Goal: Use online tool/utility: Utilize a website feature to perform a specific function

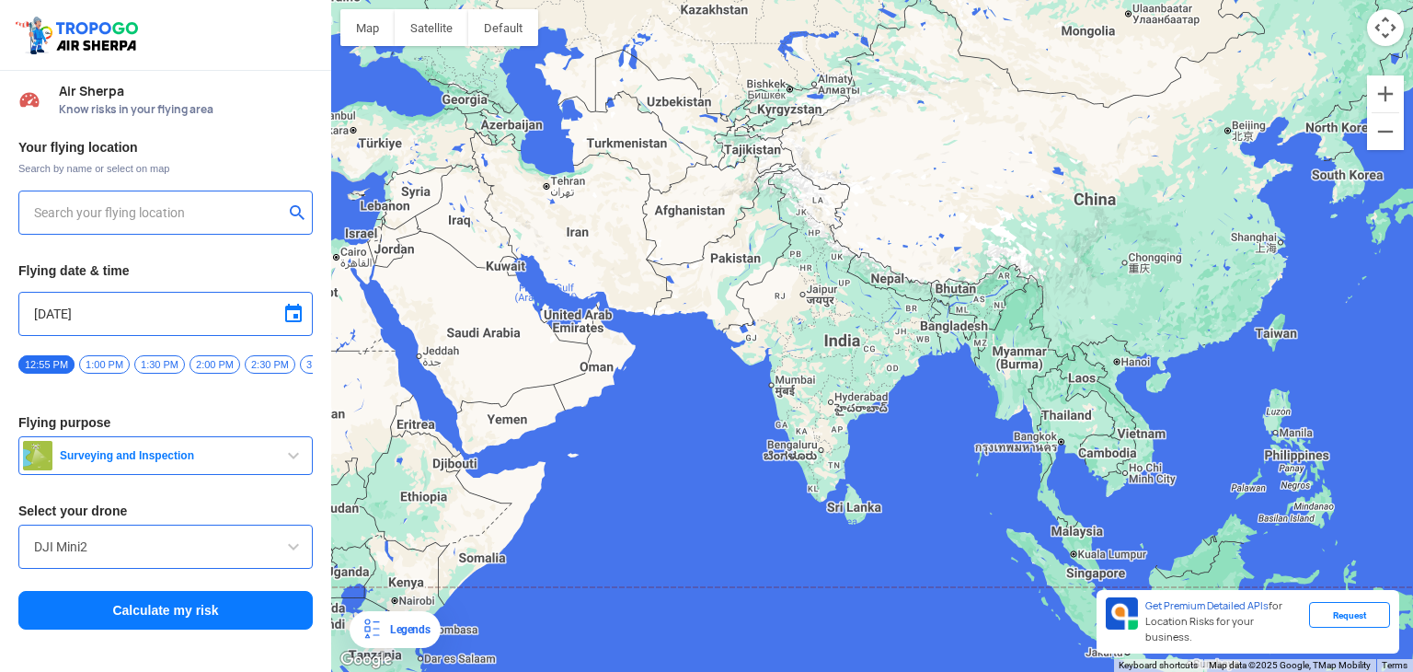
click at [84, 225] on div at bounding box center [165, 212] width 294 height 44
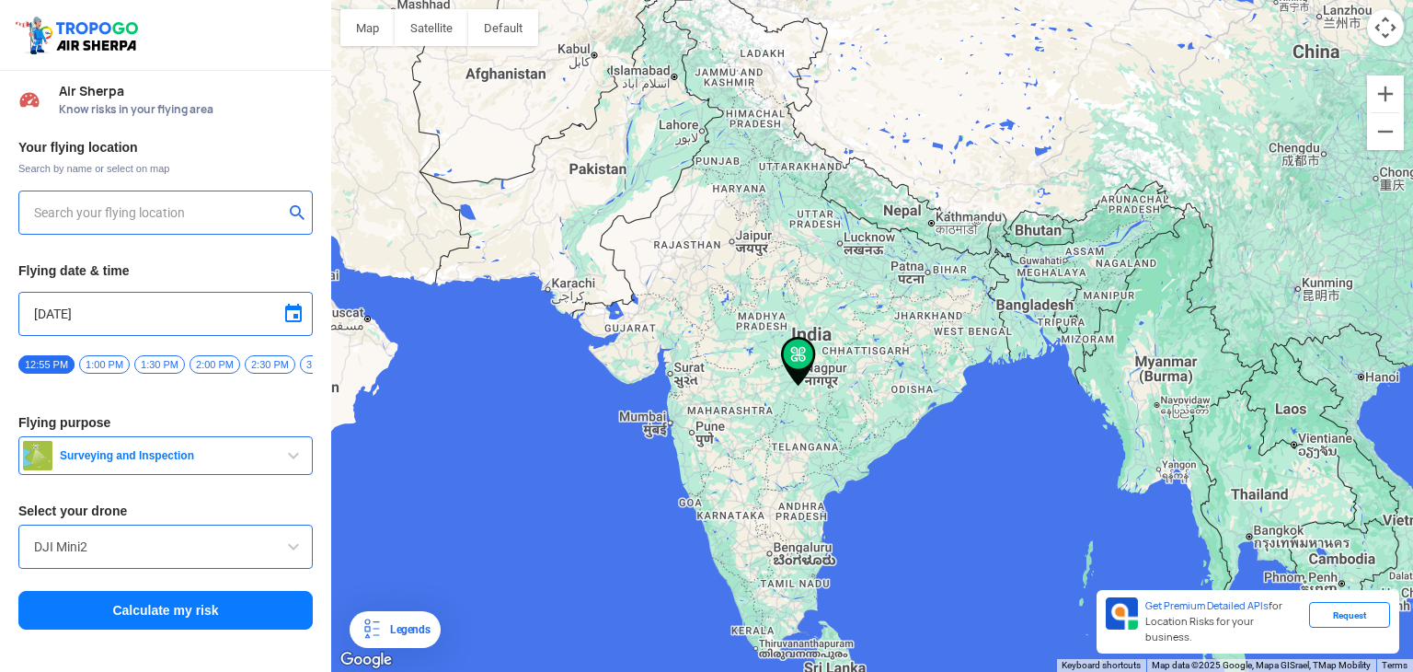
type input "[STREET_ADDRESS]"
click at [119, 209] on input "[STREET_ADDRESS]" at bounding box center [158, 212] width 249 height 22
click at [300, 211] on img at bounding box center [298, 211] width 18 height 18
click at [97, 206] on input "text" at bounding box center [158, 212] width 249 height 22
click at [59, 313] on input "[DATE]" at bounding box center [165, 314] width 263 height 22
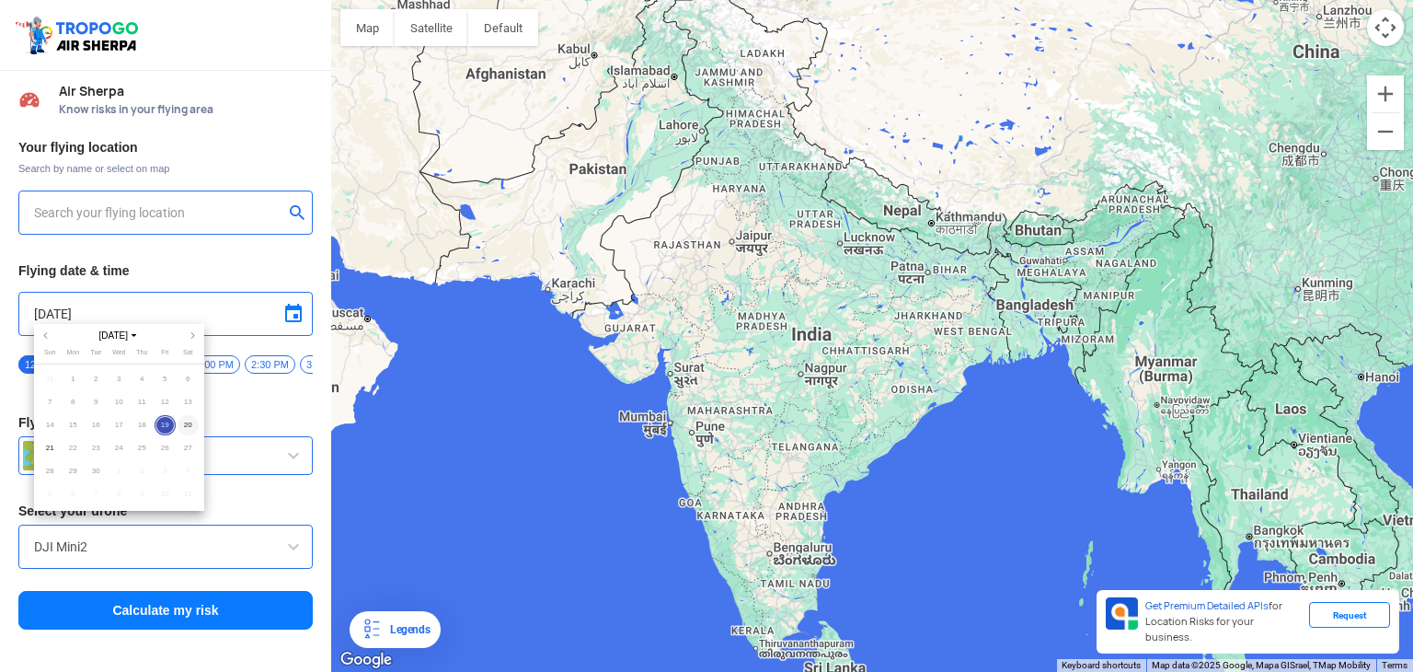
click at [188, 429] on span "20" at bounding box center [188, 425] width 21 height 21
type input "[DATE]"
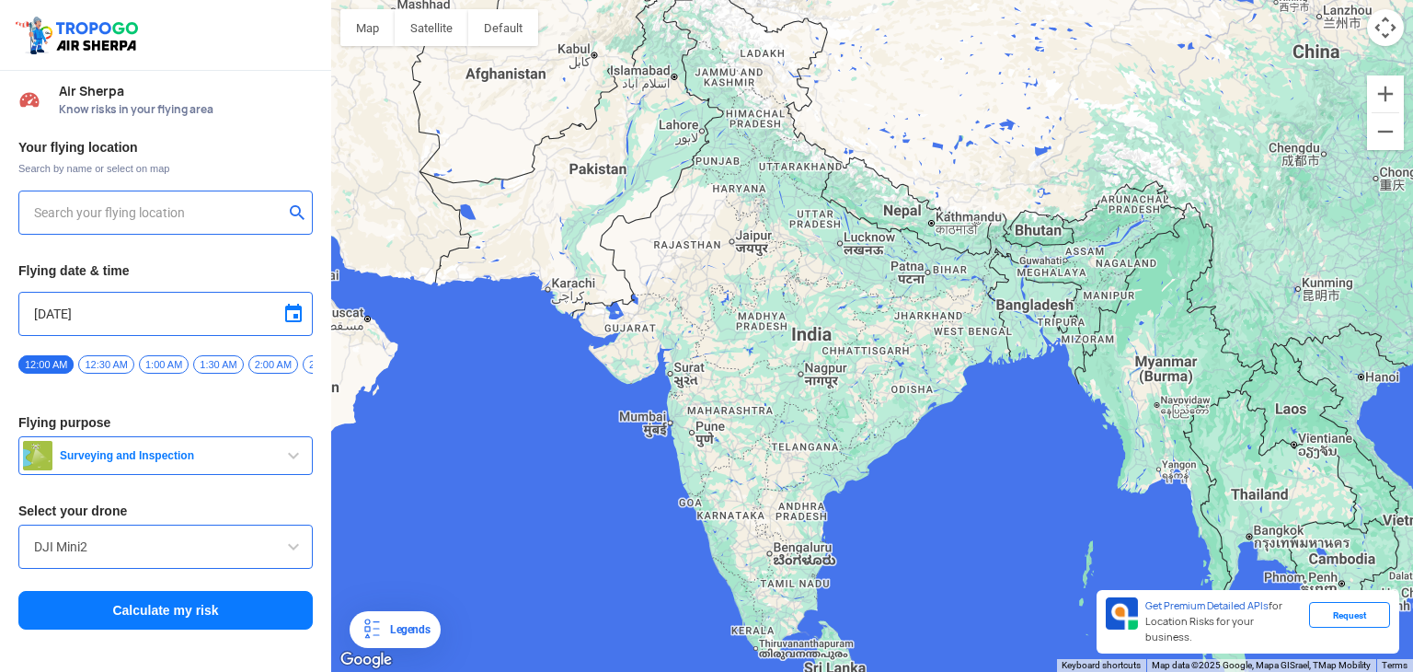
click at [123, 359] on span "12:30 AM" at bounding box center [105, 364] width 55 height 18
click at [151, 362] on span "1:00 AM" at bounding box center [164, 364] width 50 height 18
click at [118, 542] on input "DJI Mini2" at bounding box center [165, 546] width 263 height 22
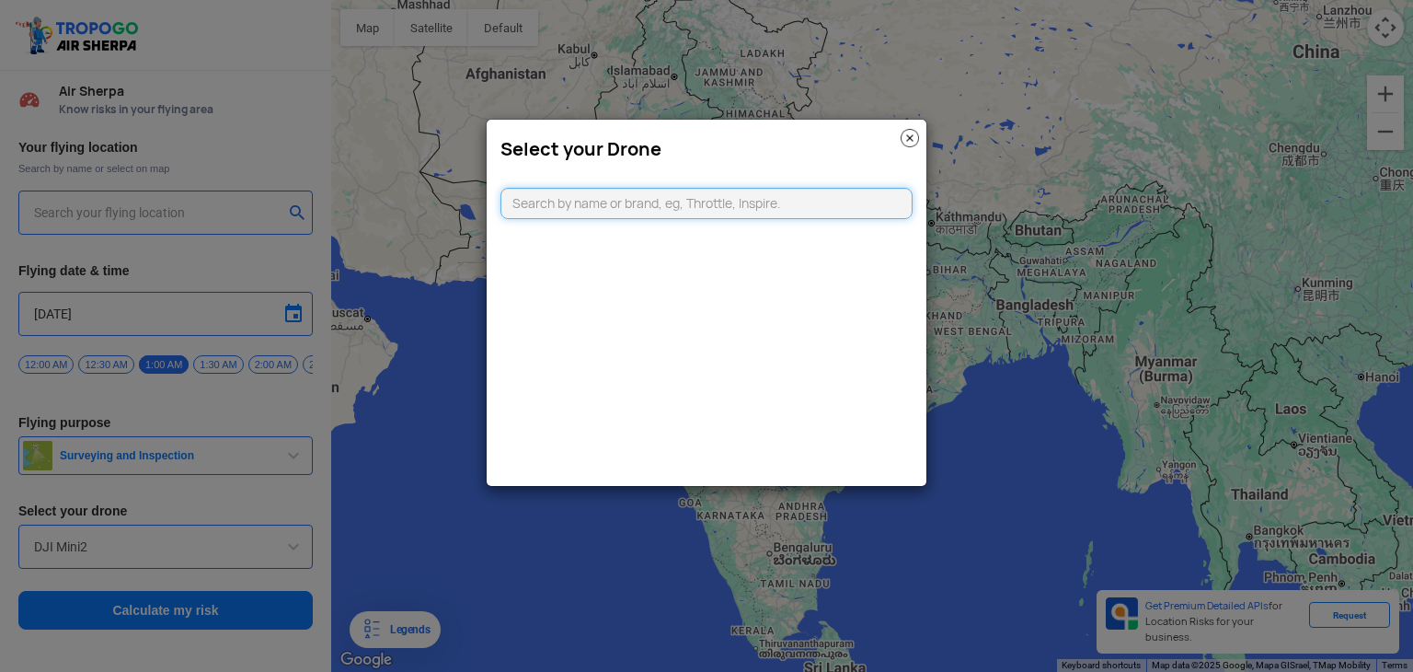
click at [642, 196] on input "text" at bounding box center [706, 203] width 412 height 31
type input "m"
type input "350 rtk"
click at [739, 236] on link "CLICKING HERE" at bounding box center [751, 240] width 93 height 14
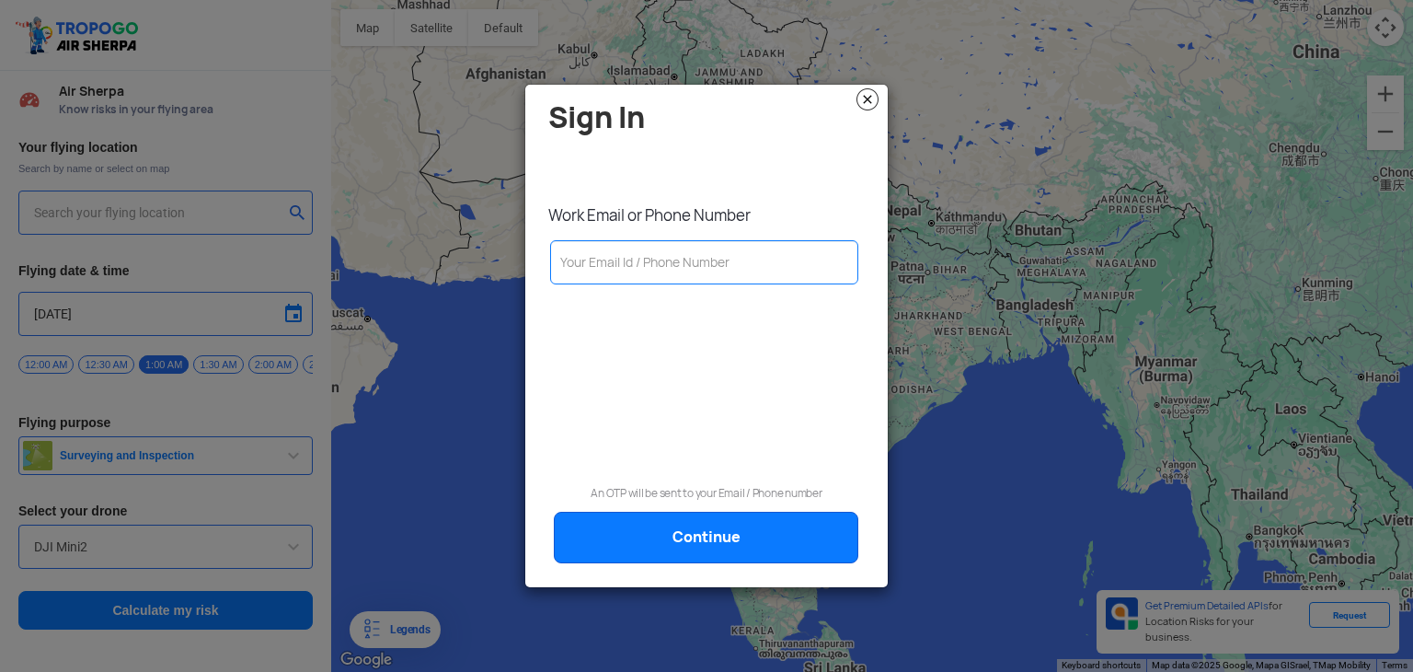
click at [867, 100] on img at bounding box center [867, 99] width 22 height 22
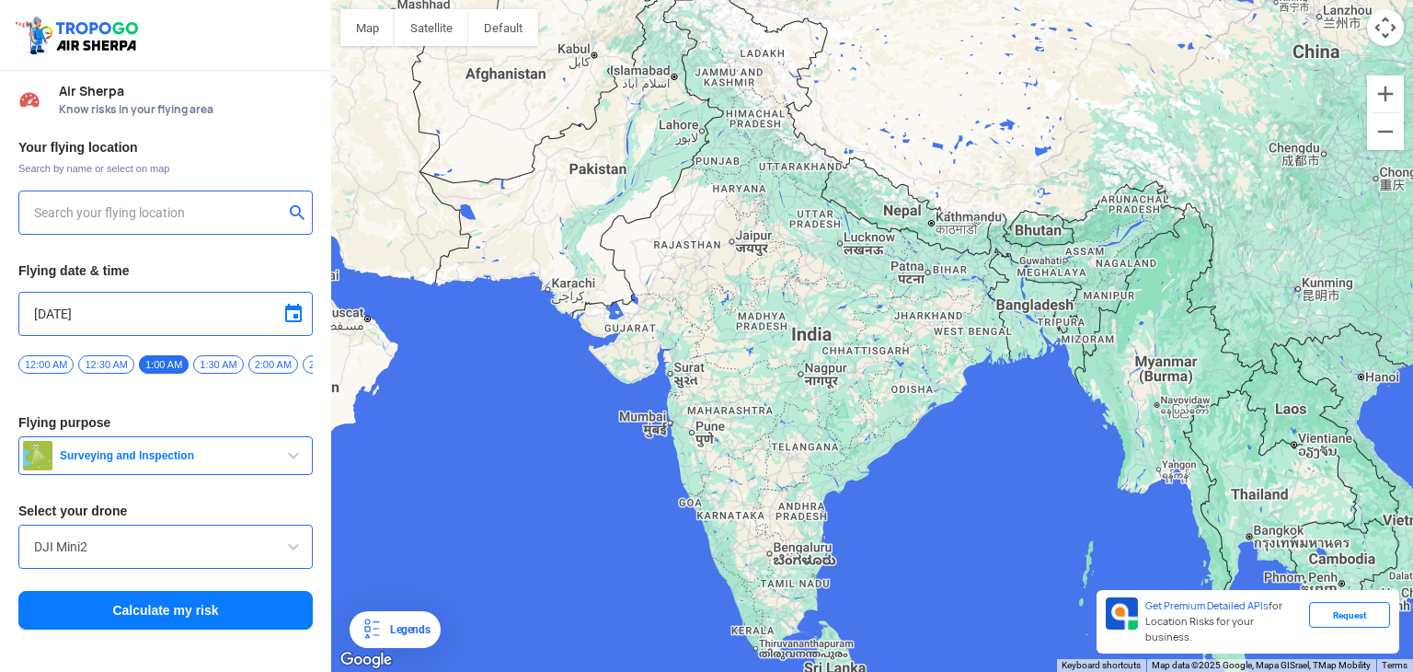
click at [125, 539] on div "DJI Mini2" at bounding box center [165, 546] width 294 height 44
click at [128, 553] on input "DJI Mini2" at bounding box center [165, 546] width 263 height 22
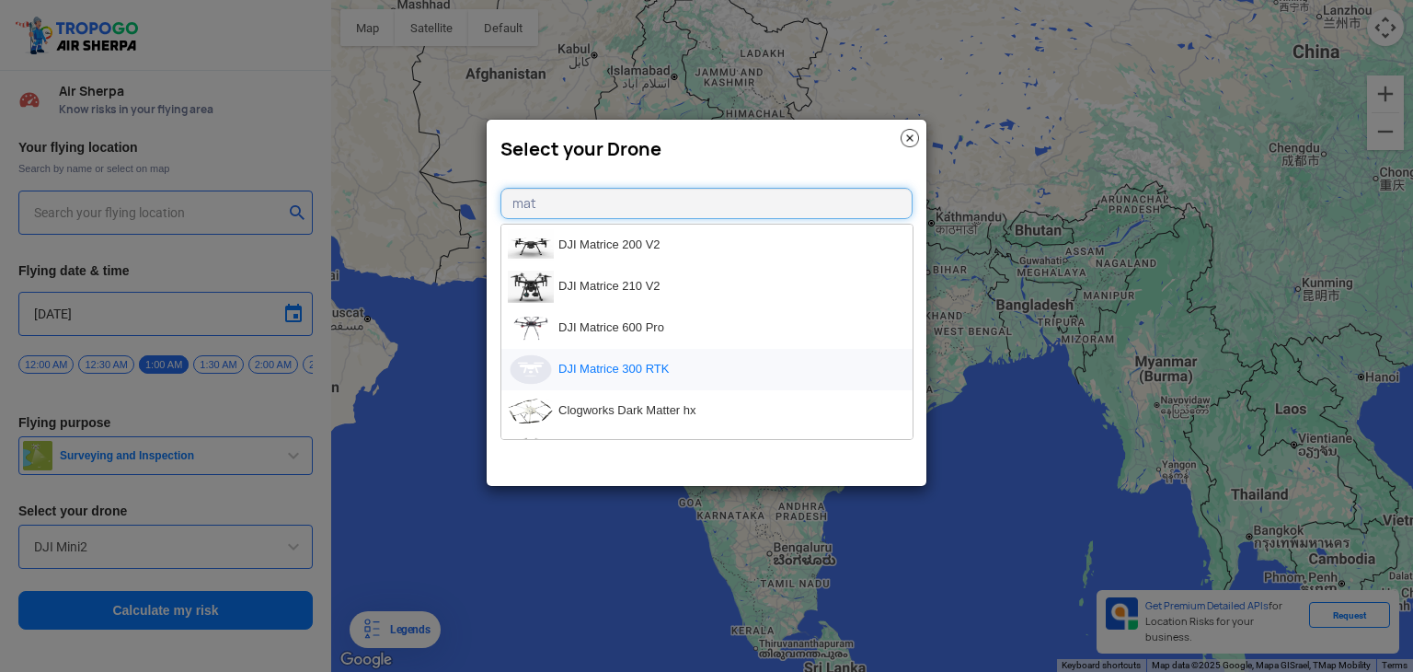
type input "mat"
click at [605, 369] on li "DJI Matrice 300 RTK" at bounding box center [706, 369] width 411 height 41
type input "DJI Matrice 300 RTK"
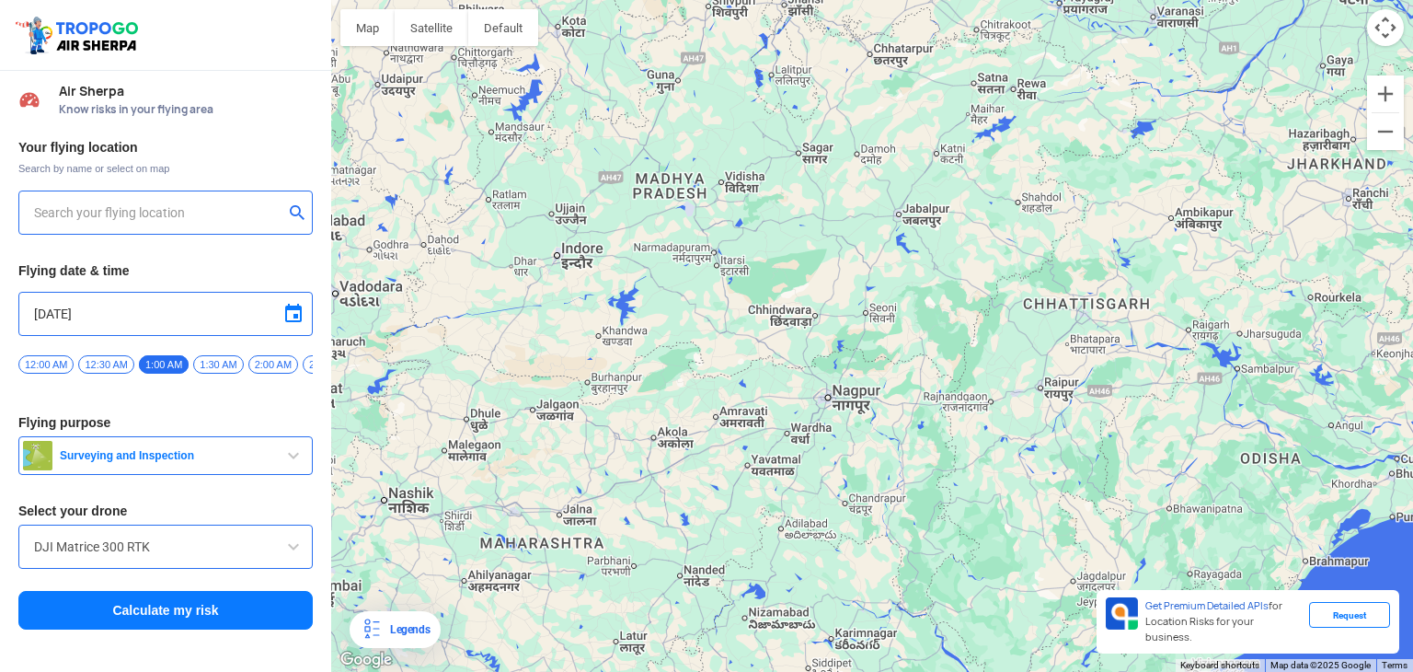
drag, startPoint x: 489, startPoint y: 291, endPoint x: 788, endPoint y: 357, distance: 306.2
click at [788, 357] on div at bounding box center [872, 336] width 1082 height 672
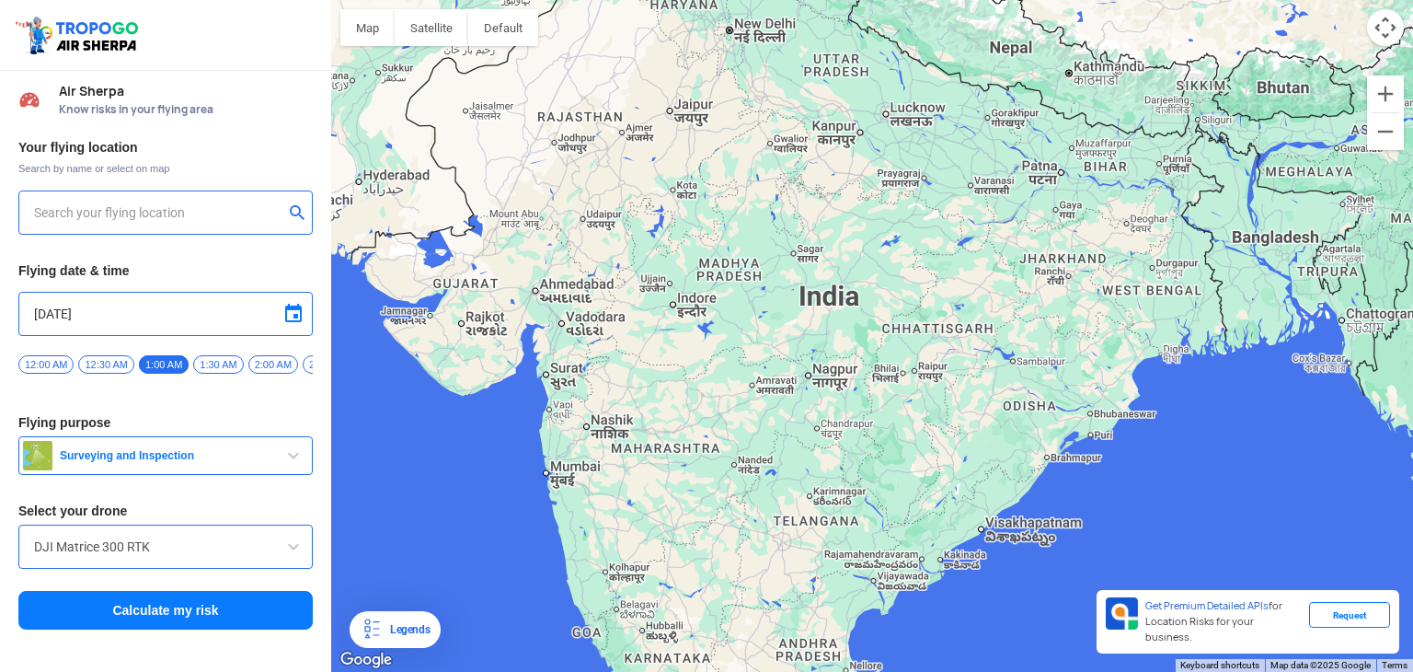
drag, startPoint x: 729, startPoint y: 433, endPoint x: 760, endPoint y: 372, distance: 69.1
click at [759, 375] on div at bounding box center [872, 336] width 1082 height 672
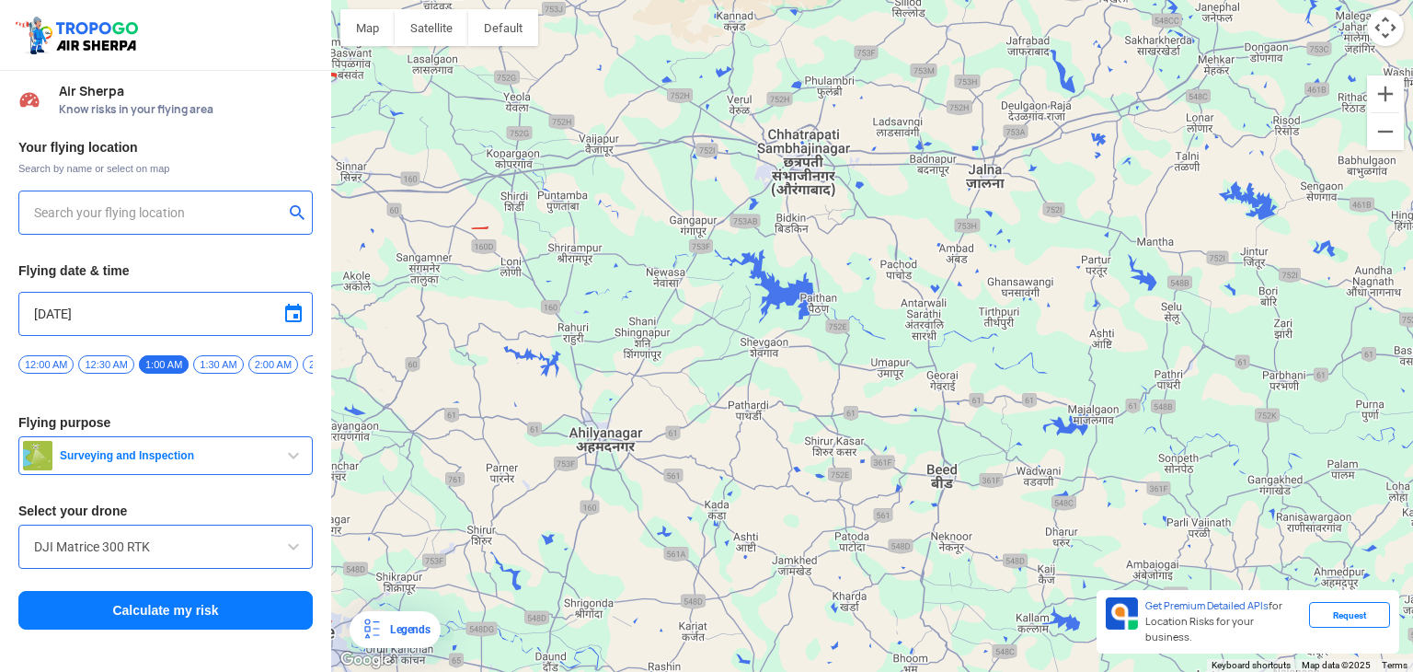
click at [258, 207] on input "text" at bounding box center [158, 212] width 249 height 22
type input "[PERSON_NAME][GEOGRAPHIC_DATA]"
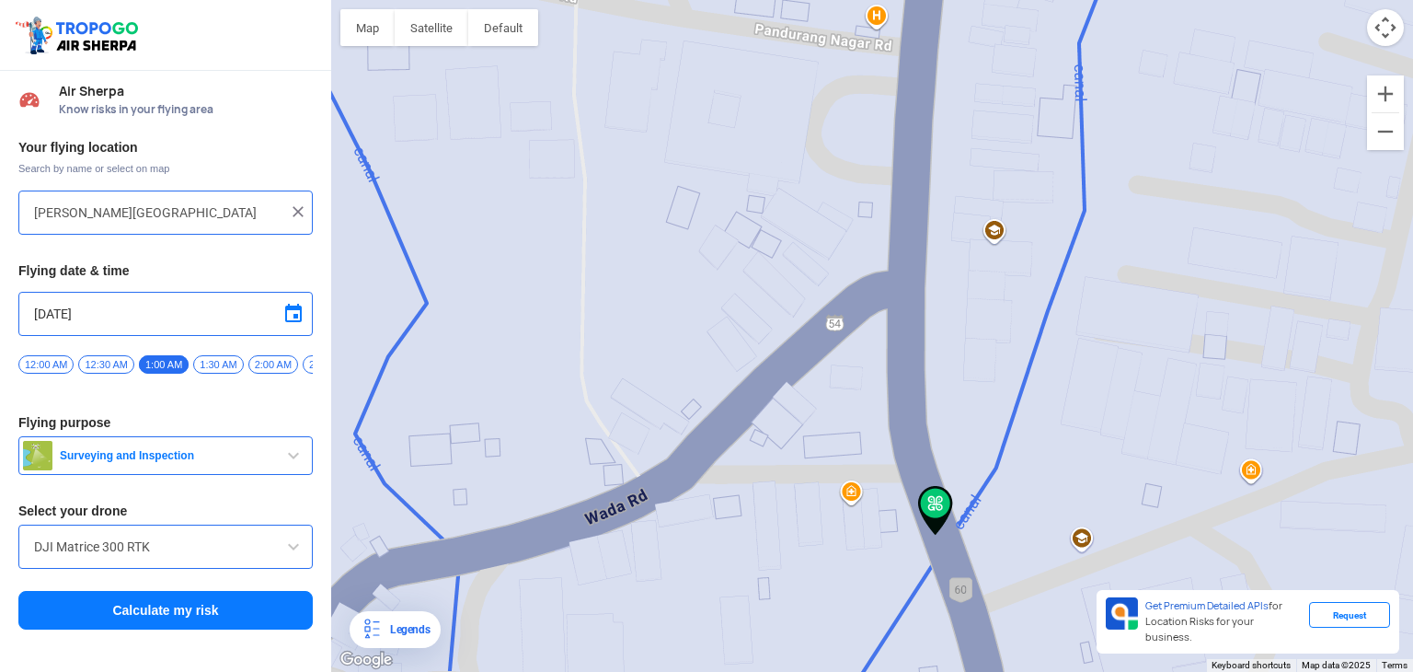
drag, startPoint x: 958, startPoint y: 586, endPoint x: 884, endPoint y: 466, distance: 140.4
click at [884, 466] on div at bounding box center [872, 336] width 1082 height 672
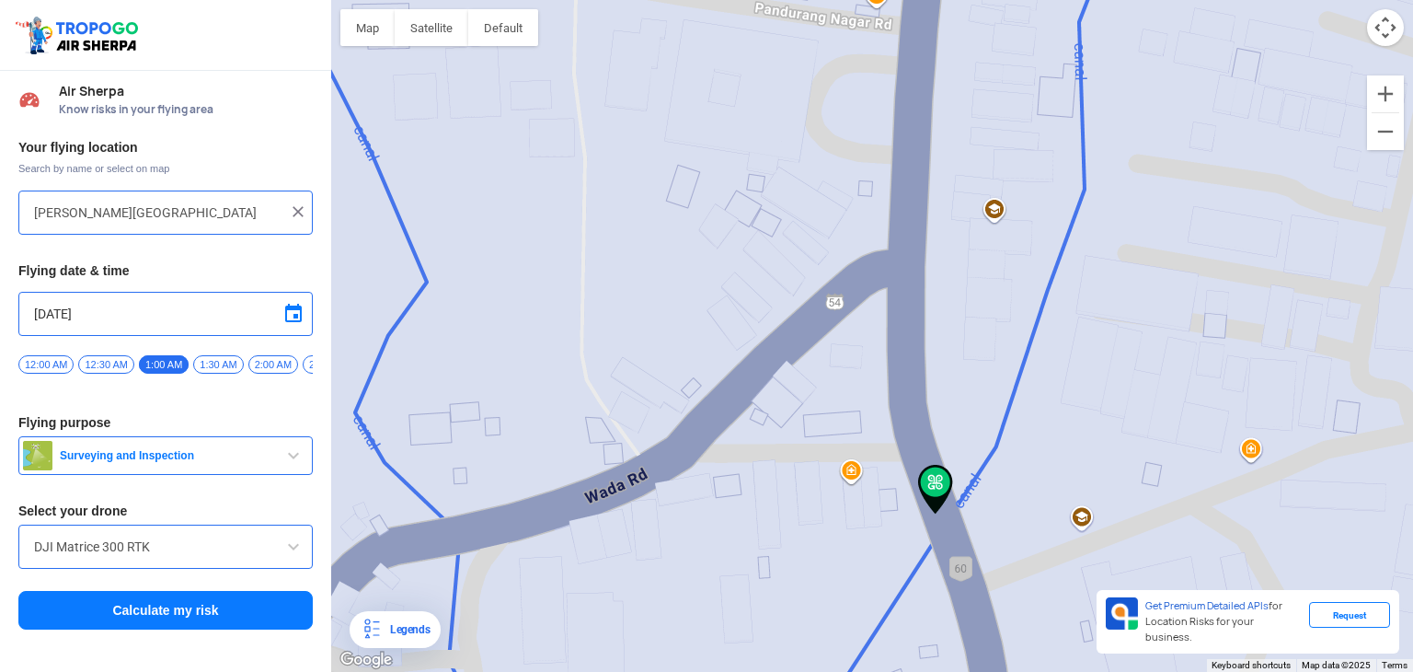
click at [111, 361] on span "12:30 AM" at bounding box center [105, 364] width 55 height 18
click at [144, 623] on button "Calculate my risk" at bounding box center [165, 610] width 294 height 39
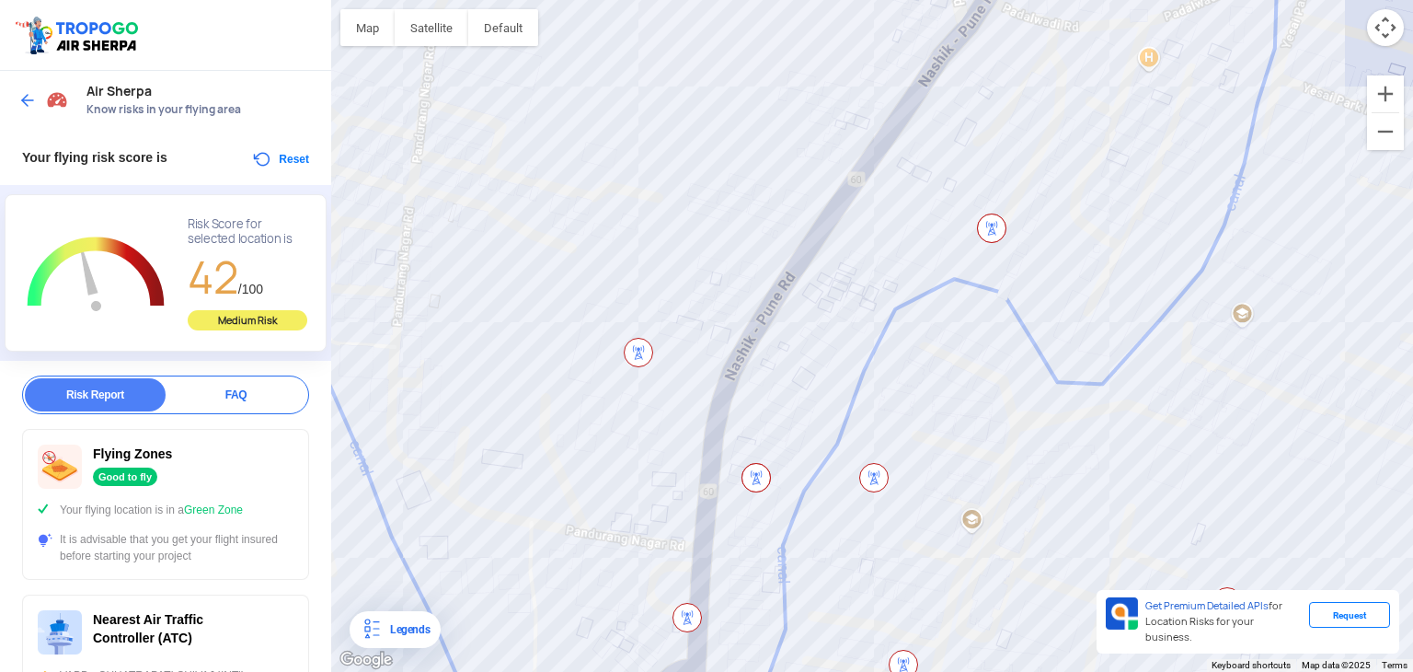
click at [997, 225] on img at bounding box center [991, 227] width 29 height 29
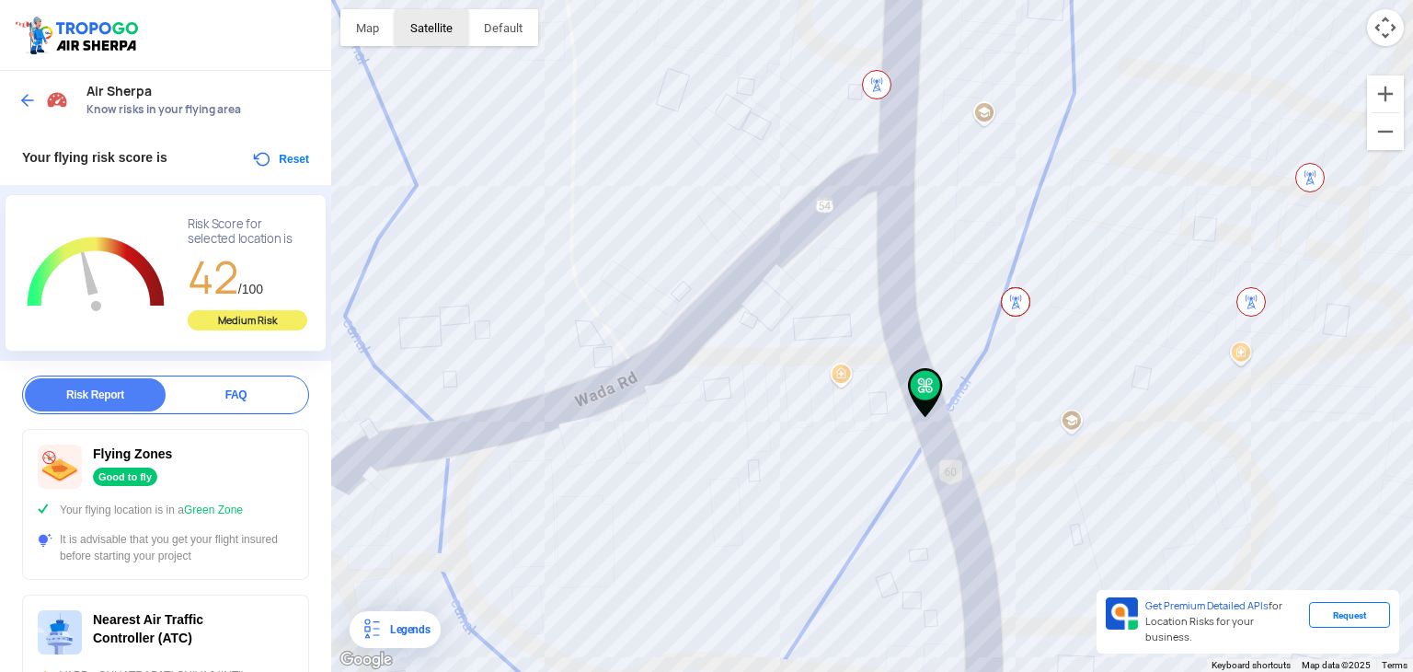
click at [465, 31] on button "Satellite" at bounding box center [432, 27] width 74 height 37
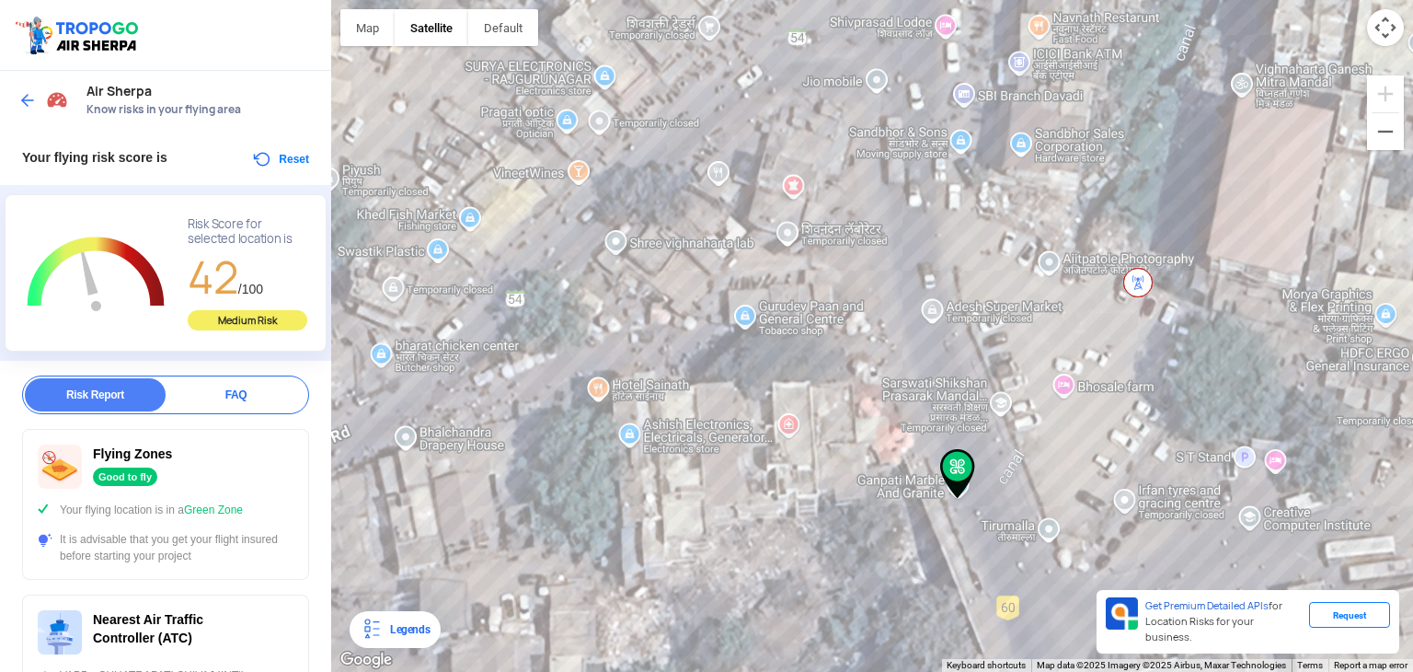
click at [1137, 284] on img at bounding box center [1137, 282] width 29 height 29
click at [1137, 283] on img at bounding box center [1137, 282] width 29 height 29
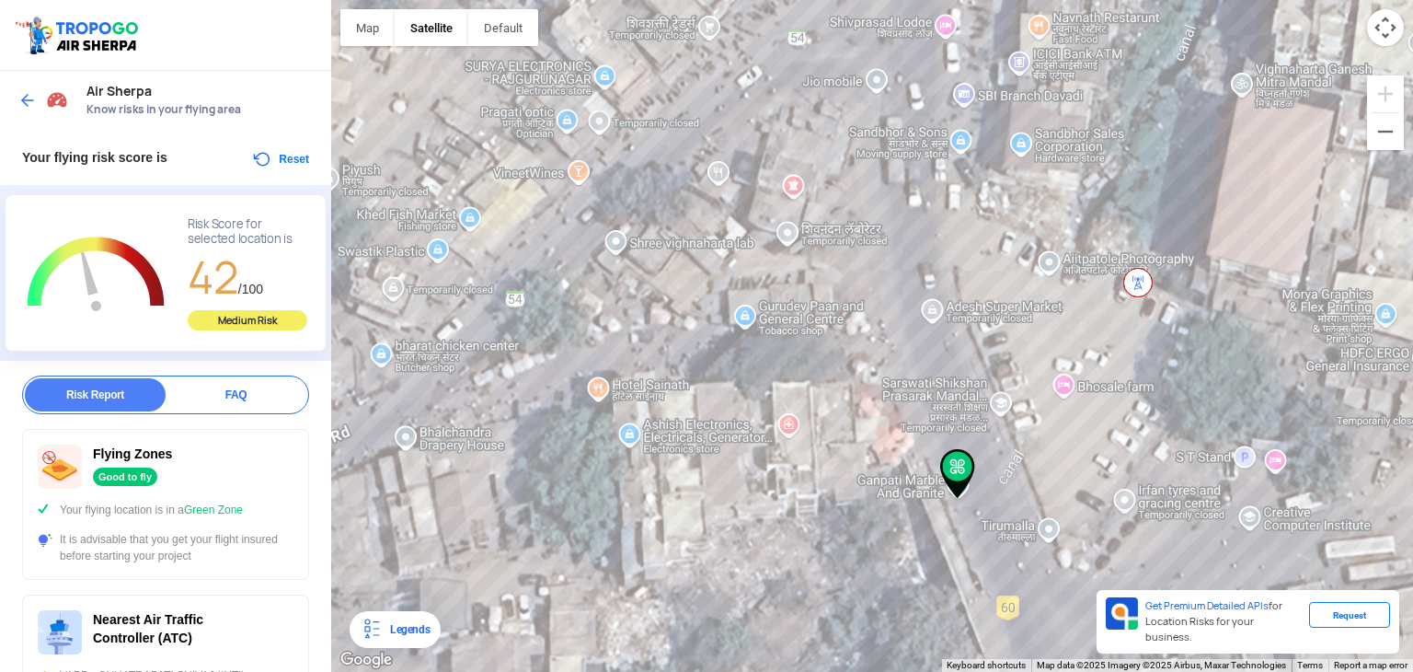
click at [1137, 283] on img at bounding box center [1137, 282] width 29 height 29
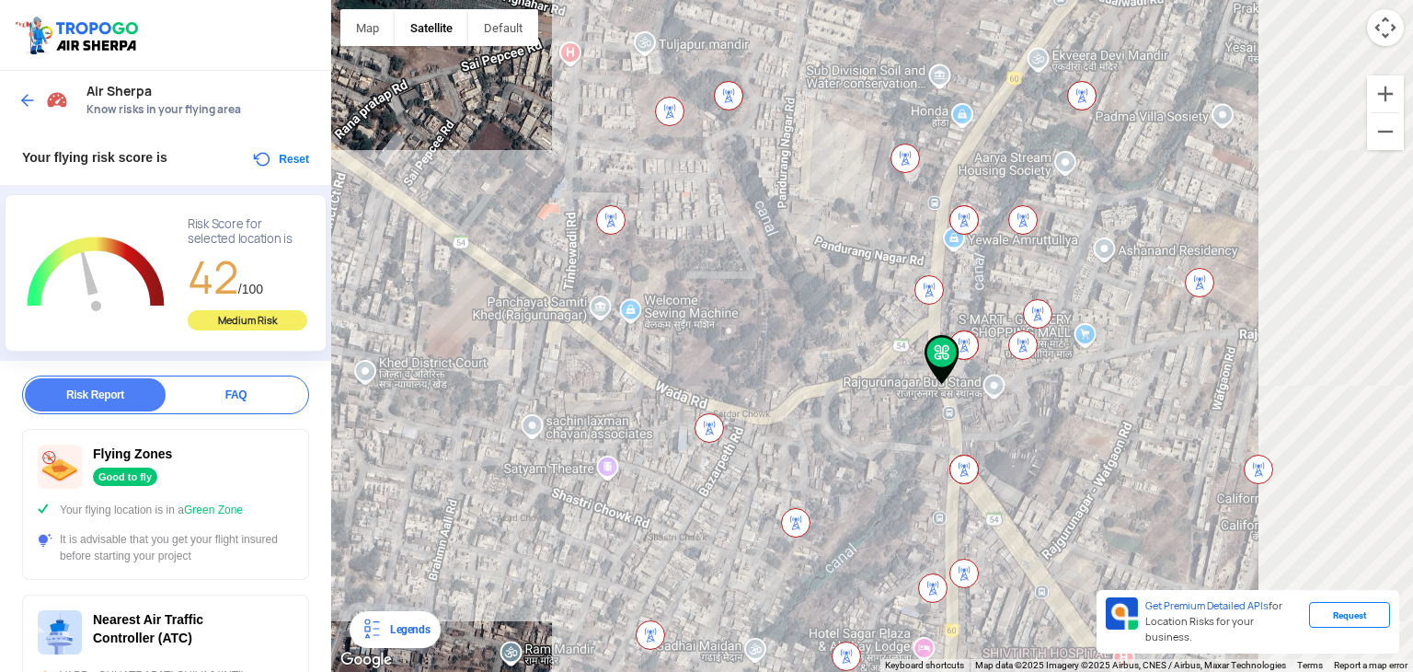
drag, startPoint x: 1026, startPoint y: 240, endPoint x: 844, endPoint y: 354, distance: 214.9
click at [846, 351] on div at bounding box center [872, 336] width 1082 height 672
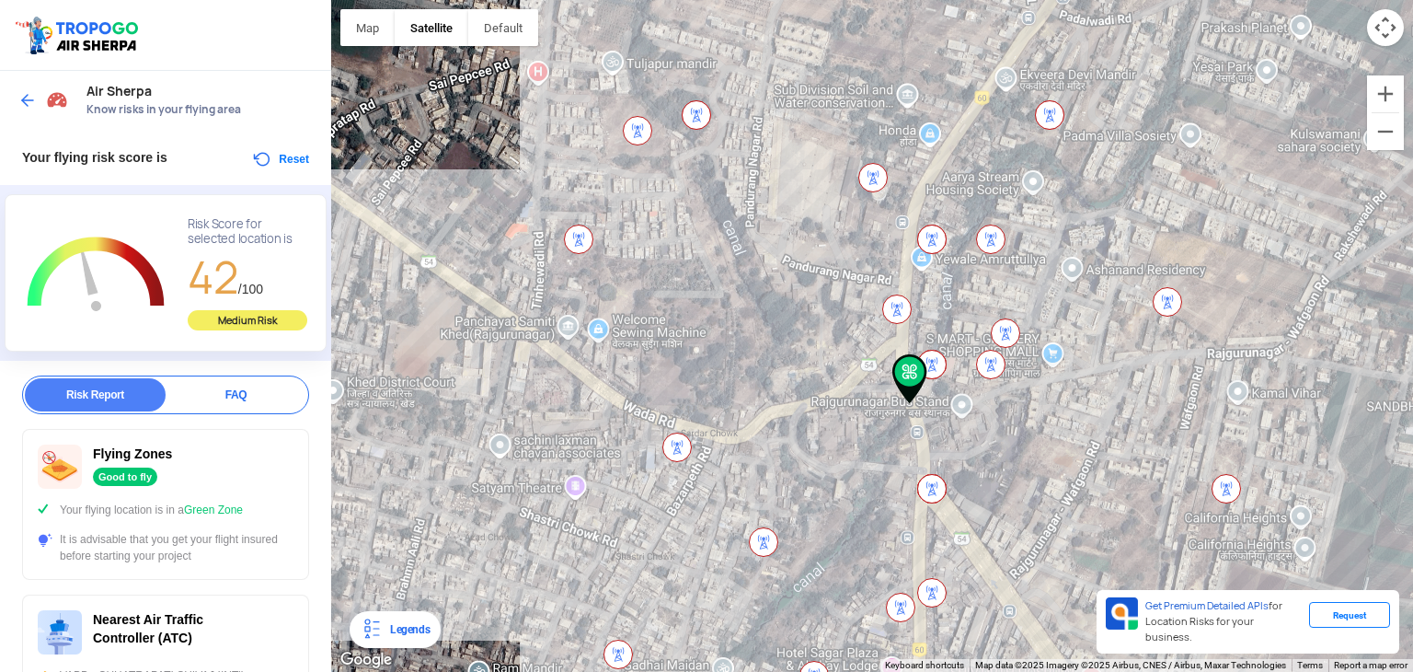
click at [1050, 107] on img at bounding box center [1049, 114] width 29 height 29
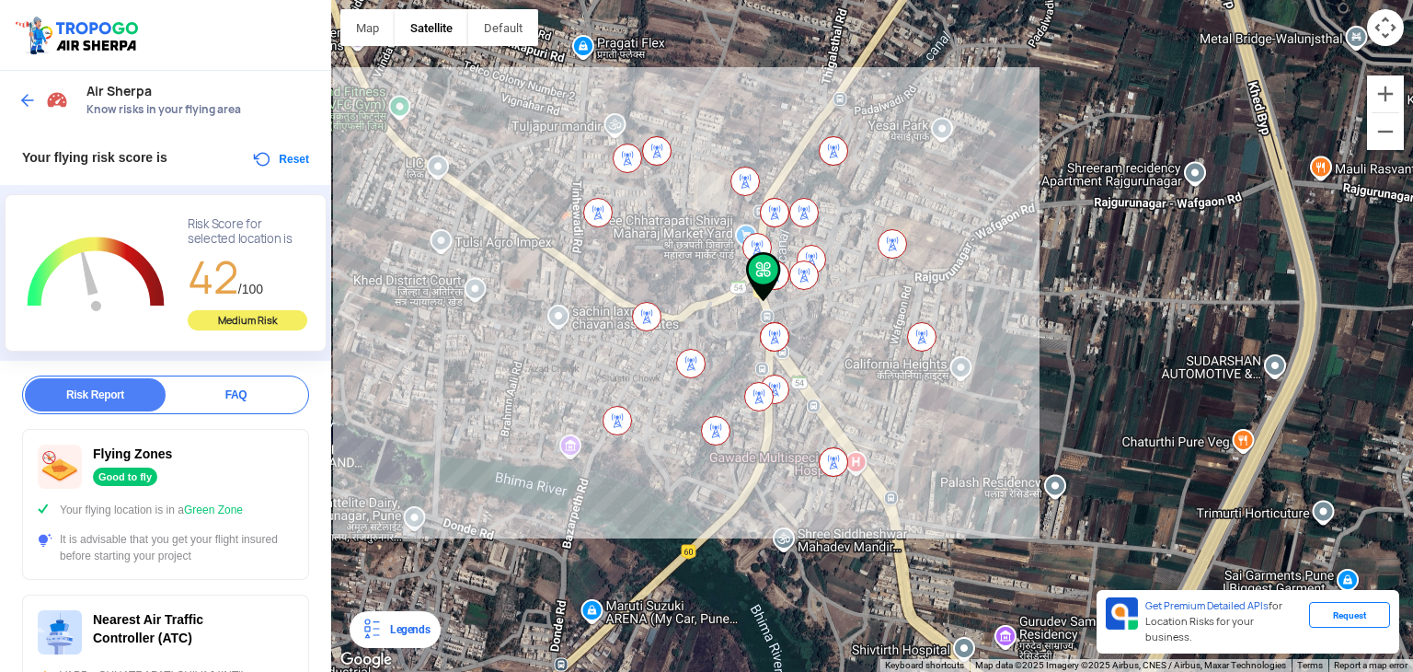
drag, startPoint x: 1085, startPoint y: 353, endPoint x: 963, endPoint y: 184, distance: 208.9
click at [963, 185] on div at bounding box center [872, 336] width 1082 height 672
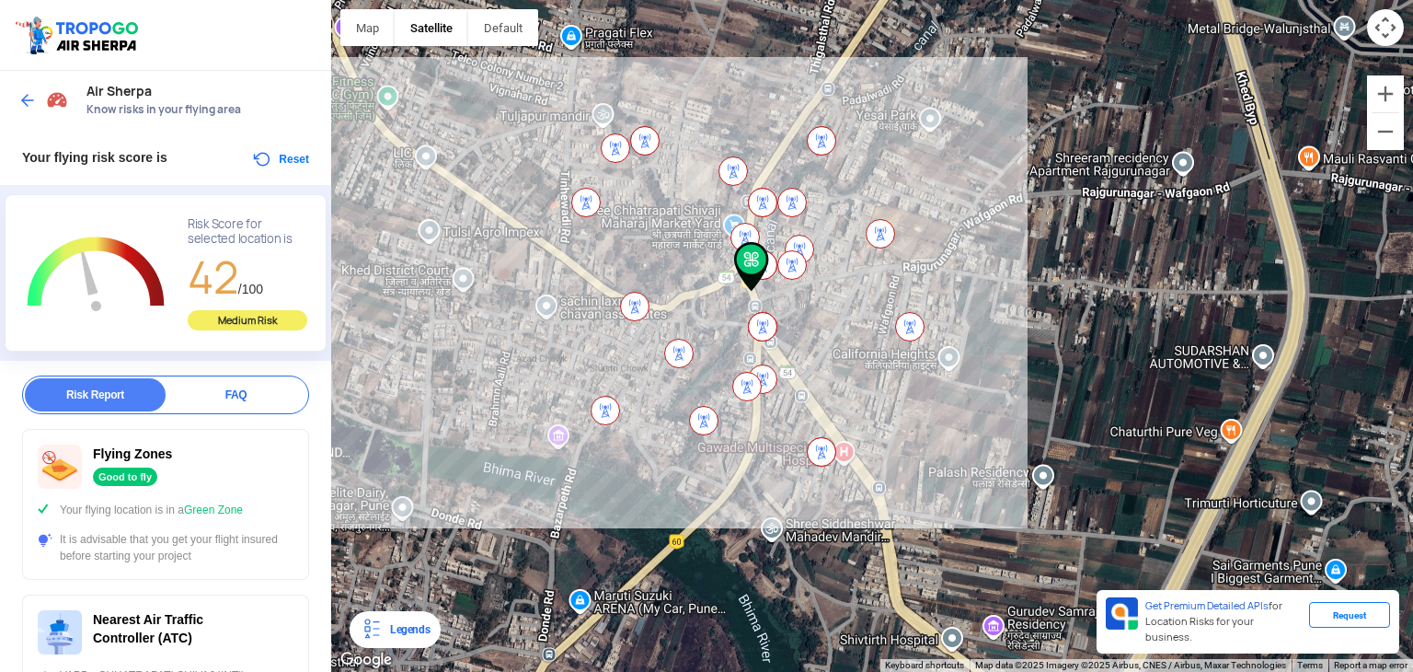
drag, startPoint x: 1108, startPoint y: 323, endPoint x: 946, endPoint y: 179, distance: 217.0
click at [946, 179] on div at bounding box center [872, 336] width 1082 height 672
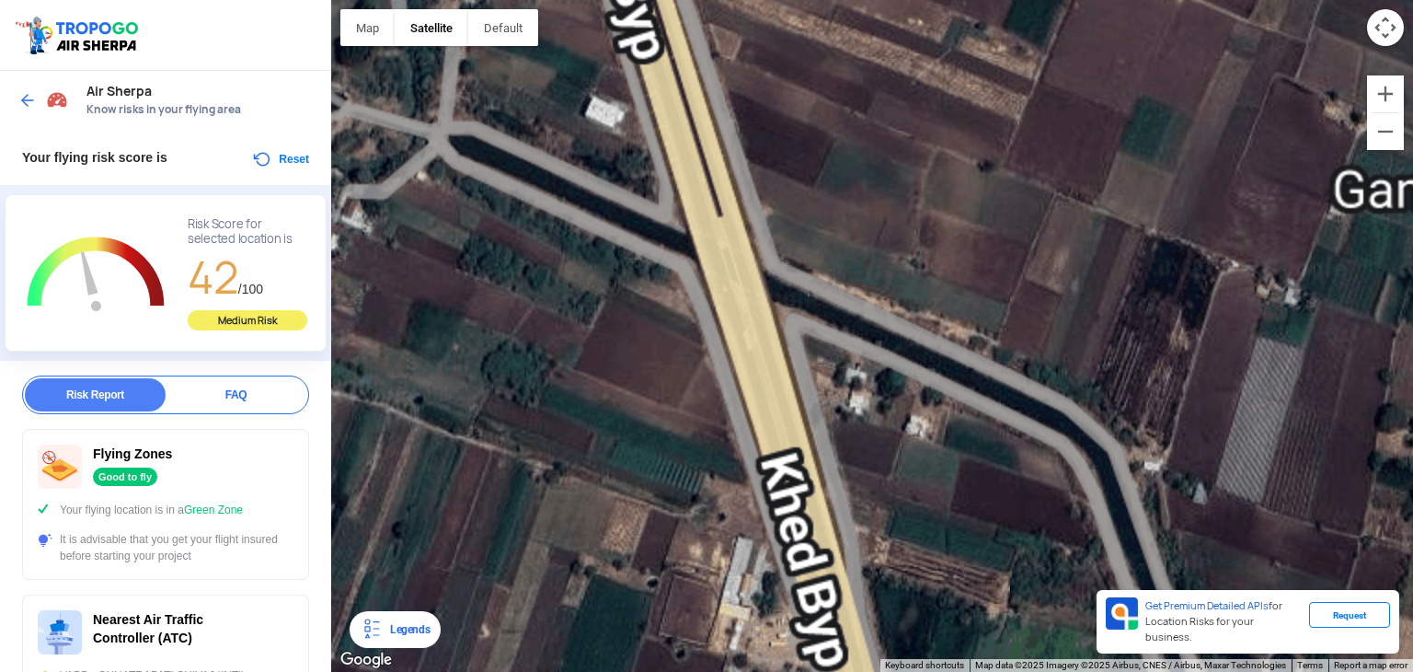
drag, startPoint x: 697, startPoint y: 189, endPoint x: 949, endPoint y: 424, distance: 344.9
click at [949, 424] on div at bounding box center [872, 336] width 1082 height 672
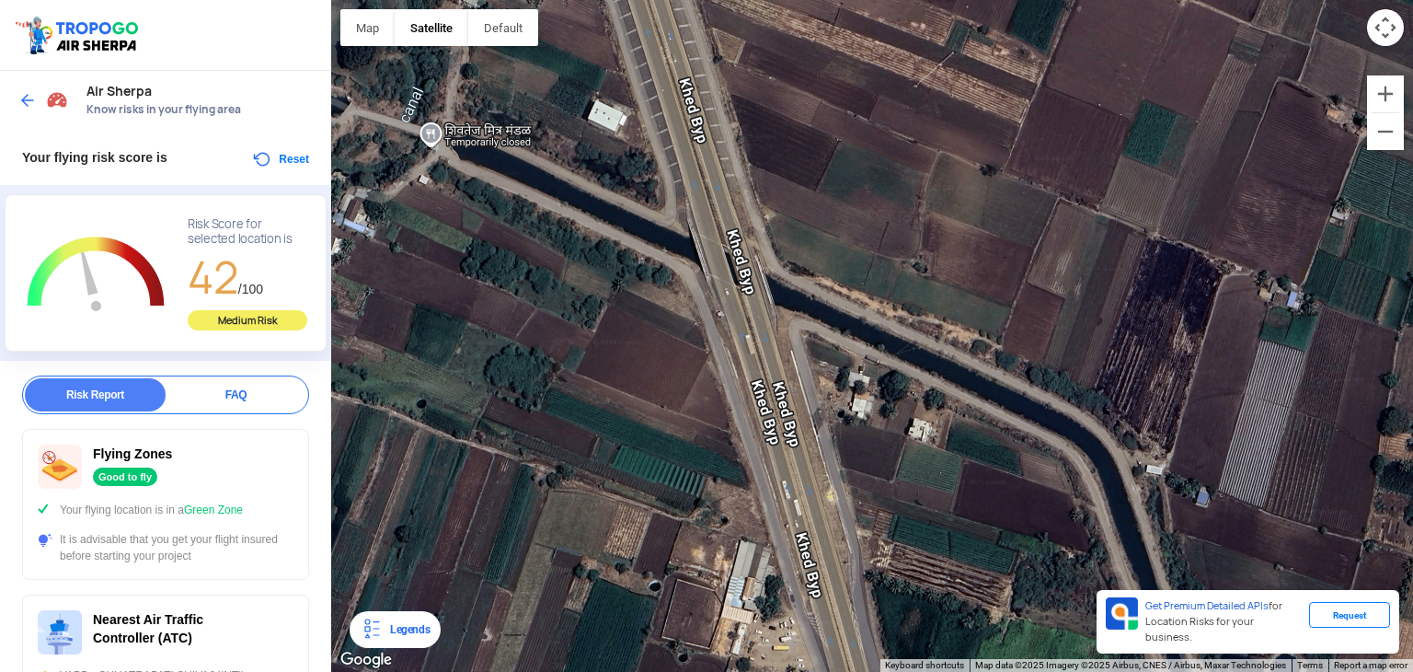
click at [259, 156] on button "Reset" at bounding box center [280, 159] width 58 height 22
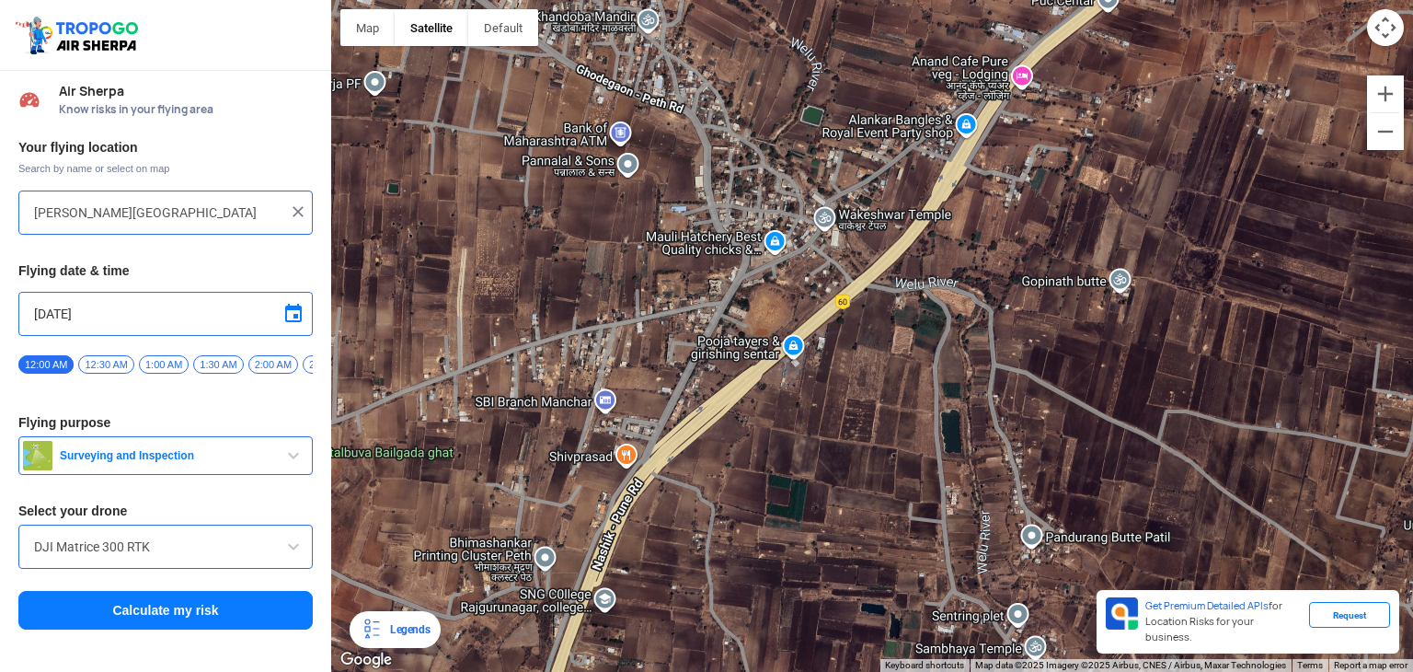
click at [684, 417] on div at bounding box center [872, 336] width 1082 height 672
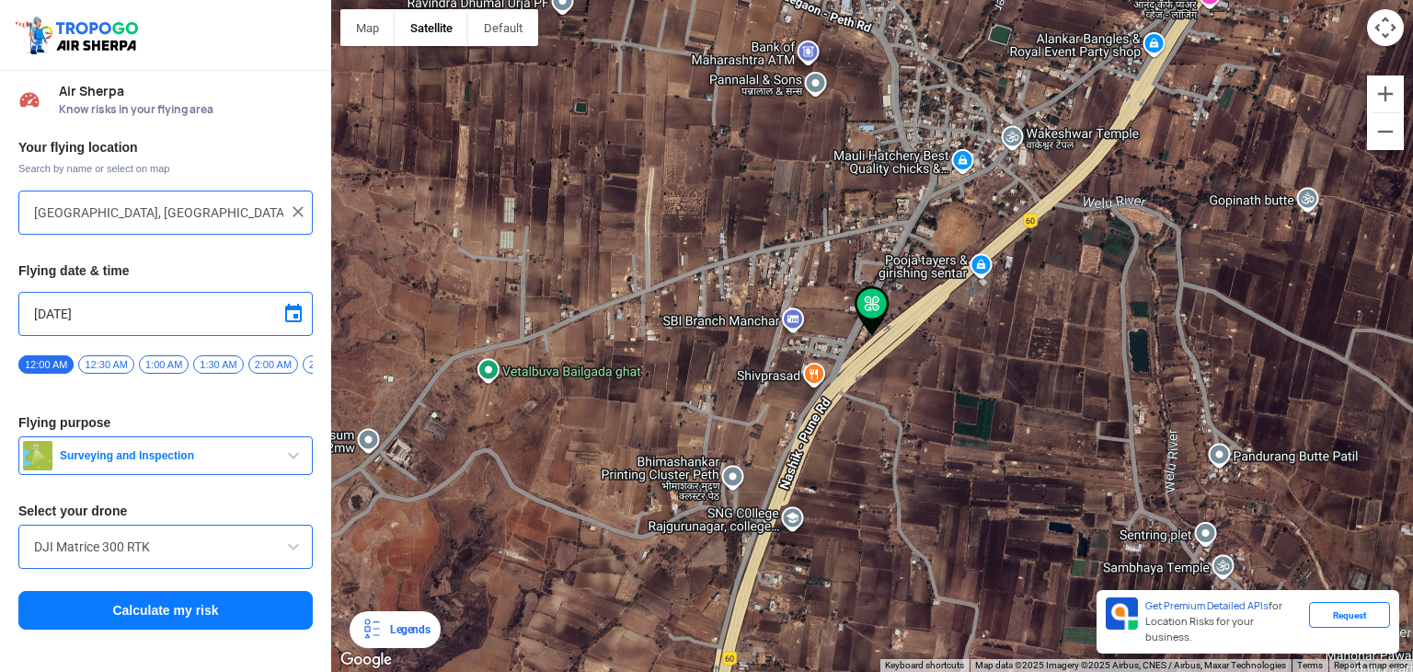
click at [874, 369] on div at bounding box center [872, 336] width 1082 height 672
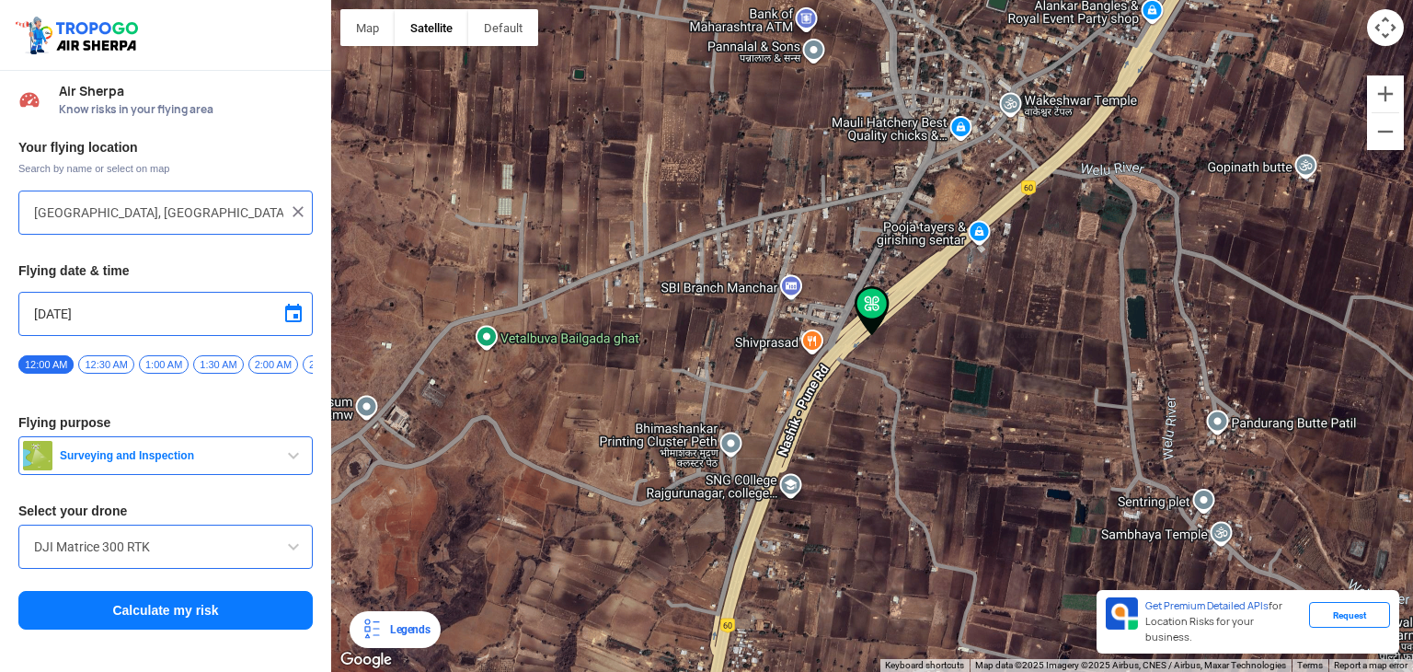
click at [787, 407] on div at bounding box center [872, 336] width 1082 height 672
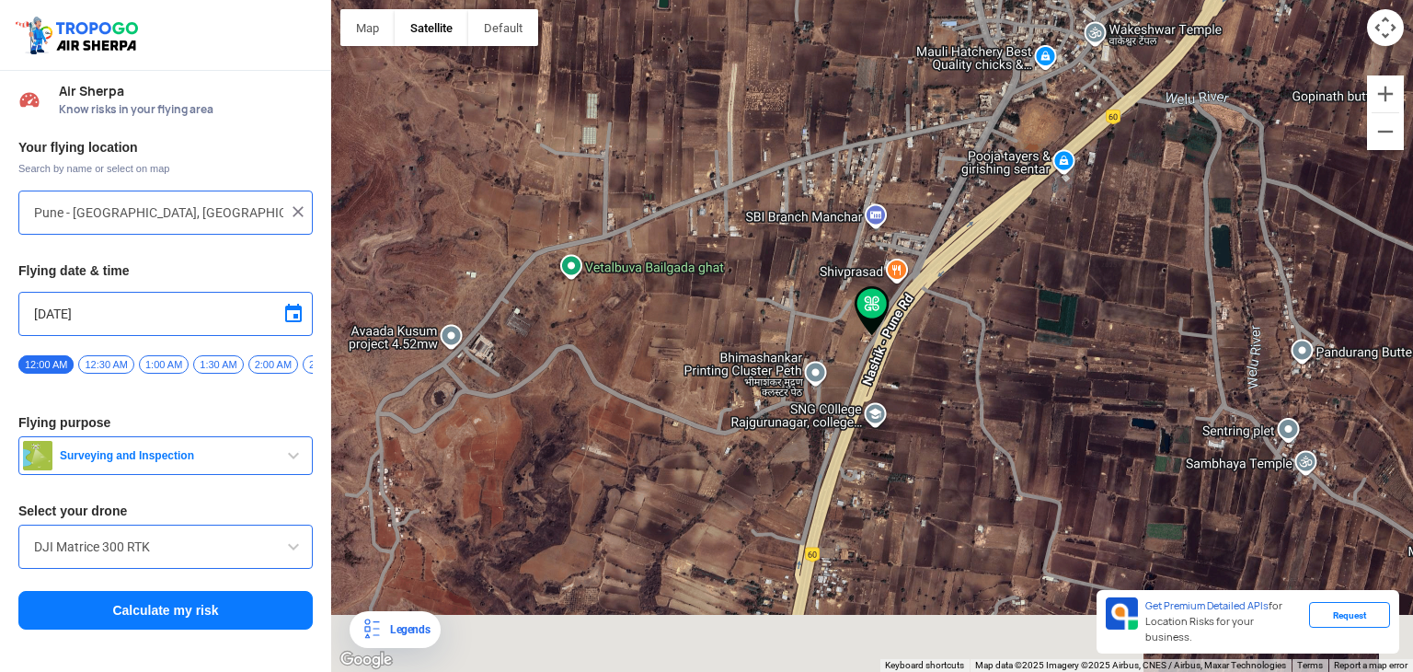
click at [898, 316] on div at bounding box center [872, 336] width 1082 height 672
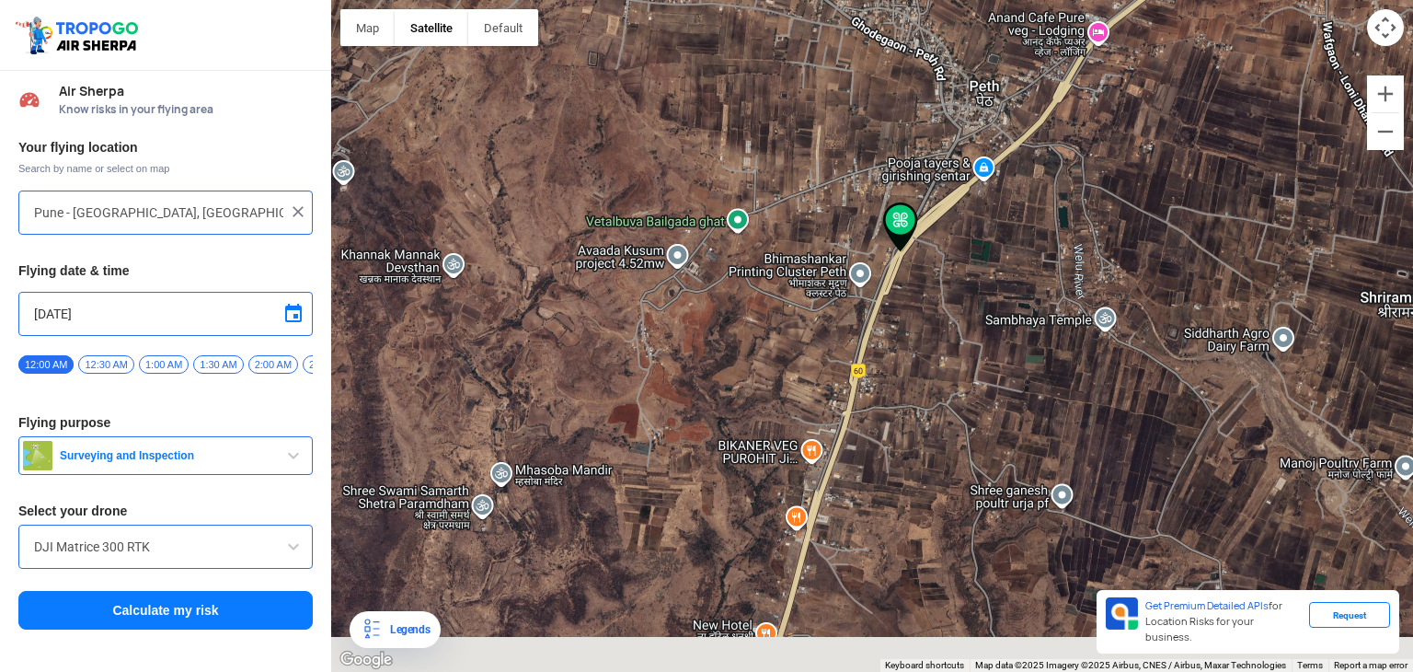
drag, startPoint x: 889, startPoint y: 468, endPoint x: 897, endPoint y: 346, distance: 122.6
click at [897, 346] on div at bounding box center [872, 336] width 1082 height 672
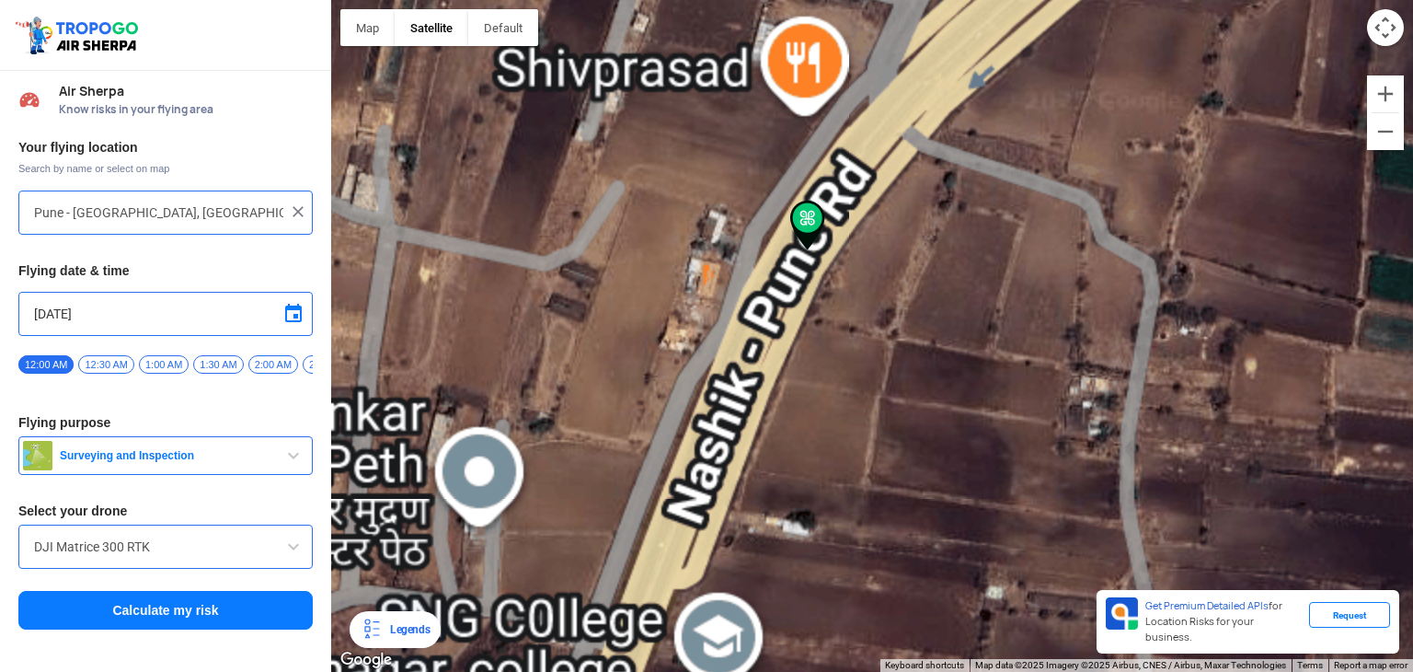
drag, startPoint x: 810, startPoint y: 465, endPoint x: 867, endPoint y: 364, distance: 114.9
click at [866, 364] on div at bounding box center [872, 336] width 1082 height 672
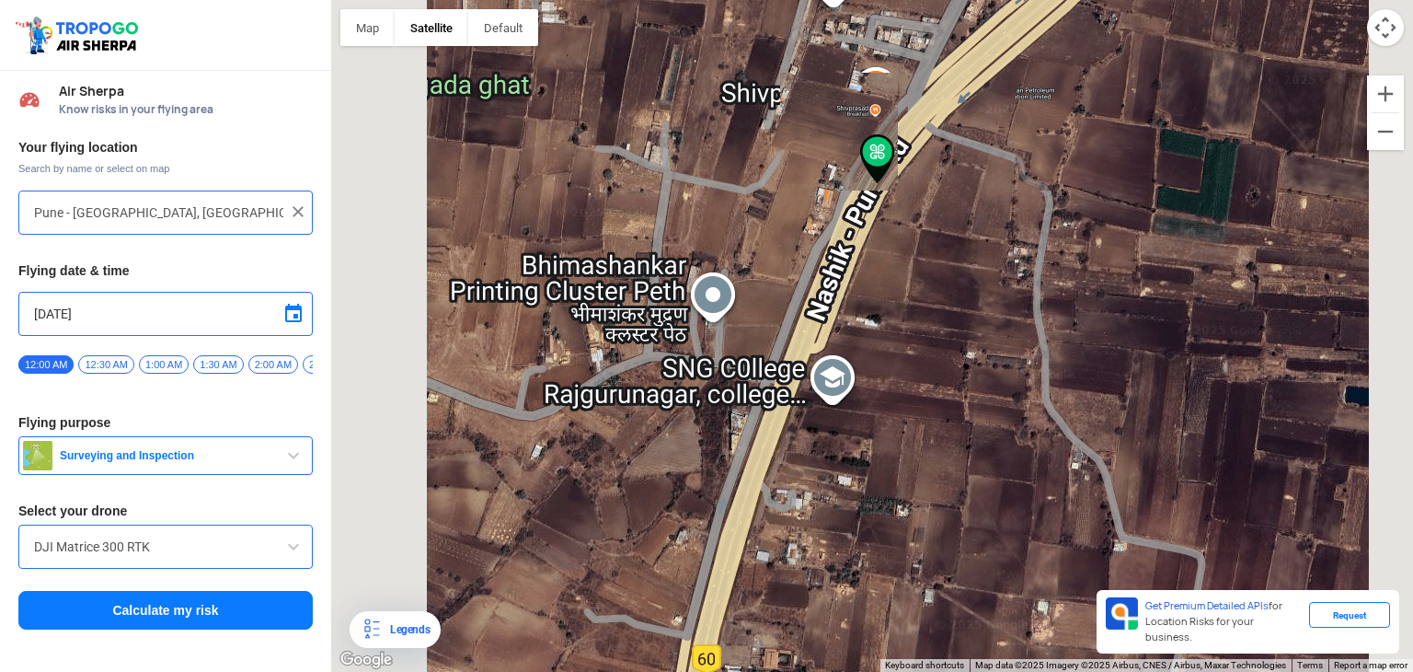
drag, startPoint x: 832, startPoint y: 431, endPoint x: 854, endPoint y: 349, distance: 84.8
click at [854, 349] on div at bounding box center [872, 336] width 1082 height 672
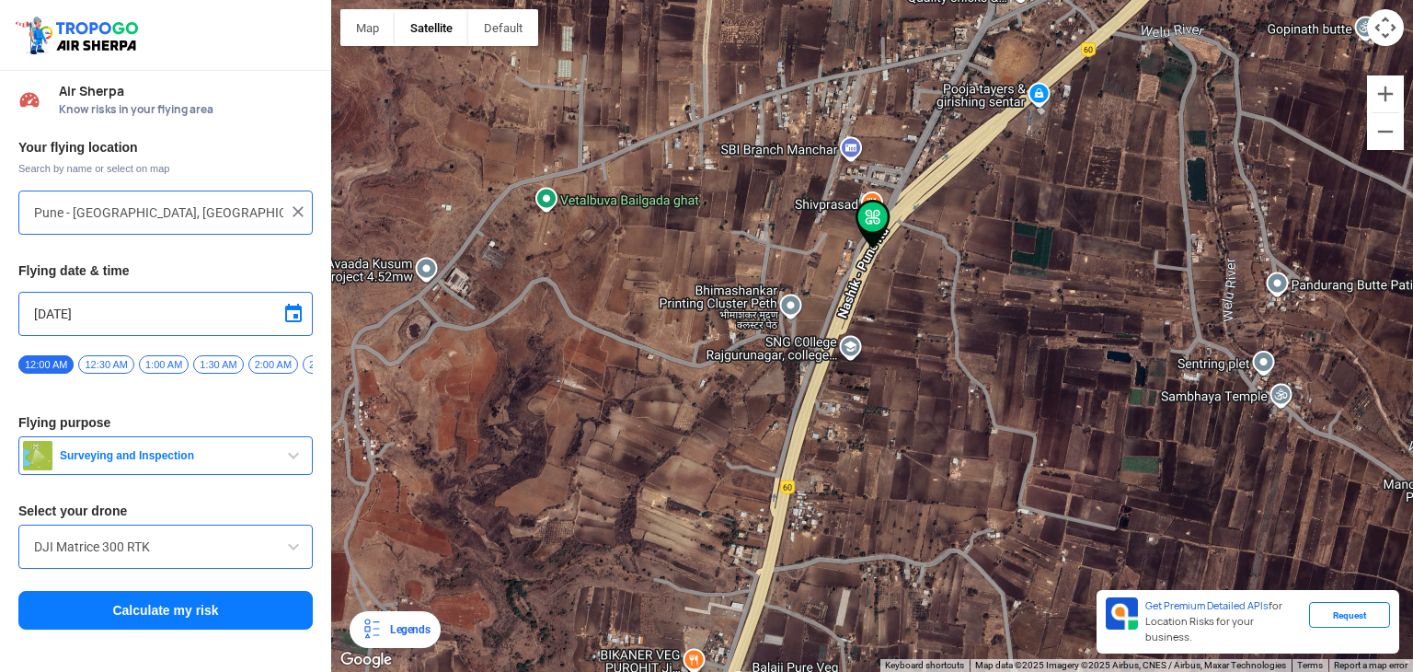
click at [699, 439] on div at bounding box center [872, 336] width 1082 height 672
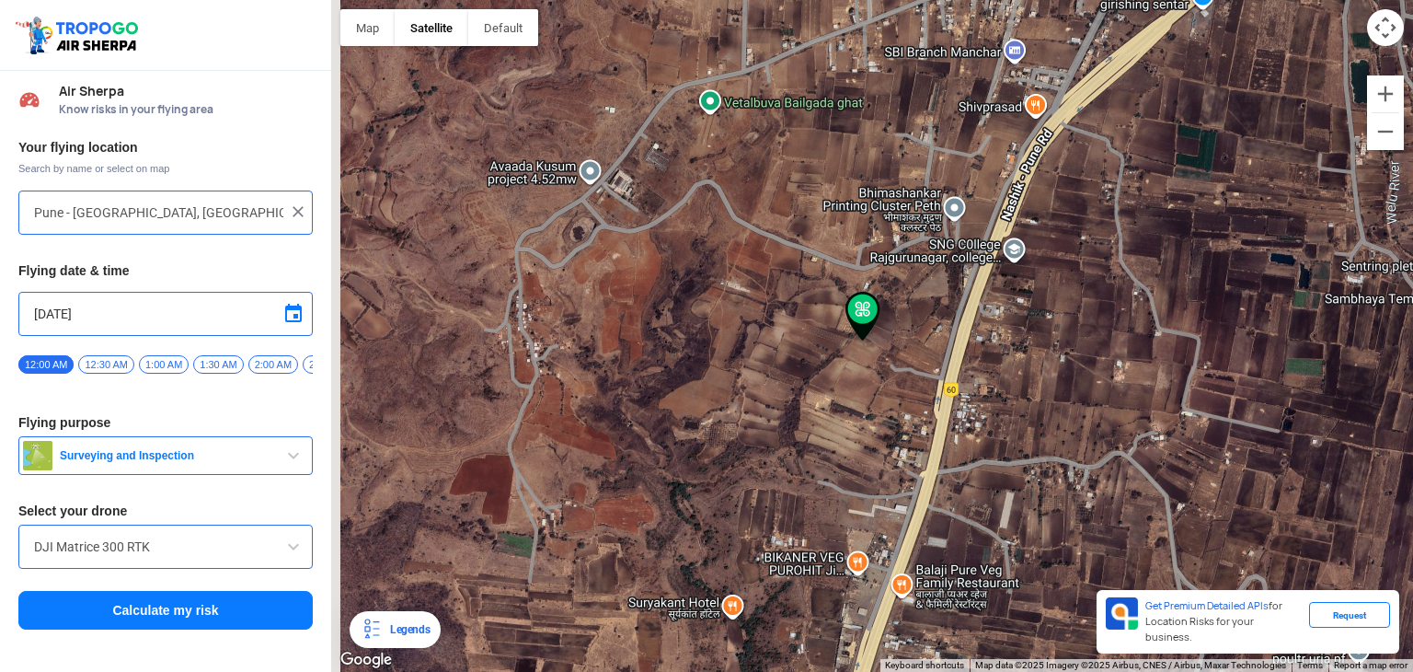
type input "[GEOGRAPHIC_DATA], [GEOGRAPHIC_DATA], [GEOGRAPHIC_DATA]"
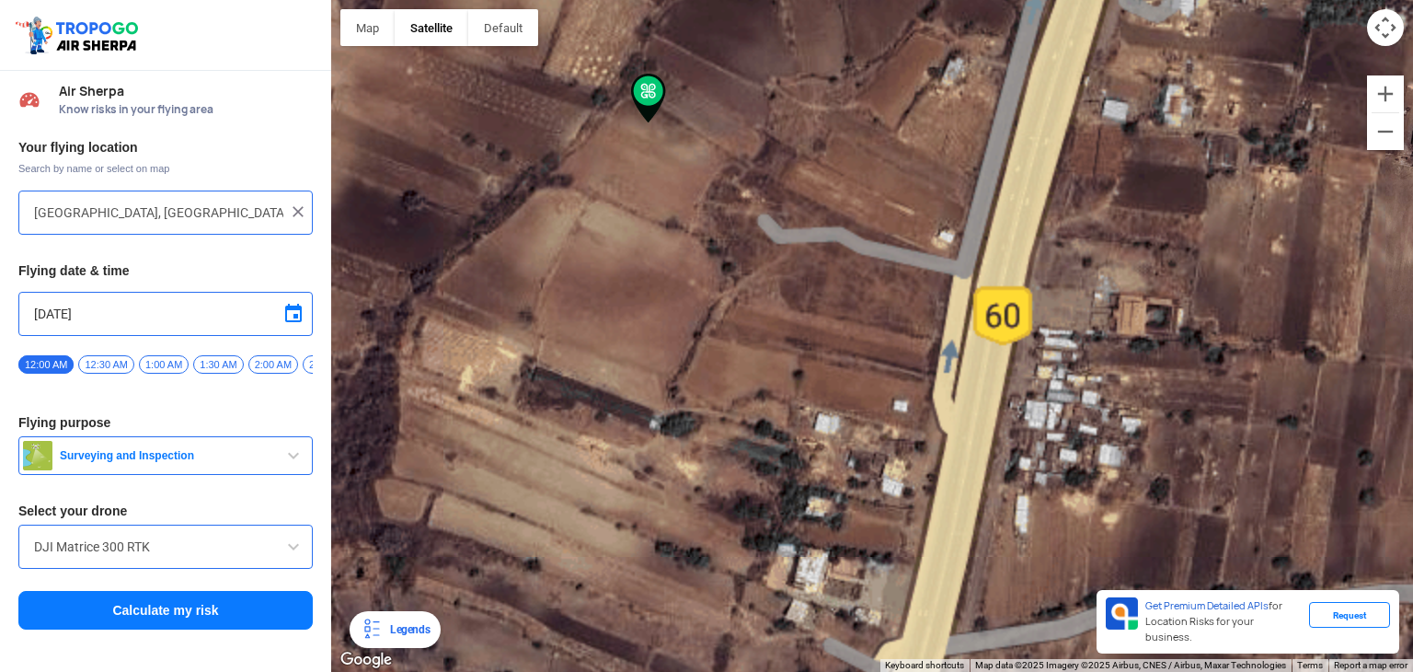
drag, startPoint x: 1002, startPoint y: 251, endPoint x: 977, endPoint y: 431, distance: 182.0
click at [977, 431] on div at bounding box center [872, 336] width 1082 height 672
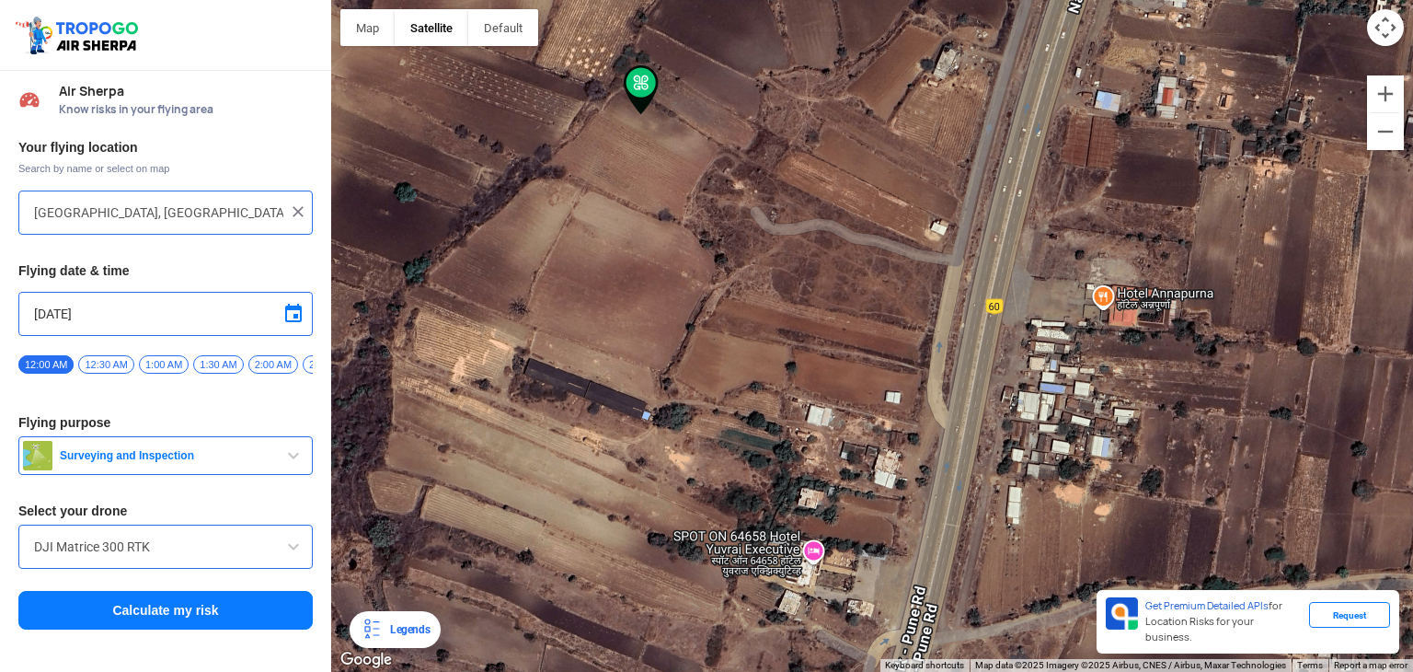
click at [760, 224] on div at bounding box center [872, 336] width 1082 height 672
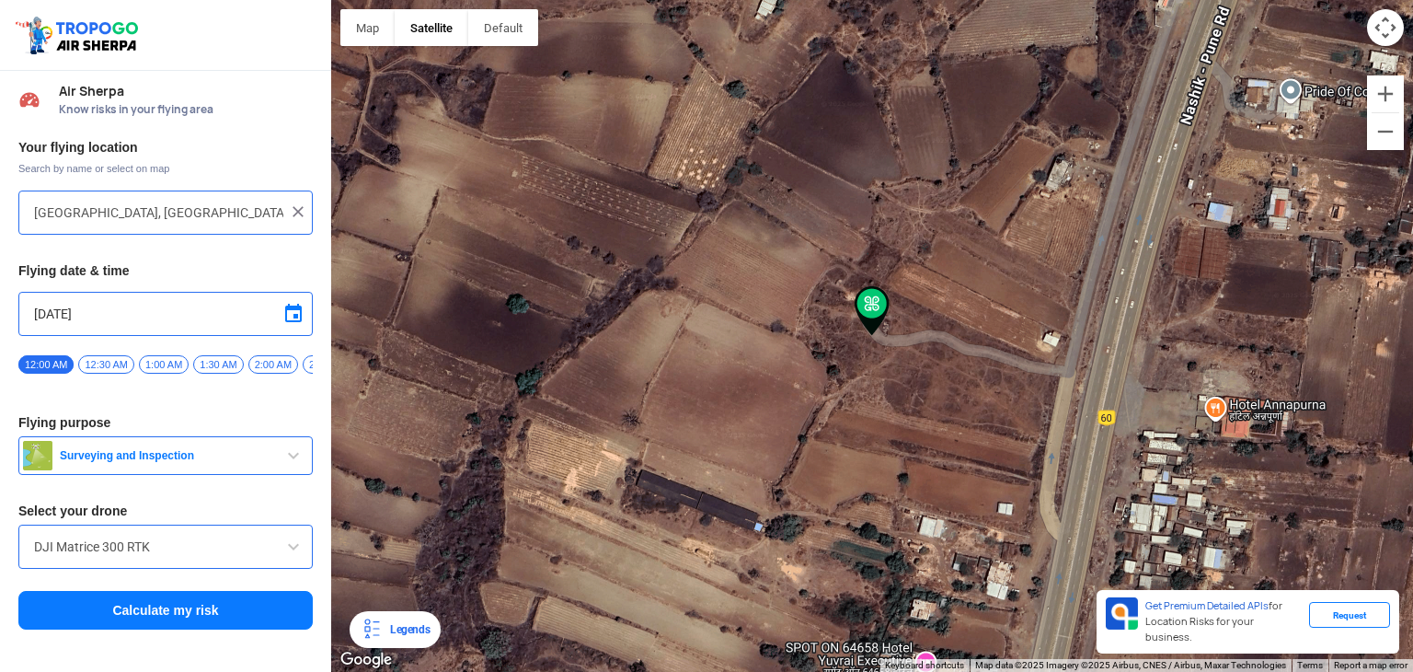
click at [890, 330] on div at bounding box center [872, 336] width 1082 height 672
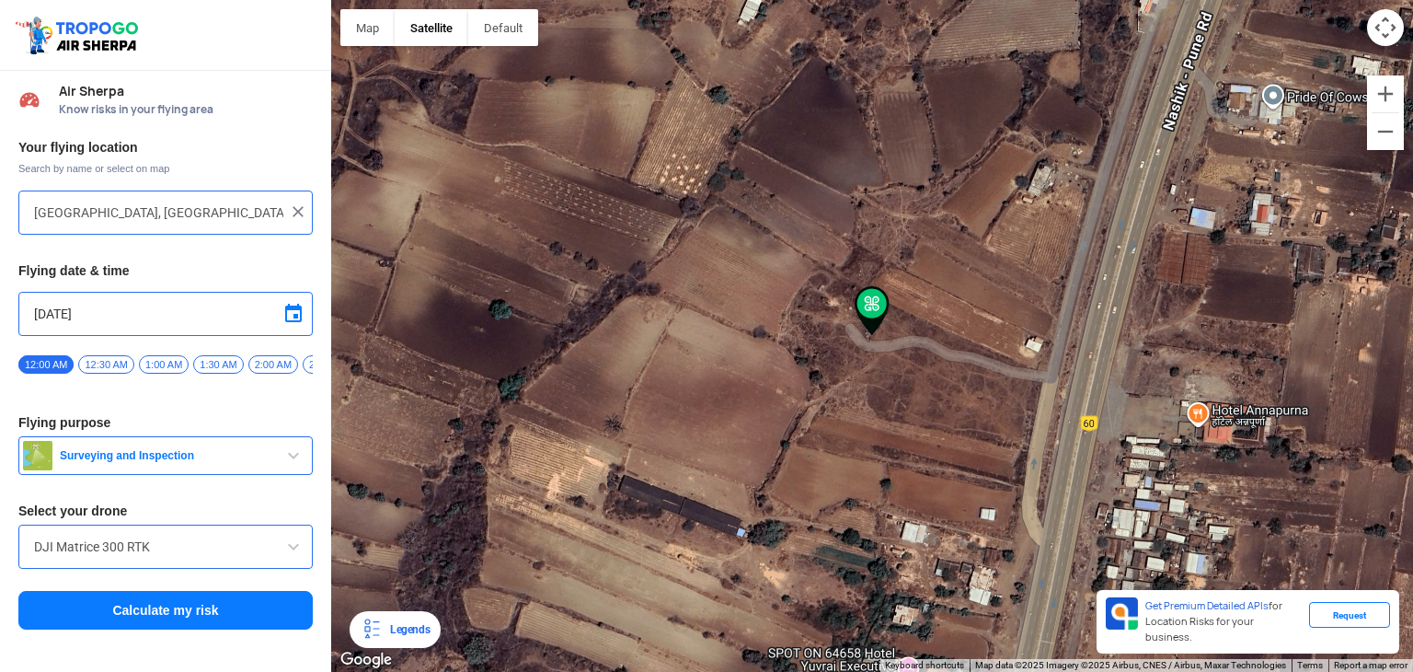
click at [882, 345] on div at bounding box center [872, 336] width 1082 height 672
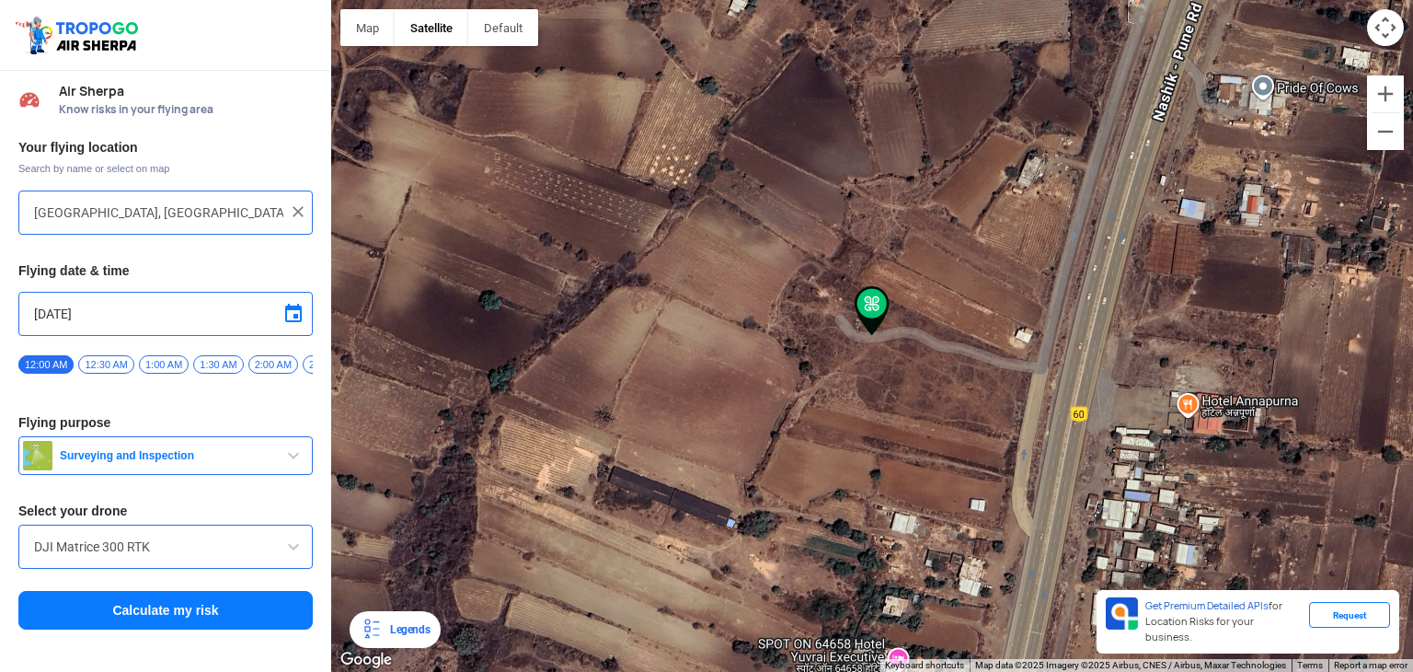
click at [864, 334] on img at bounding box center [872, 311] width 35 height 50
click at [862, 334] on img at bounding box center [872, 311] width 35 height 50
click at [851, 328] on div at bounding box center [872, 336] width 1082 height 672
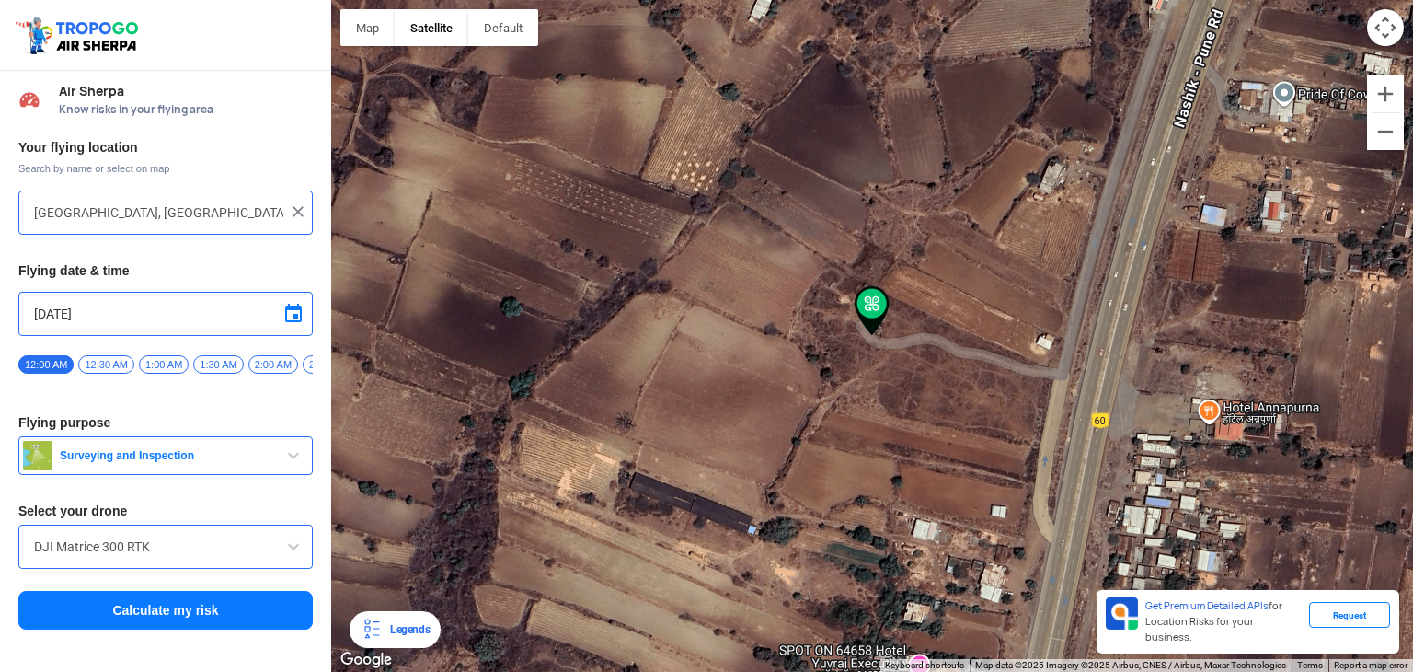
click at [874, 342] on div at bounding box center [872, 336] width 1082 height 672
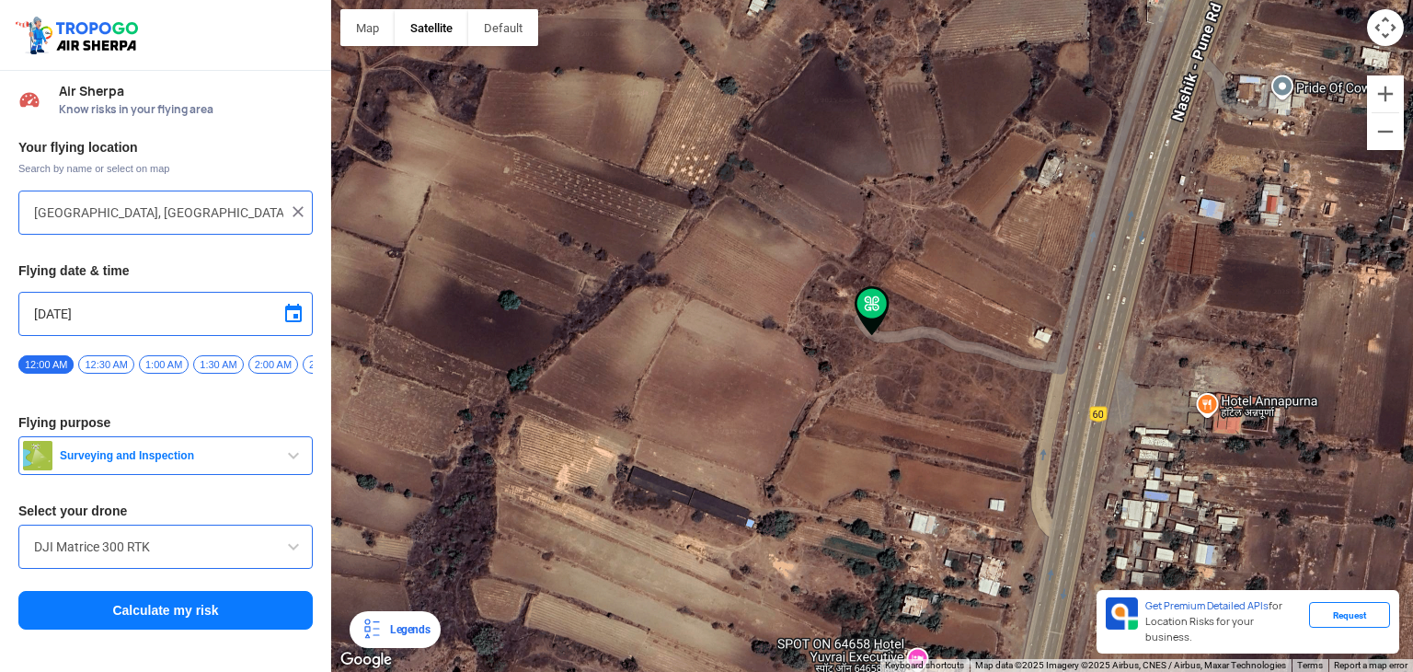
click at [109, 358] on span "12:30 AM" at bounding box center [105, 364] width 55 height 18
click at [167, 463] on span "Surveying and Inspection" at bounding box center [167, 455] width 230 height 15
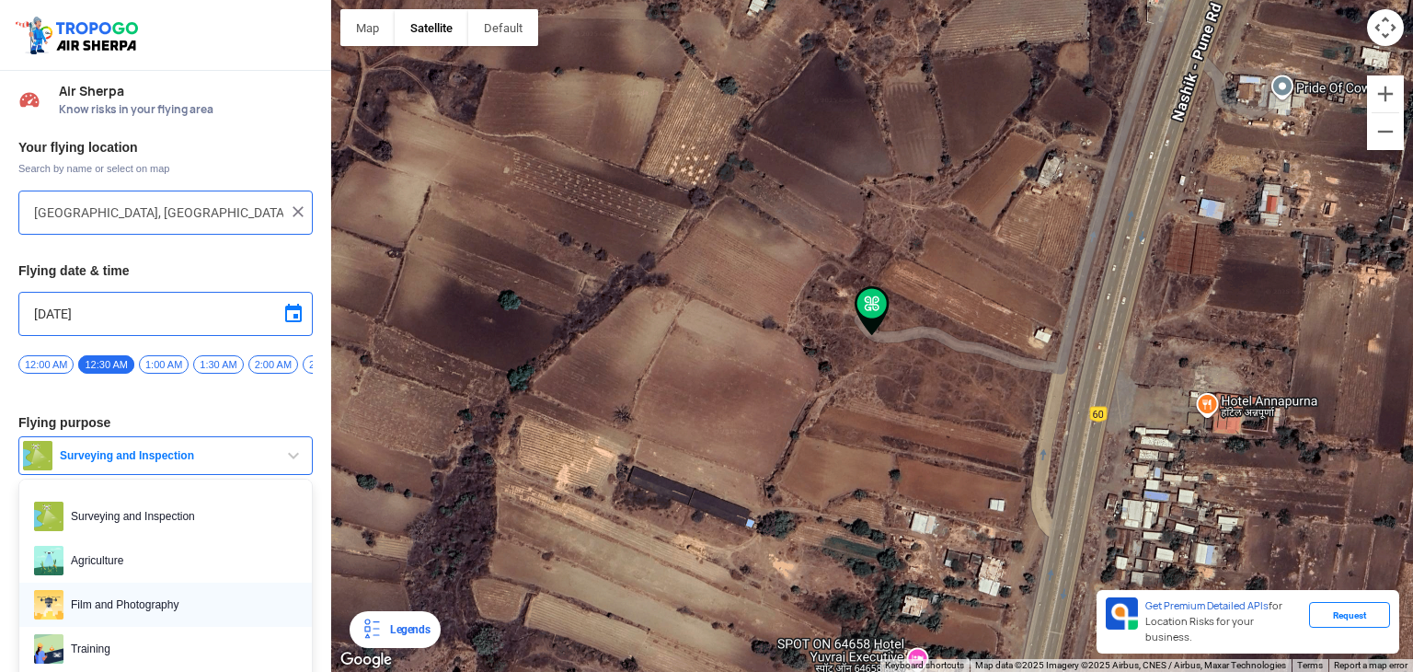
scroll to position [92, 0]
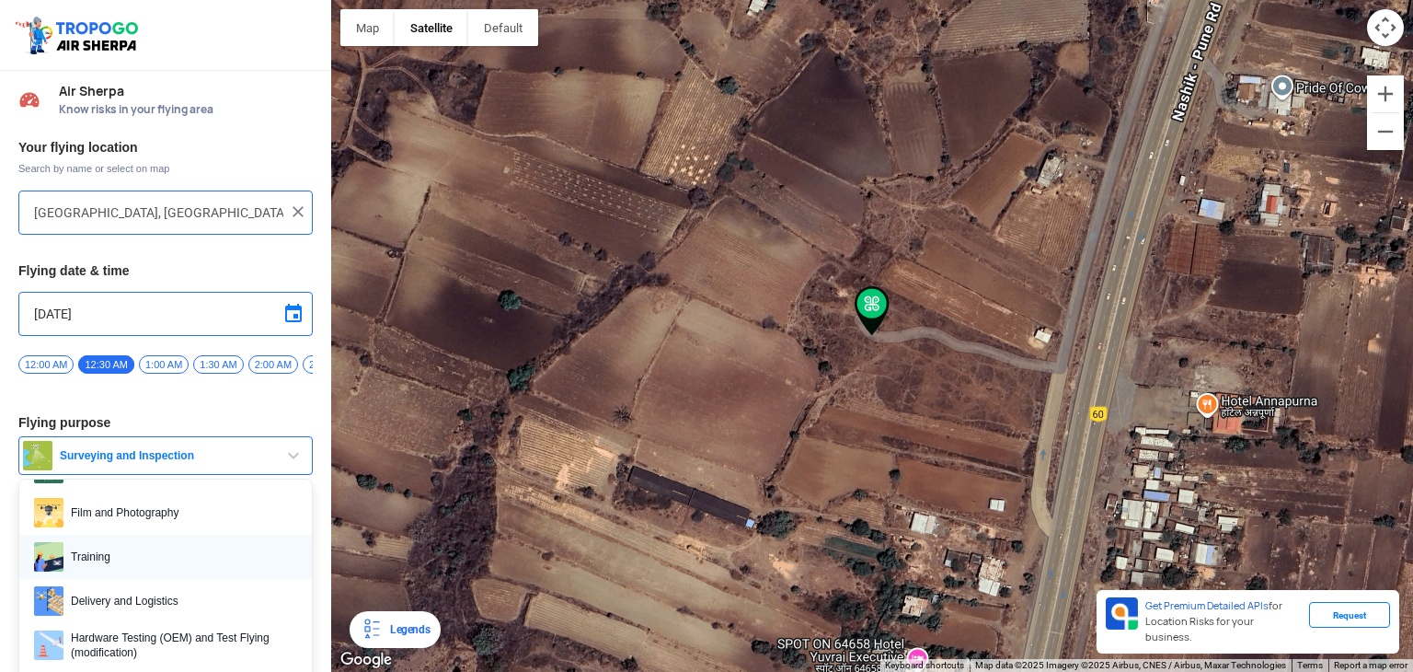
click at [115, 569] on span "Training" at bounding box center [180, 556] width 234 height 29
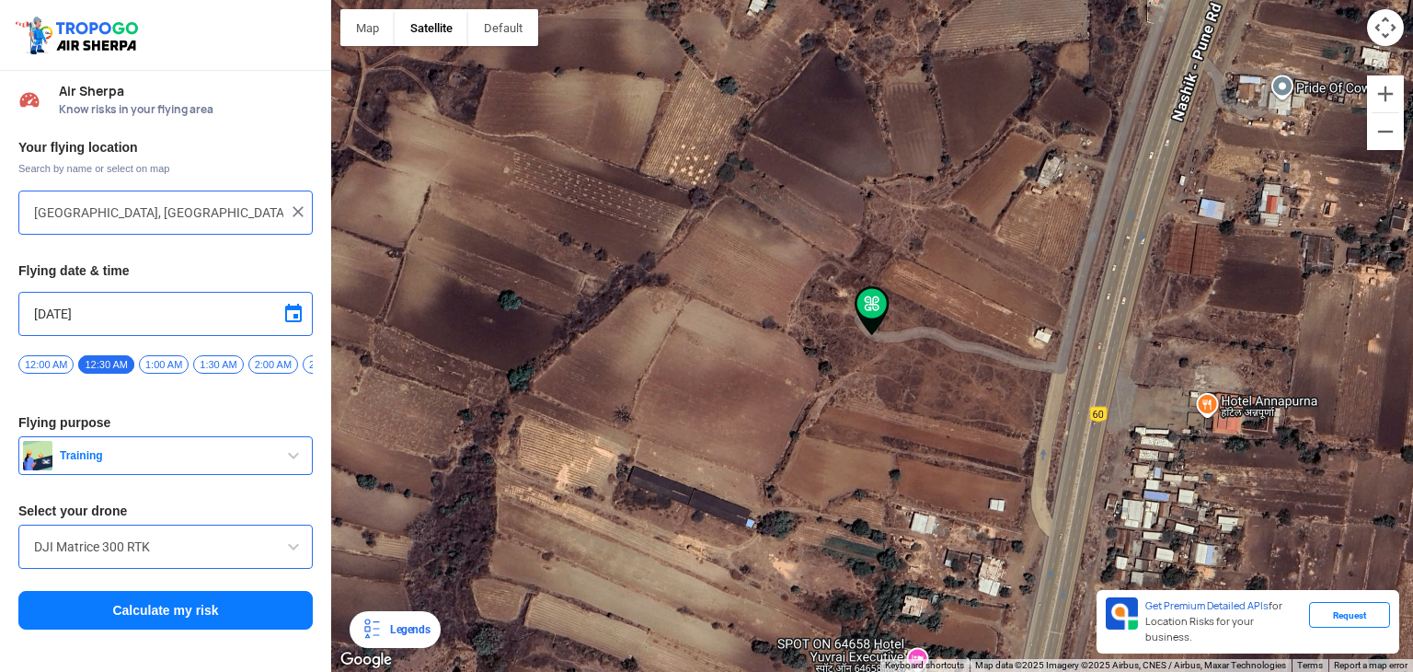
click at [184, 614] on button "Calculate my risk" at bounding box center [165, 610] width 294 height 39
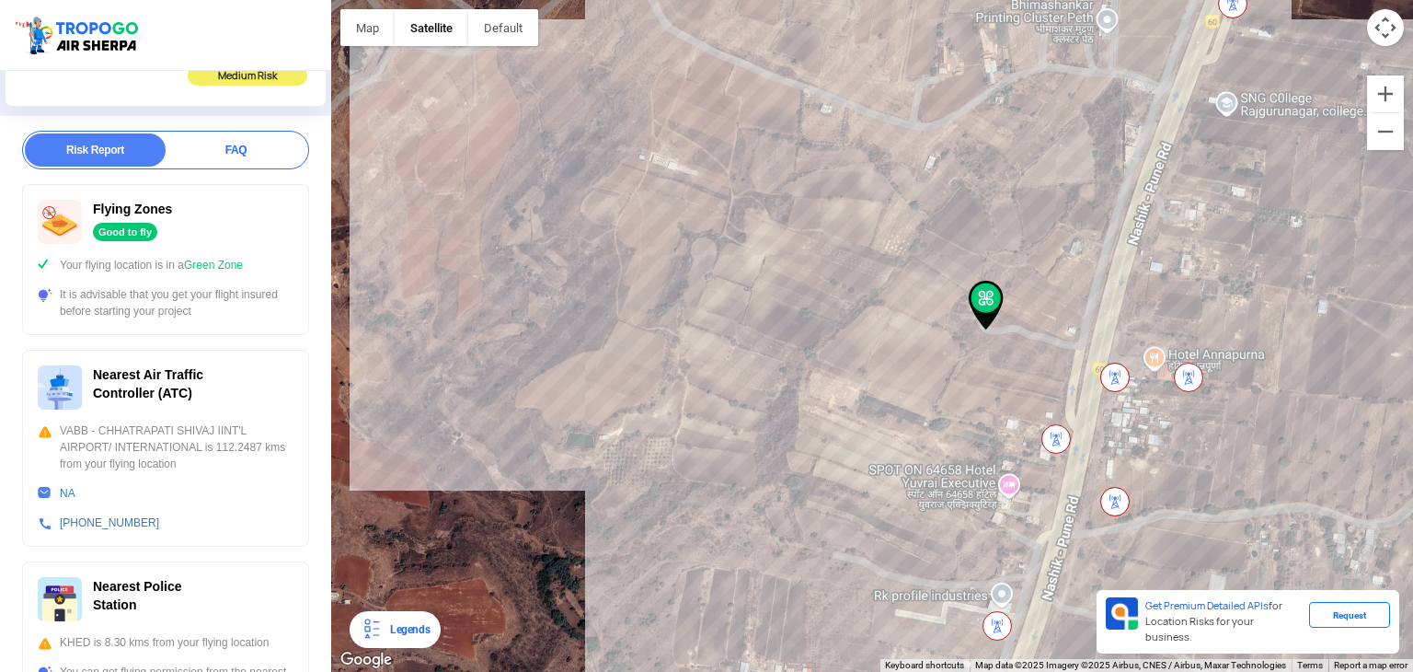
scroll to position [0, 0]
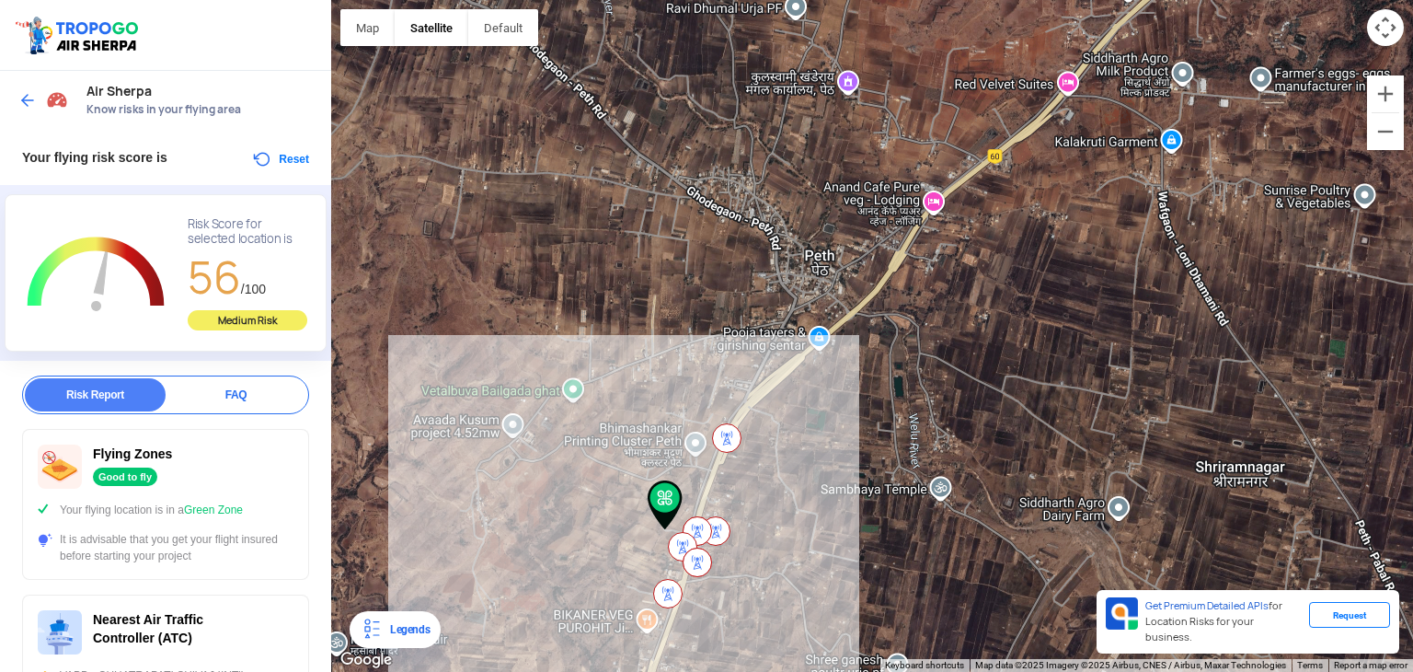
drag, startPoint x: 1166, startPoint y: 248, endPoint x: 876, endPoint y: 386, distance: 321.8
click at [876, 386] on div at bounding box center [872, 336] width 1082 height 672
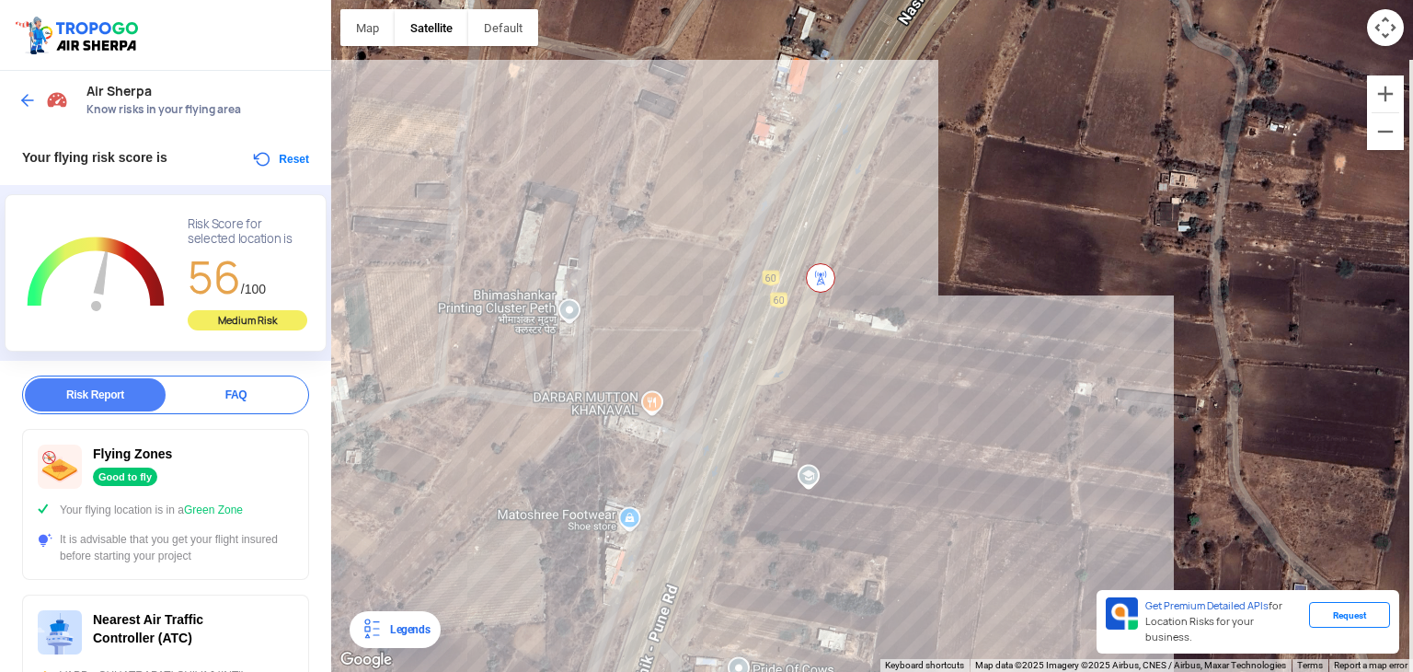
drag, startPoint x: 778, startPoint y: 235, endPoint x: 719, endPoint y: 430, distance: 203.7
click at [719, 430] on div at bounding box center [872, 336] width 1082 height 672
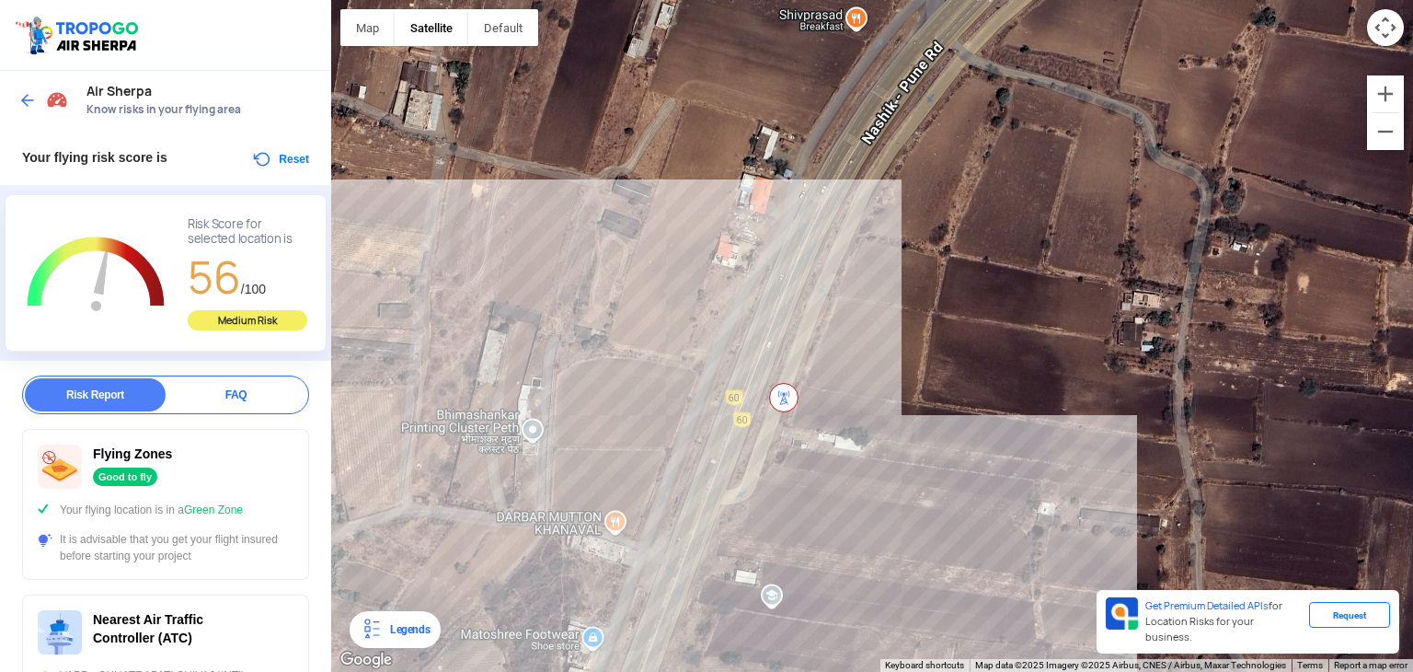
drag, startPoint x: 805, startPoint y: 231, endPoint x: 766, endPoint y: 378, distance: 152.2
click at [766, 378] on div at bounding box center [872, 336] width 1082 height 672
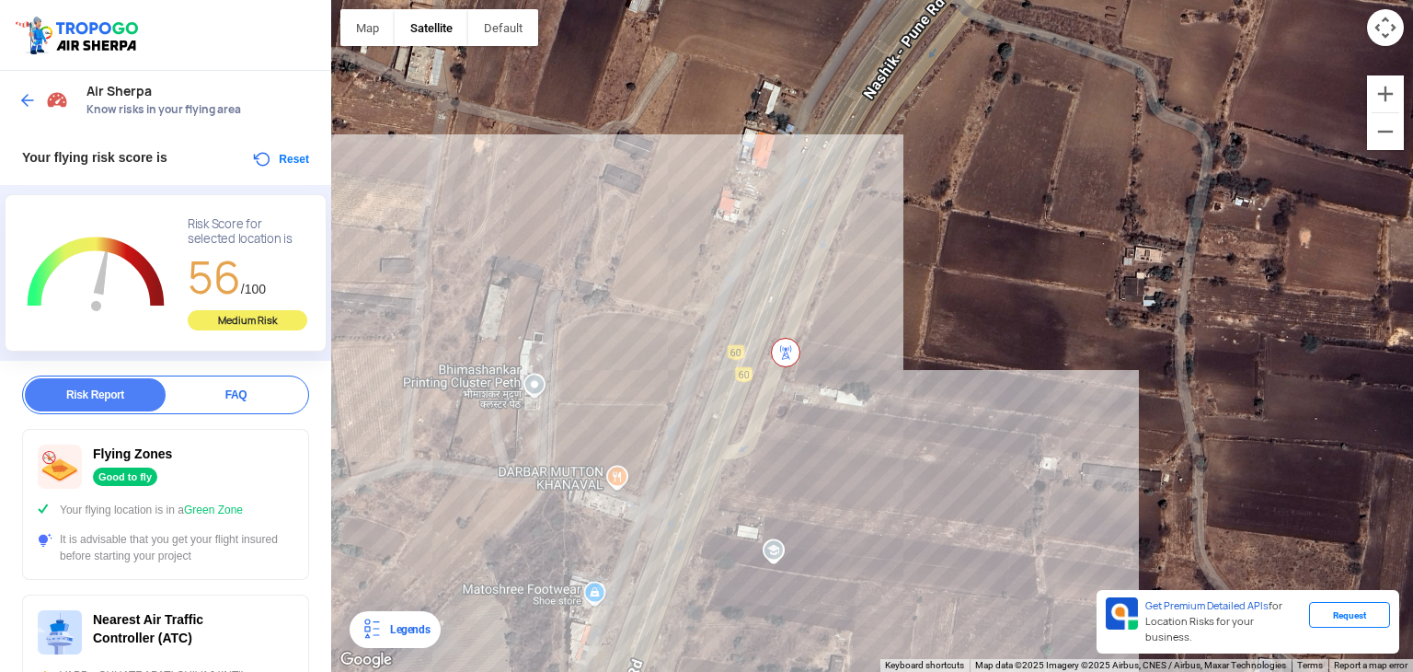
drag, startPoint x: 745, startPoint y: 456, endPoint x: 749, endPoint y: 430, distance: 26.9
click at [746, 447] on div at bounding box center [872, 336] width 1082 height 672
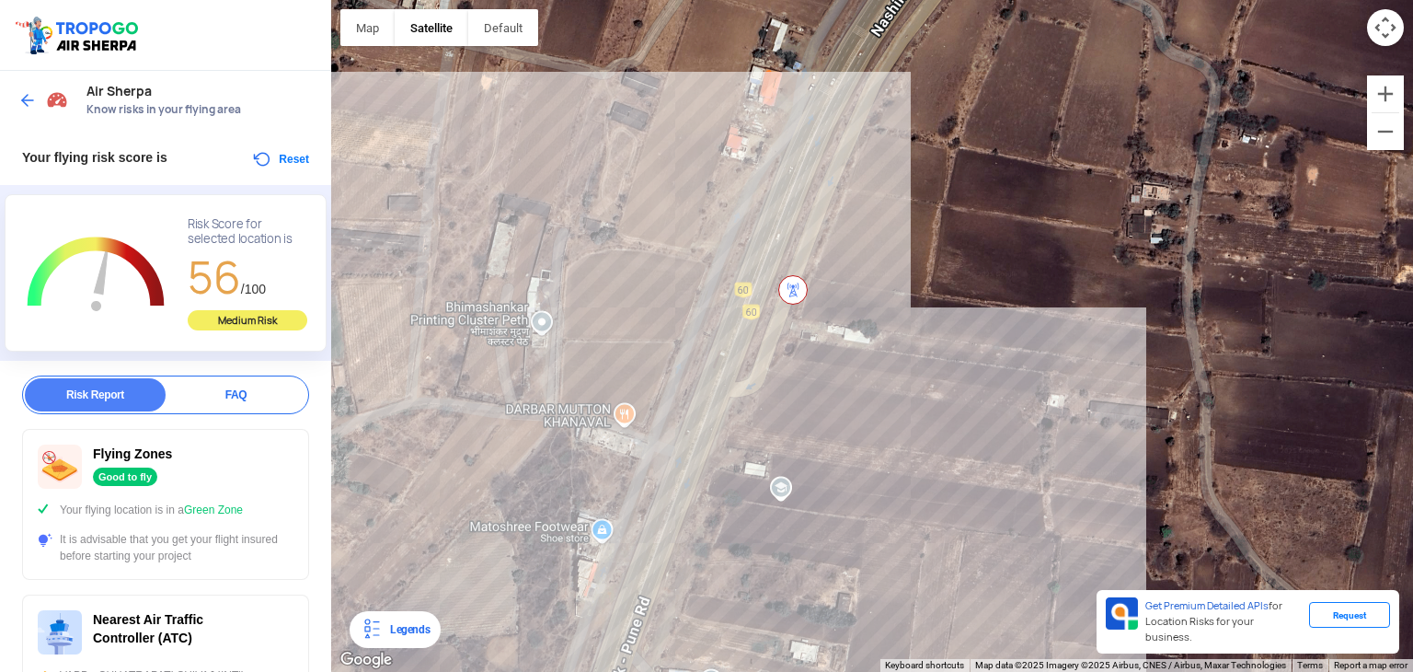
drag, startPoint x: 723, startPoint y: 519, endPoint x: 750, endPoint y: 448, distance: 75.7
click at [741, 465] on div at bounding box center [872, 336] width 1082 height 672
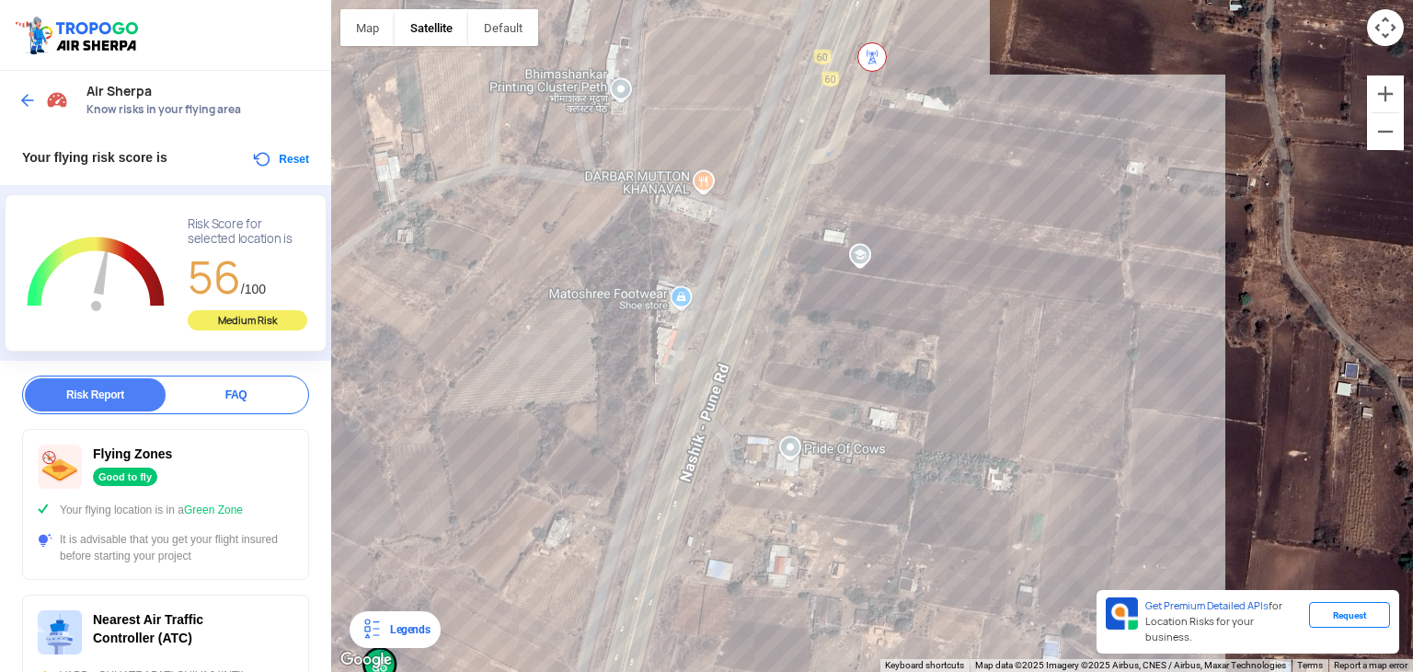
drag, startPoint x: 732, startPoint y: 539, endPoint x: 774, endPoint y: 461, distance: 88.5
click at [756, 481] on div at bounding box center [872, 336] width 1082 height 672
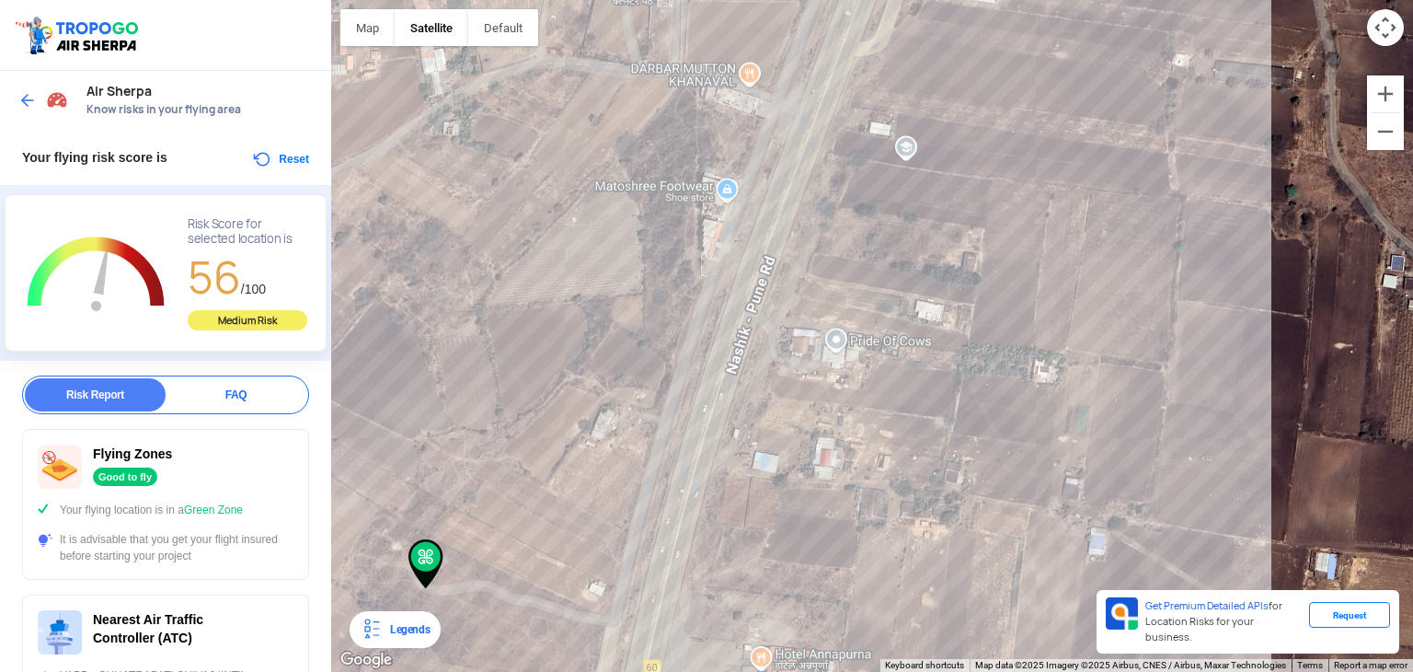
drag, startPoint x: 757, startPoint y: 489, endPoint x: 771, endPoint y: 417, distance: 74.0
click at [769, 428] on div at bounding box center [872, 336] width 1082 height 672
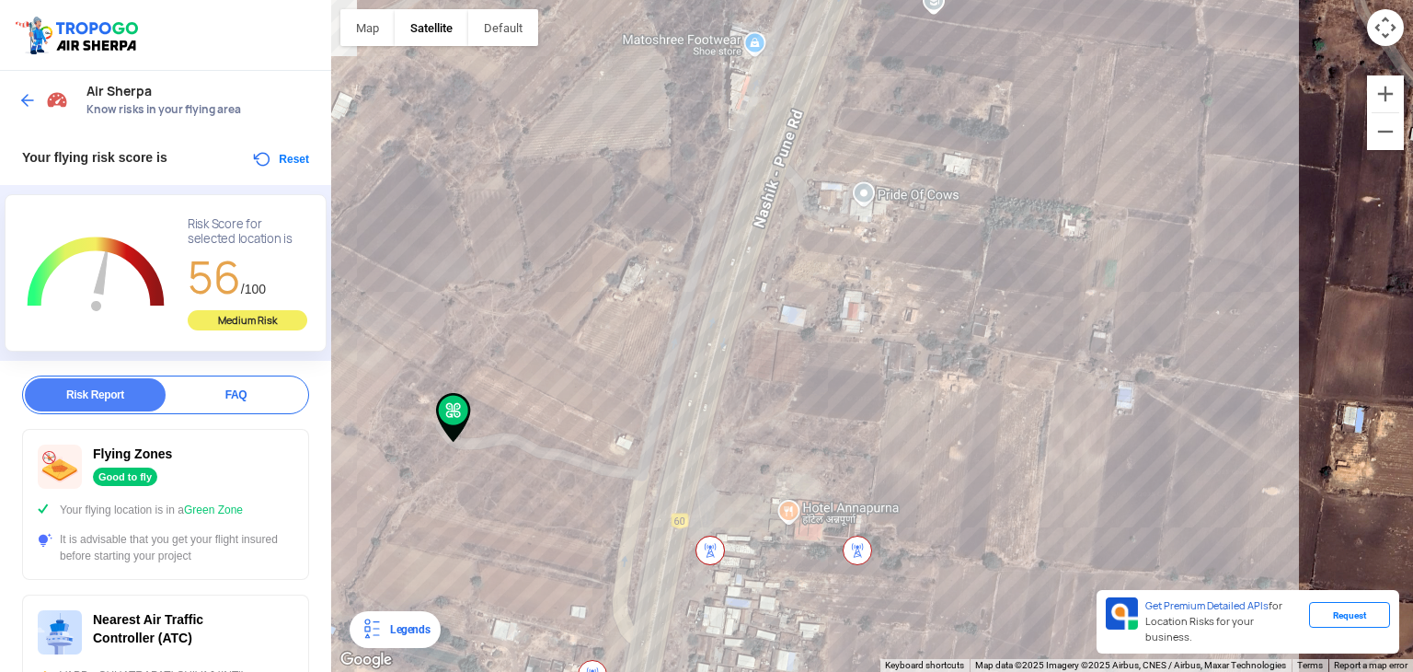
drag, startPoint x: 754, startPoint y: 497, endPoint x: 770, endPoint y: 446, distance: 53.0
click at [763, 457] on div at bounding box center [872, 336] width 1082 height 672
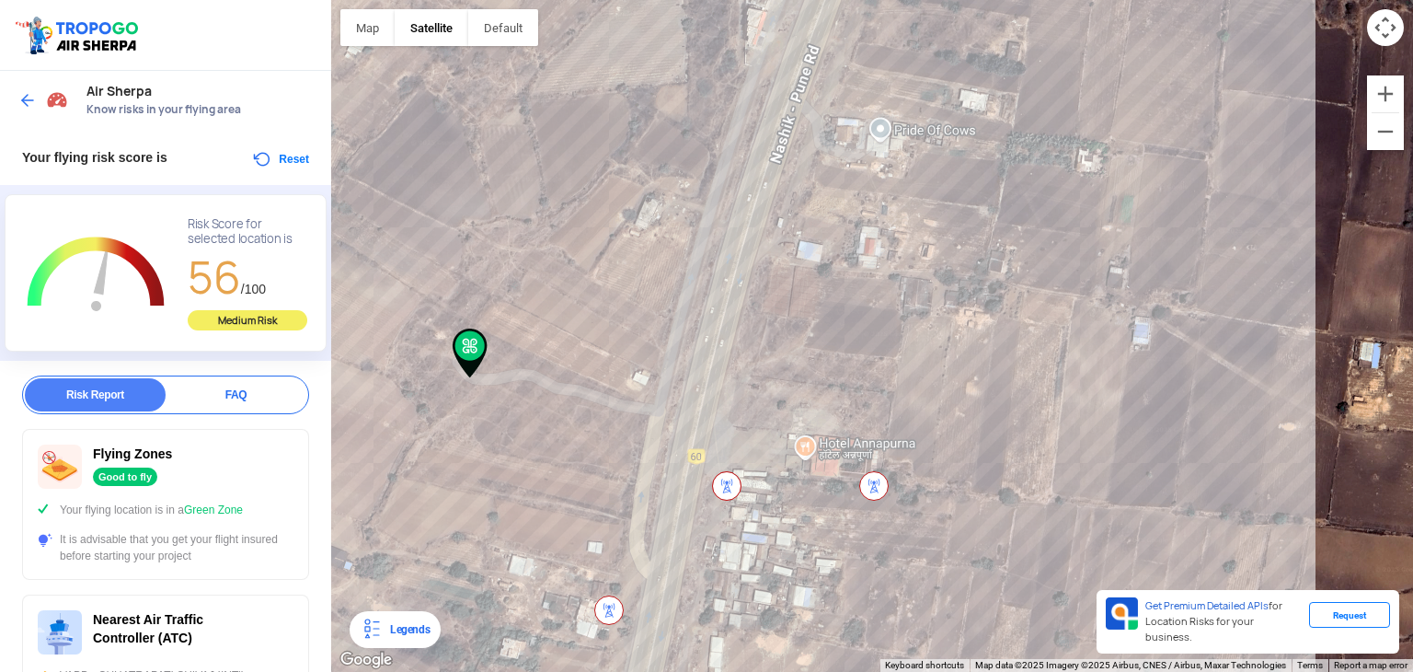
drag, startPoint x: 789, startPoint y: 517, endPoint x: 843, endPoint y: 422, distance: 108.7
click at [805, 466] on div at bounding box center [872, 336] width 1082 height 672
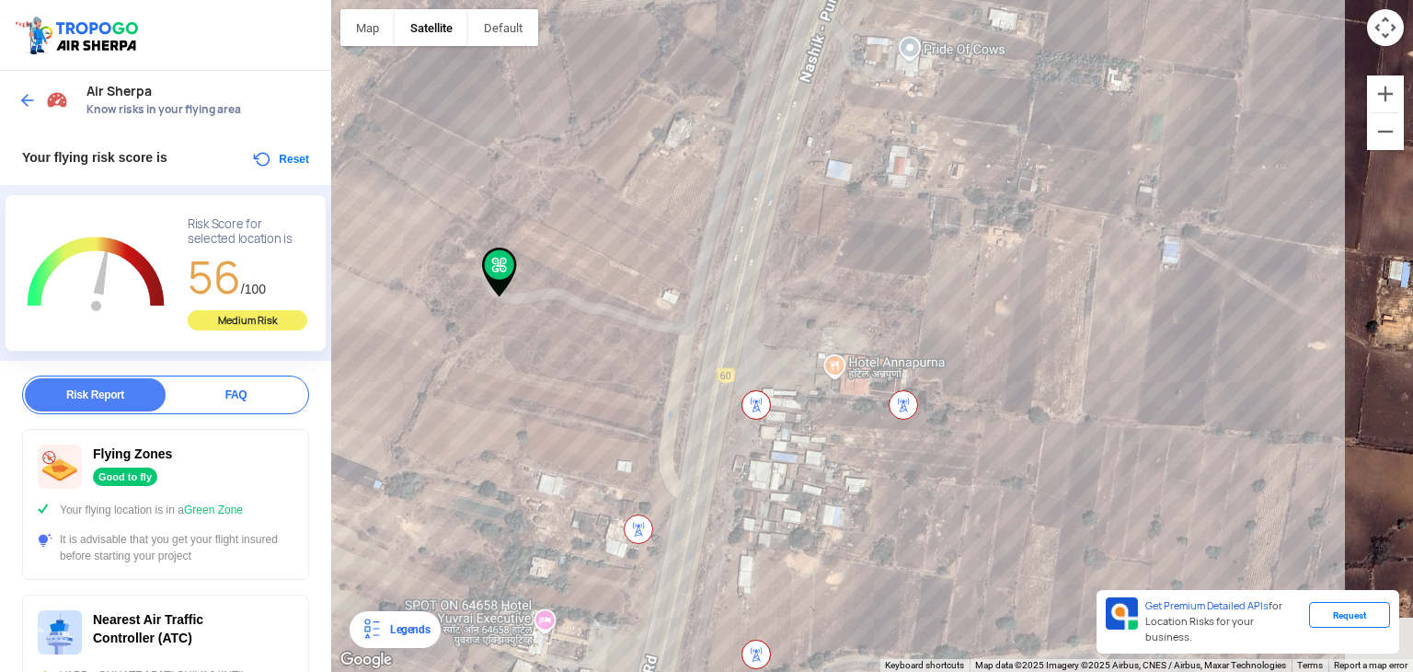
drag, startPoint x: 819, startPoint y: 506, endPoint x: 822, endPoint y: 481, distance: 25.1
click at [822, 481] on div at bounding box center [872, 336] width 1082 height 672
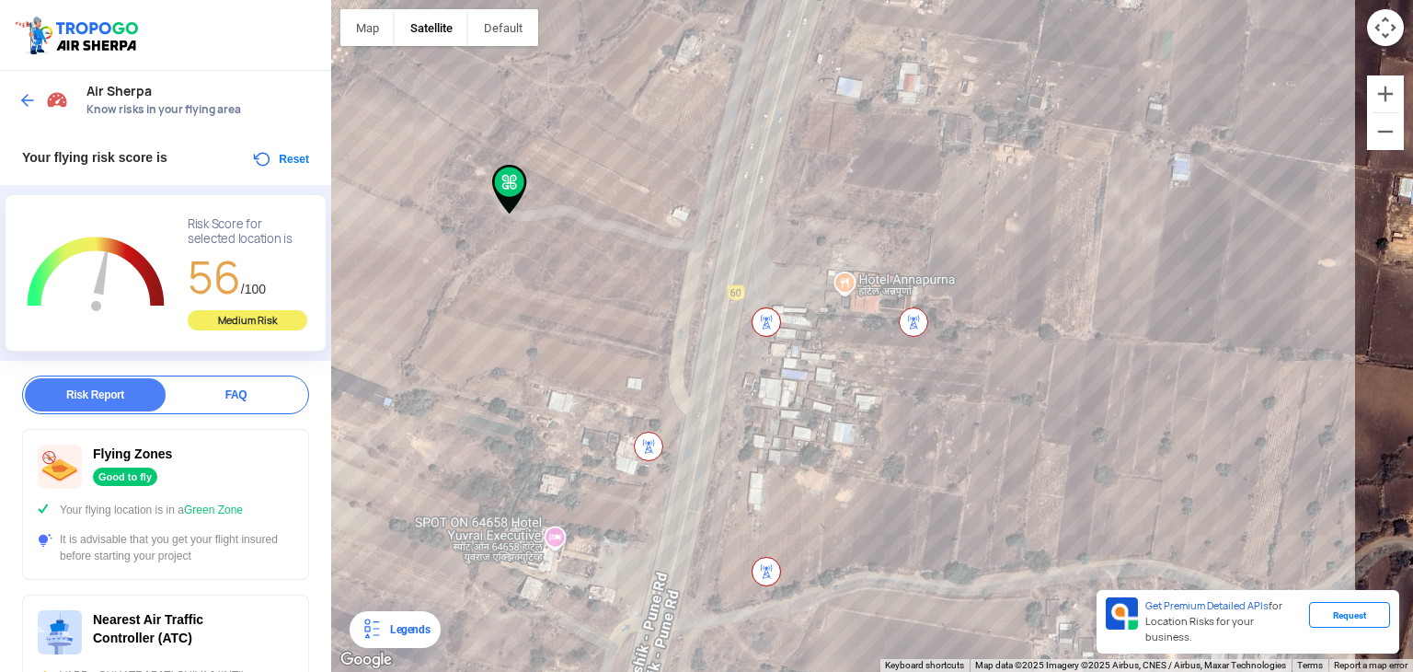
drag, startPoint x: 813, startPoint y: 530, endPoint x: 814, endPoint y: 476, distance: 54.3
click at [814, 488] on div at bounding box center [872, 336] width 1082 height 672
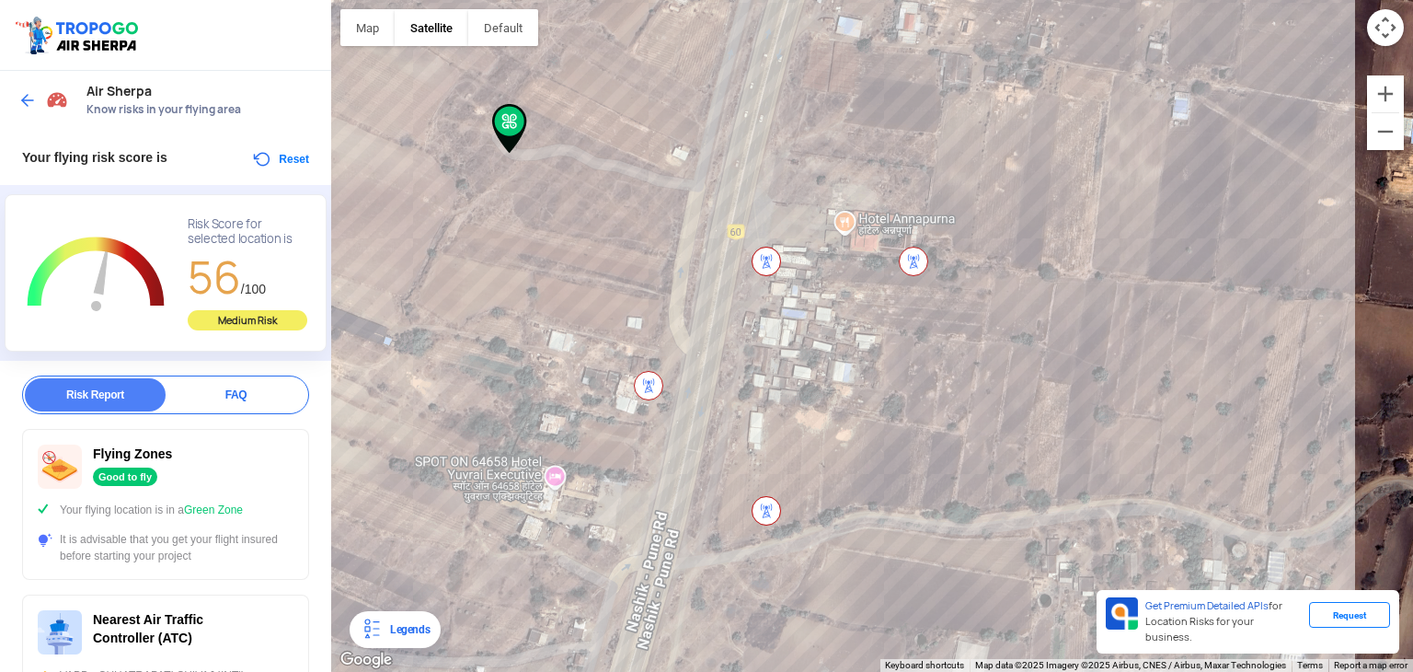
drag, startPoint x: 819, startPoint y: 532, endPoint x: 819, endPoint y: 478, distance: 53.4
click at [819, 486] on div at bounding box center [872, 336] width 1082 height 672
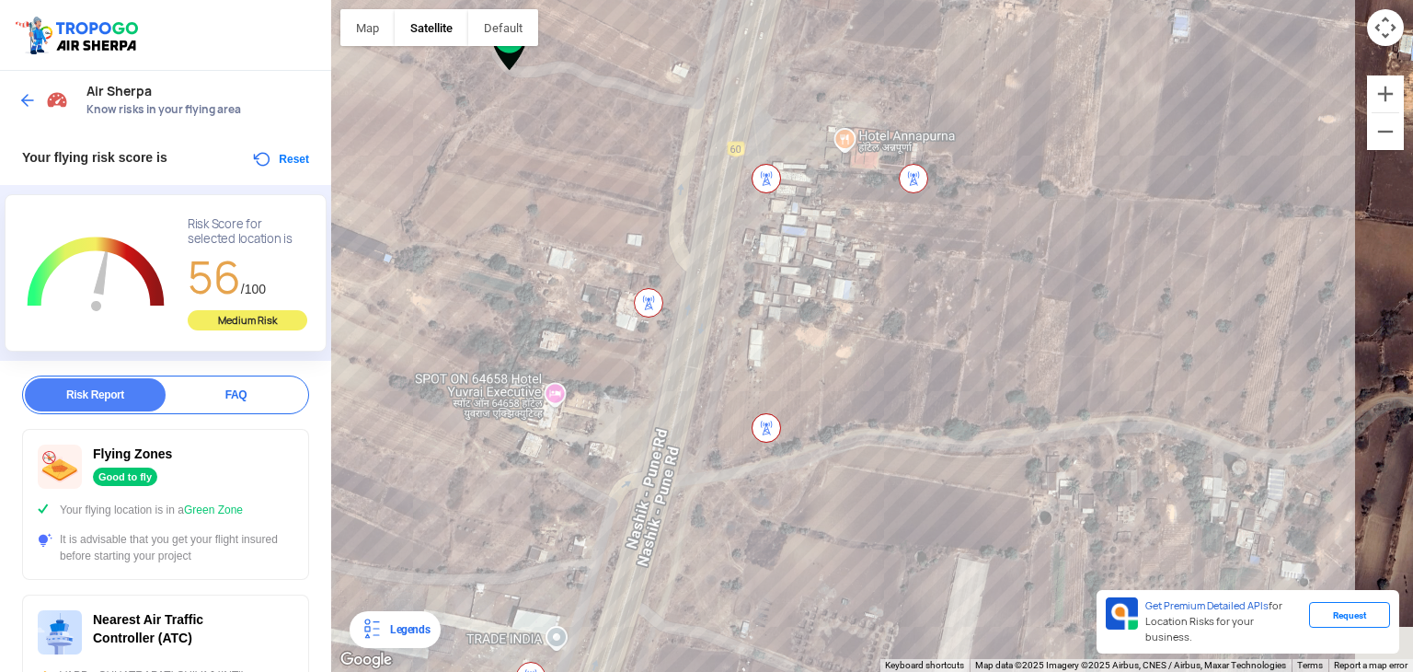
drag, startPoint x: 828, startPoint y: 537, endPoint x: 835, endPoint y: 495, distance: 43.0
click at [830, 522] on div at bounding box center [872, 336] width 1082 height 672
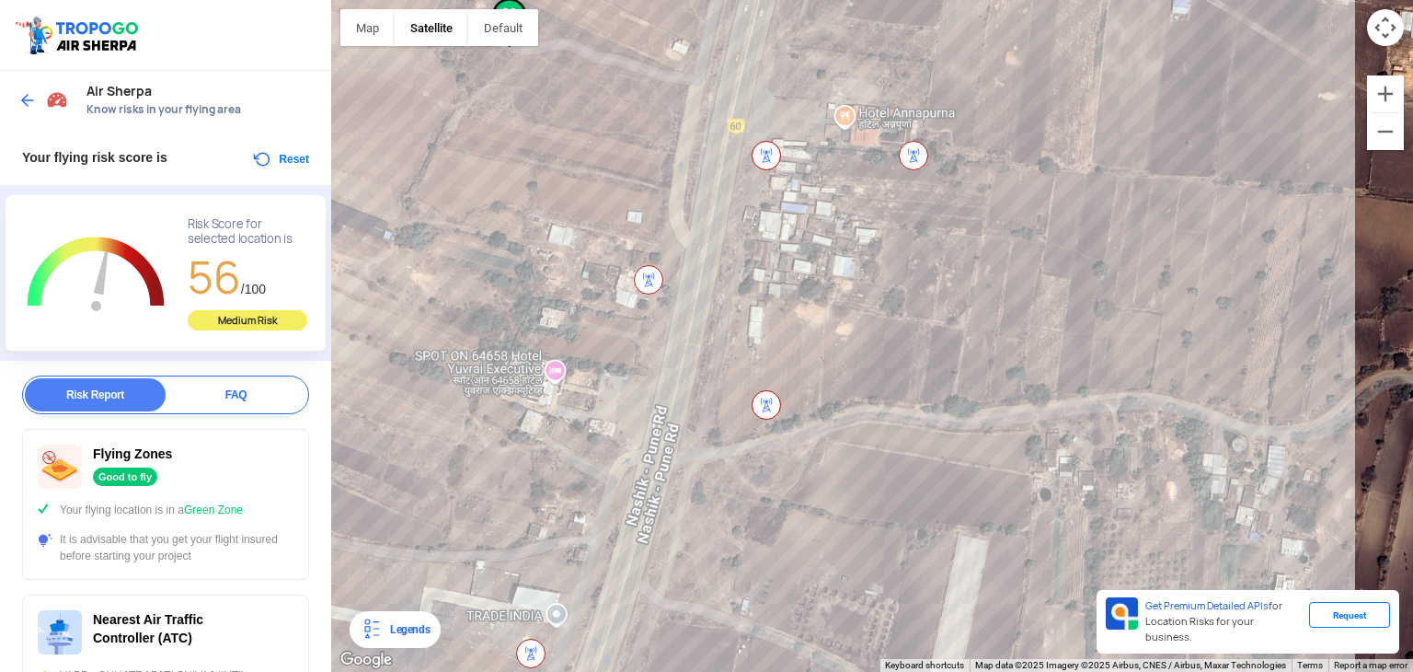
drag, startPoint x: 785, startPoint y: 446, endPoint x: 954, endPoint y: 487, distance: 174.0
click at [895, 478] on div at bounding box center [872, 336] width 1082 height 672
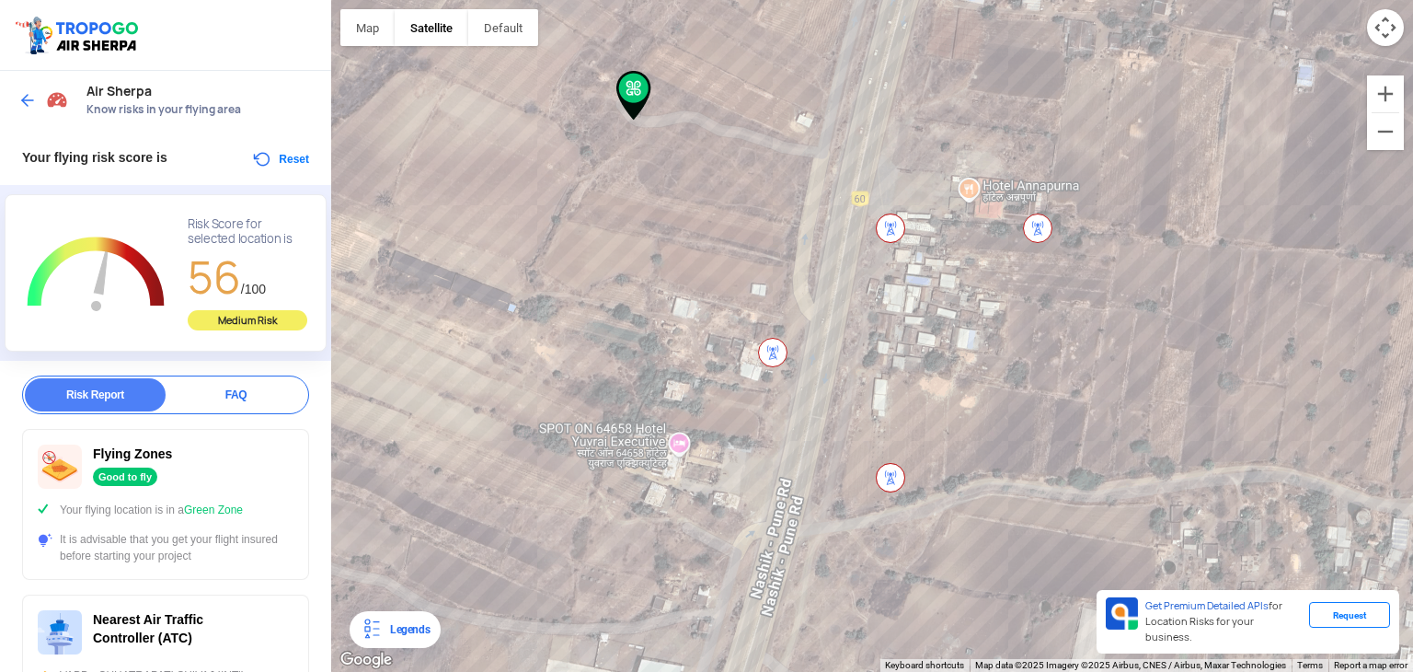
drag, startPoint x: 893, startPoint y: 402, endPoint x: 908, endPoint y: 501, distance: 100.4
click at [902, 487] on div at bounding box center [872, 336] width 1082 height 672
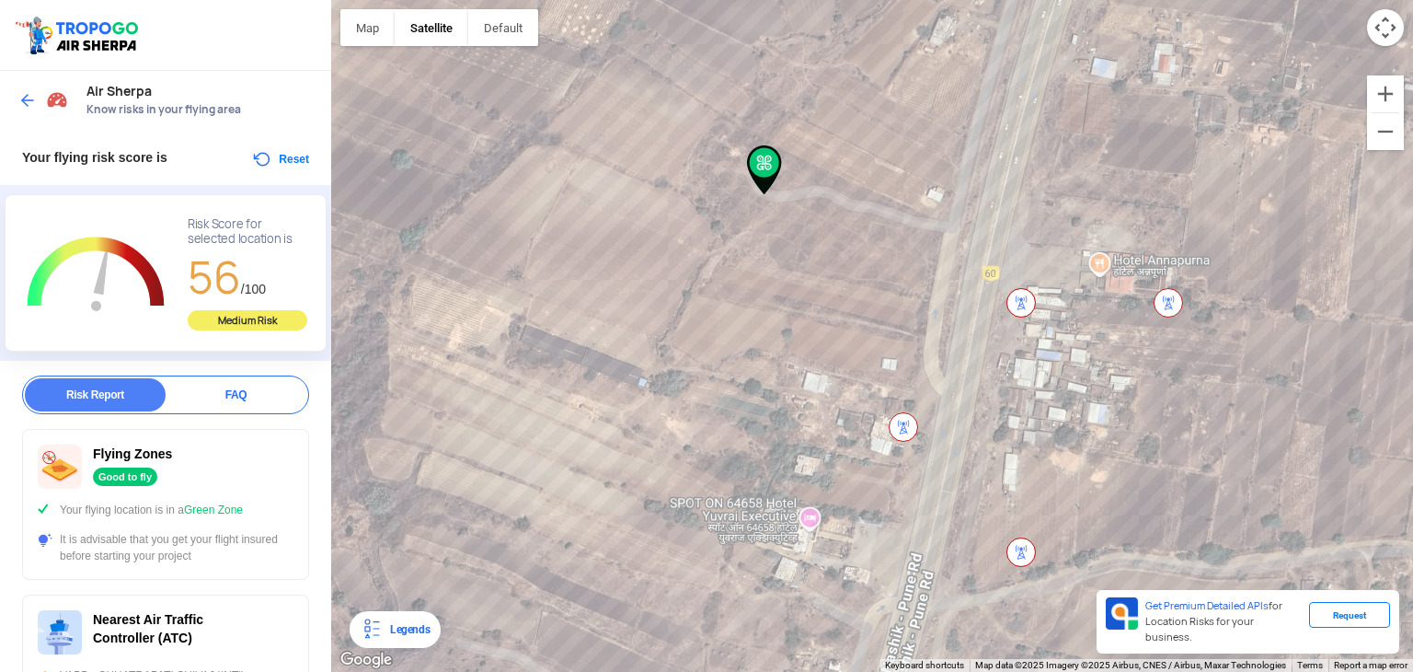
drag, startPoint x: 734, startPoint y: 426, endPoint x: 879, endPoint y: 465, distance: 150.4
click at [879, 465] on div at bounding box center [872, 336] width 1082 height 672
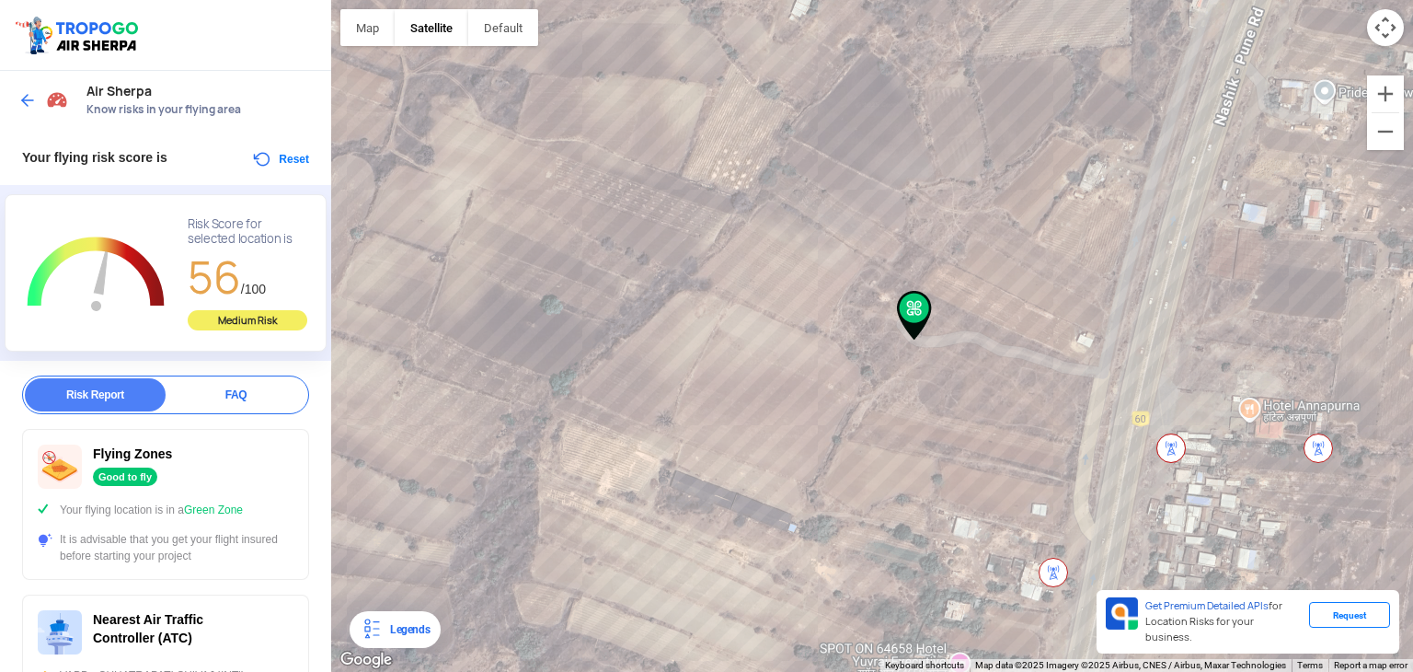
drag, startPoint x: 852, startPoint y: 443, endPoint x: 905, endPoint y: 603, distance: 168.7
click at [905, 603] on div at bounding box center [872, 336] width 1082 height 672
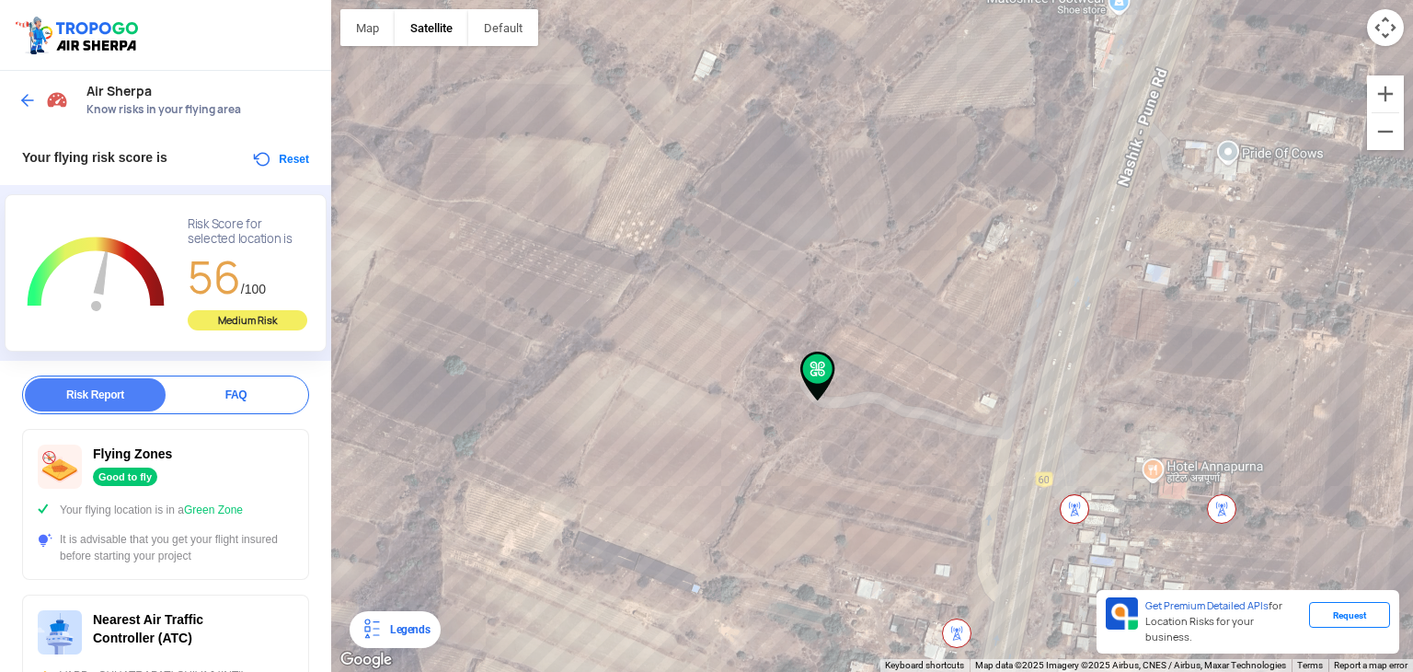
drag, startPoint x: 971, startPoint y: 314, endPoint x: 964, endPoint y: 478, distance: 164.8
click at [964, 478] on div at bounding box center [872, 336] width 1082 height 672
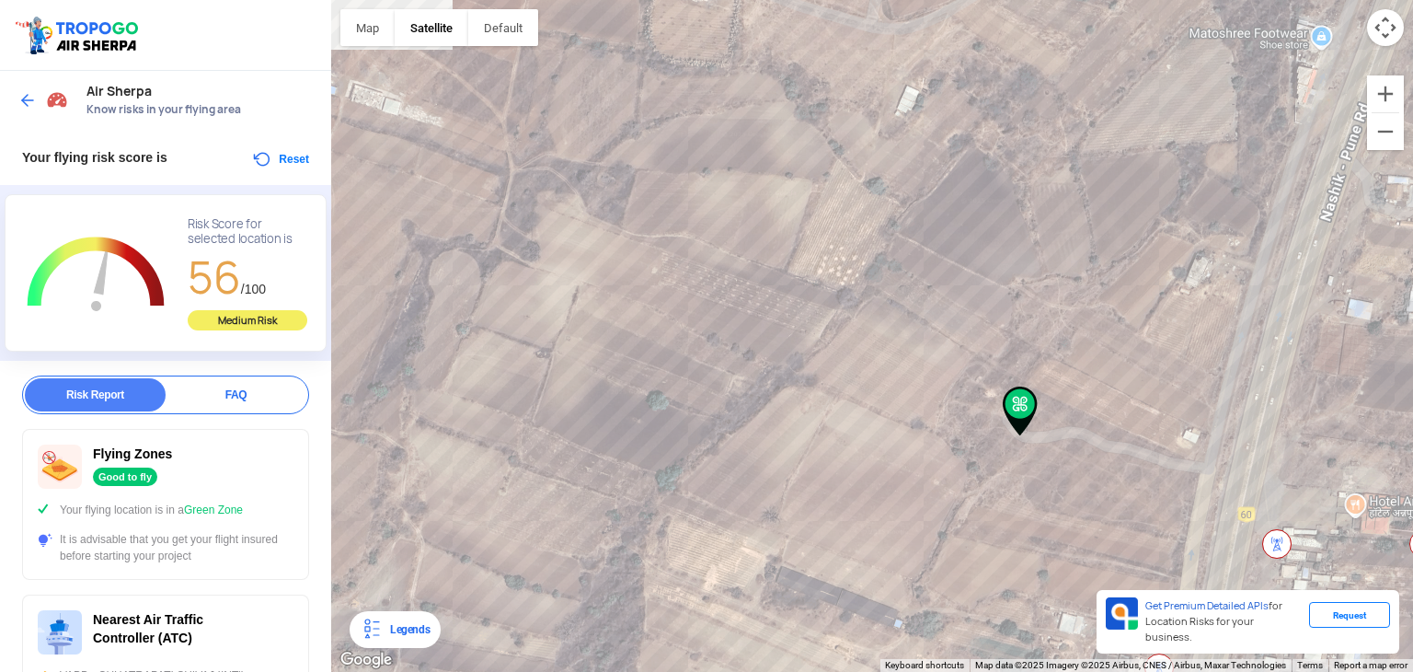
drag, startPoint x: 690, startPoint y: 259, endPoint x: 1038, endPoint y: 355, distance: 360.6
click at [1038, 355] on div at bounding box center [872, 336] width 1082 height 672
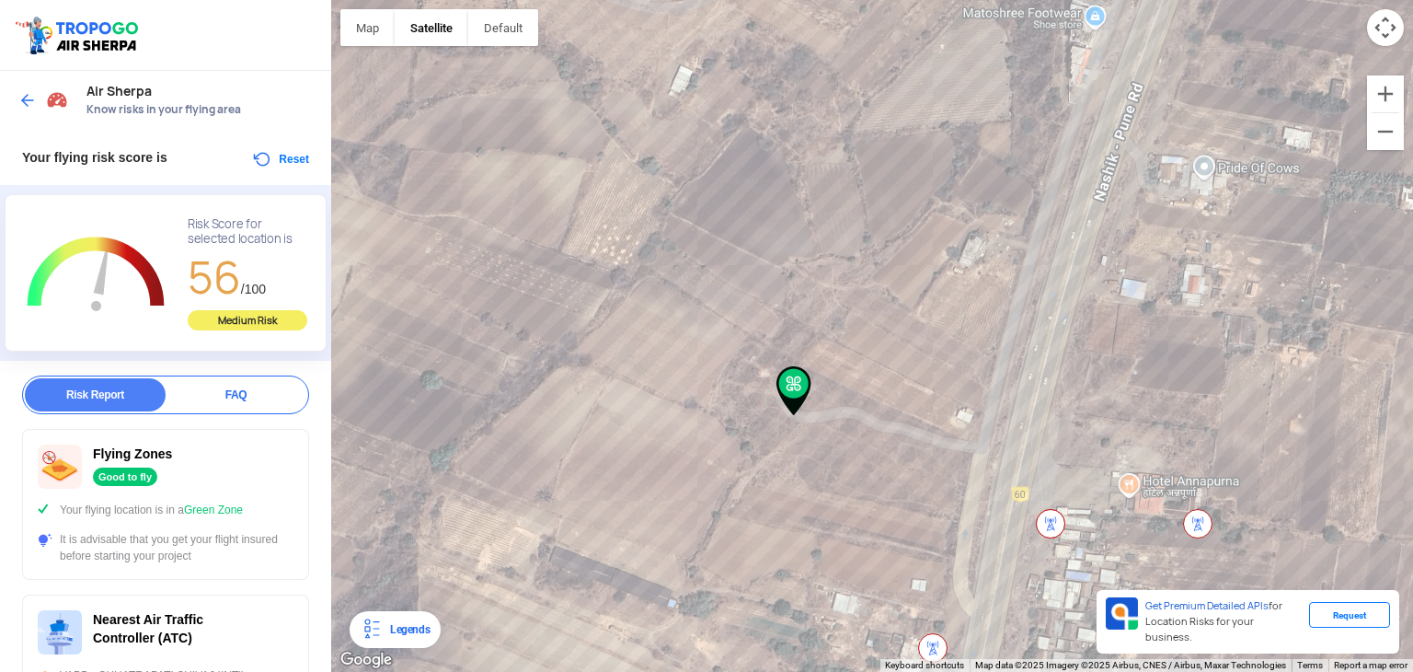
drag, startPoint x: 1099, startPoint y: 472, endPoint x: 897, endPoint y: 445, distance: 204.1
click at [897, 445] on div at bounding box center [872, 336] width 1082 height 672
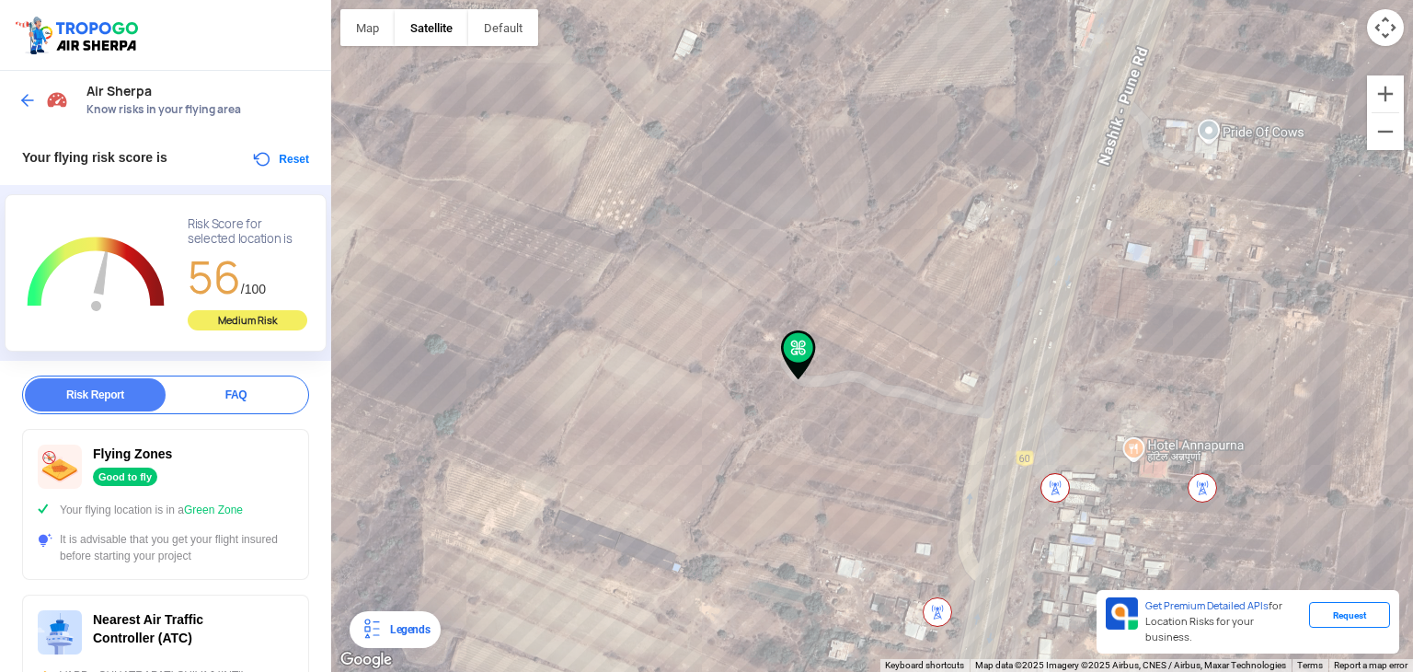
drag, startPoint x: 890, startPoint y: 444, endPoint x: 925, endPoint y: 379, distance: 73.6
click at [925, 379] on div at bounding box center [872, 336] width 1082 height 672
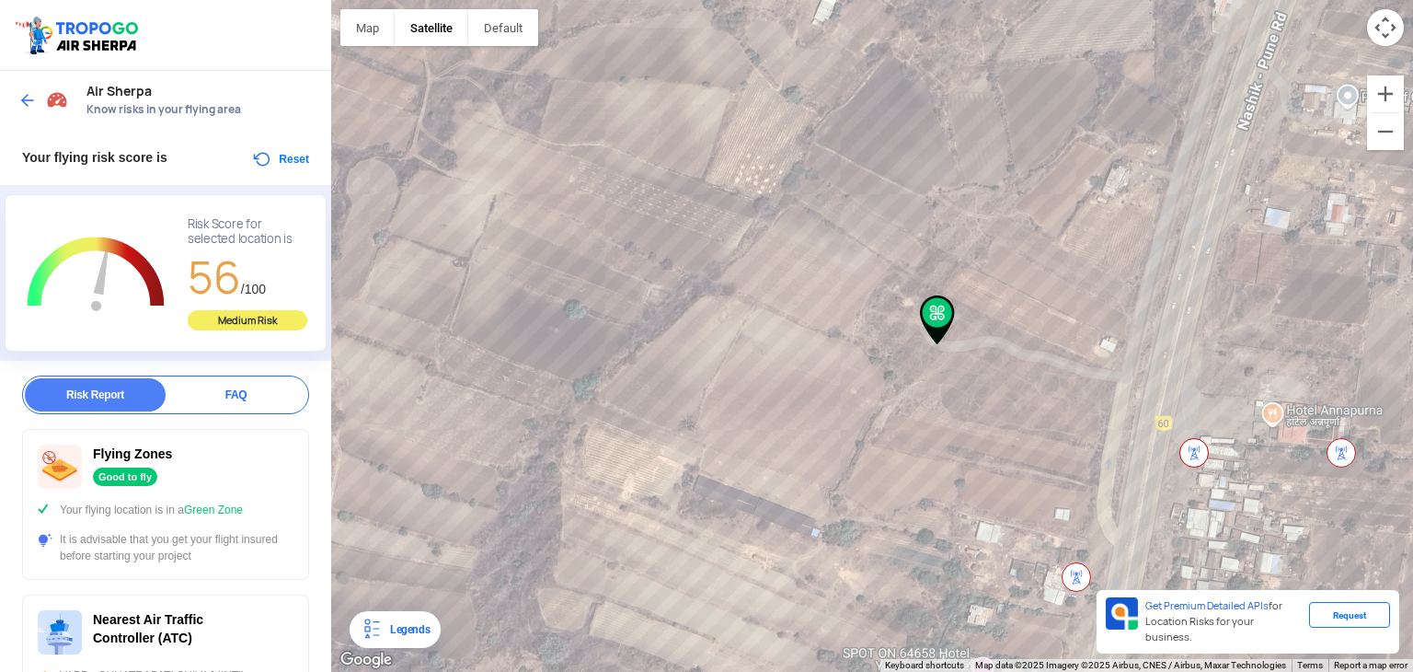
drag, startPoint x: 703, startPoint y: 497, endPoint x: 650, endPoint y: 488, distance: 53.1
click at [650, 488] on div at bounding box center [872, 336] width 1082 height 672
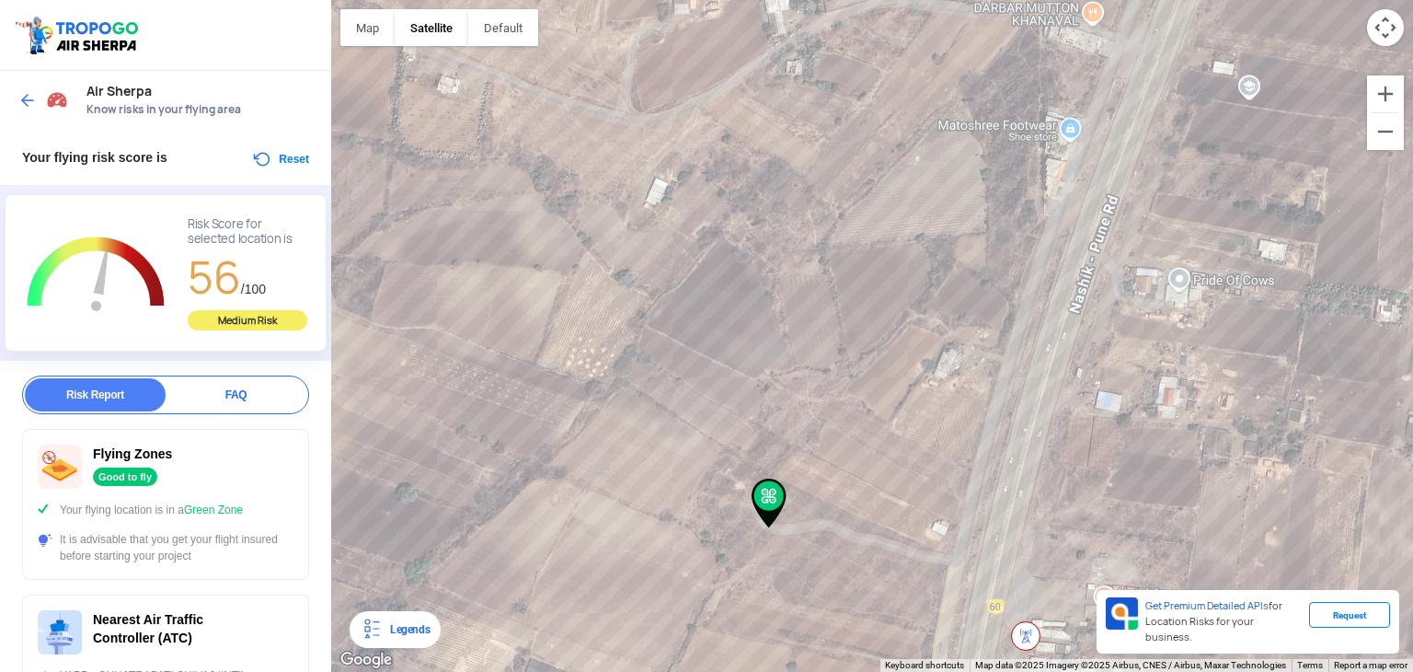
drag, startPoint x: 801, startPoint y: 348, endPoint x: 795, endPoint y: 490, distance: 142.7
click at [784, 534] on div at bounding box center [872, 336] width 1082 height 672
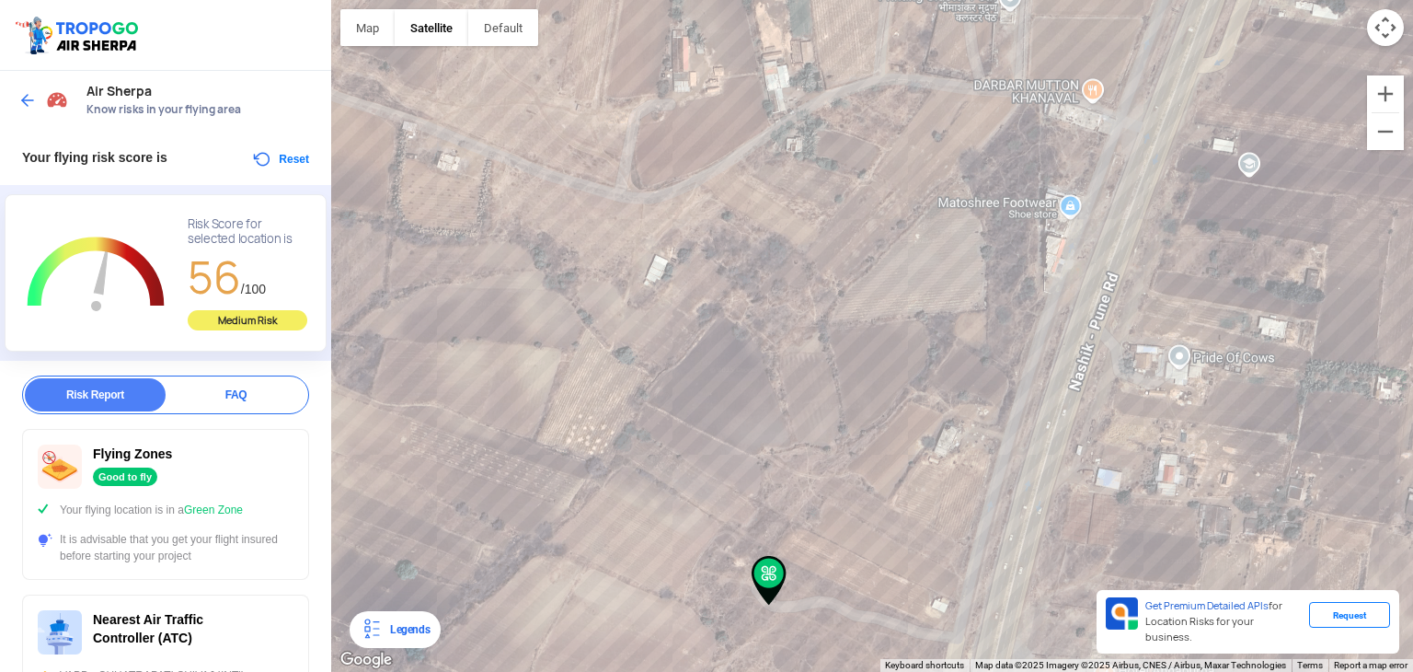
drag, startPoint x: 808, startPoint y: 431, endPoint x: 824, endPoint y: 466, distance: 38.7
click at [814, 531] on div at bounding box center [872, 336] width 1082 height 672
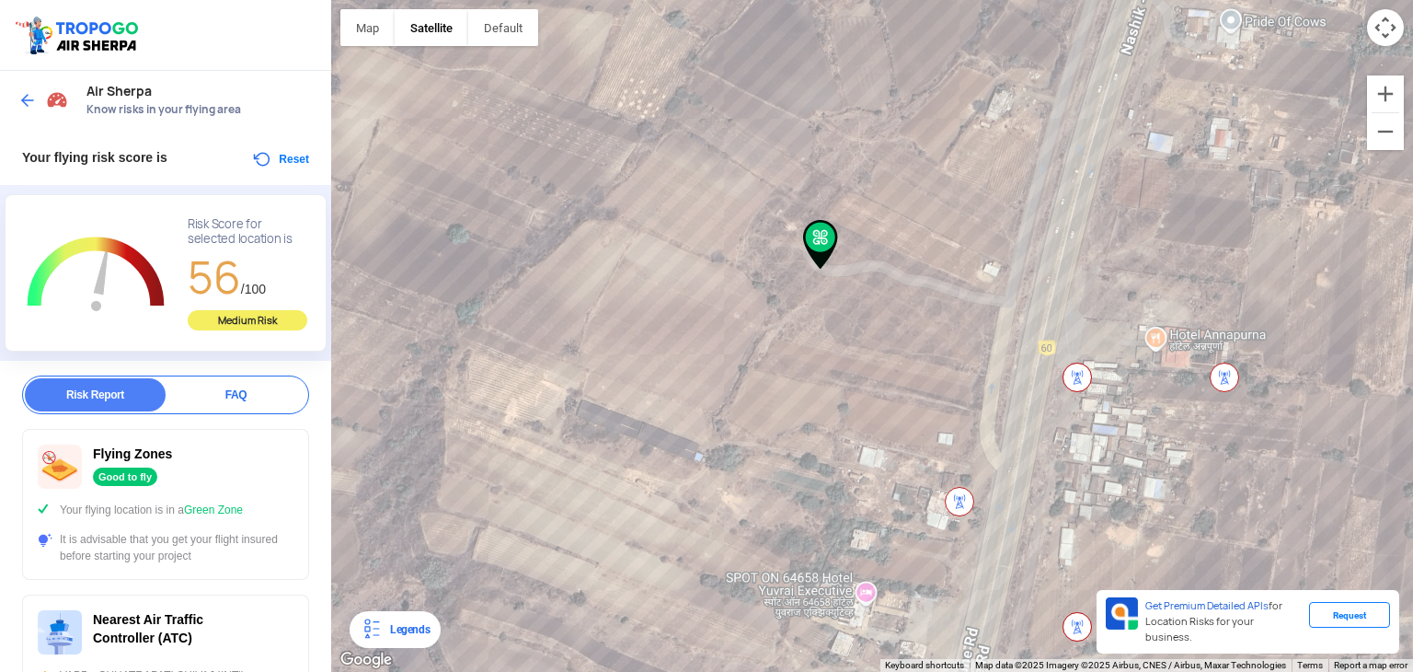
drag, startPoint x: 825, startPoint y: 485, endPoint x: 821, endPoint y: 625, distance: 139.9
click at [821, 625] on div at bounding box center [872, 336] width 1082 height 672
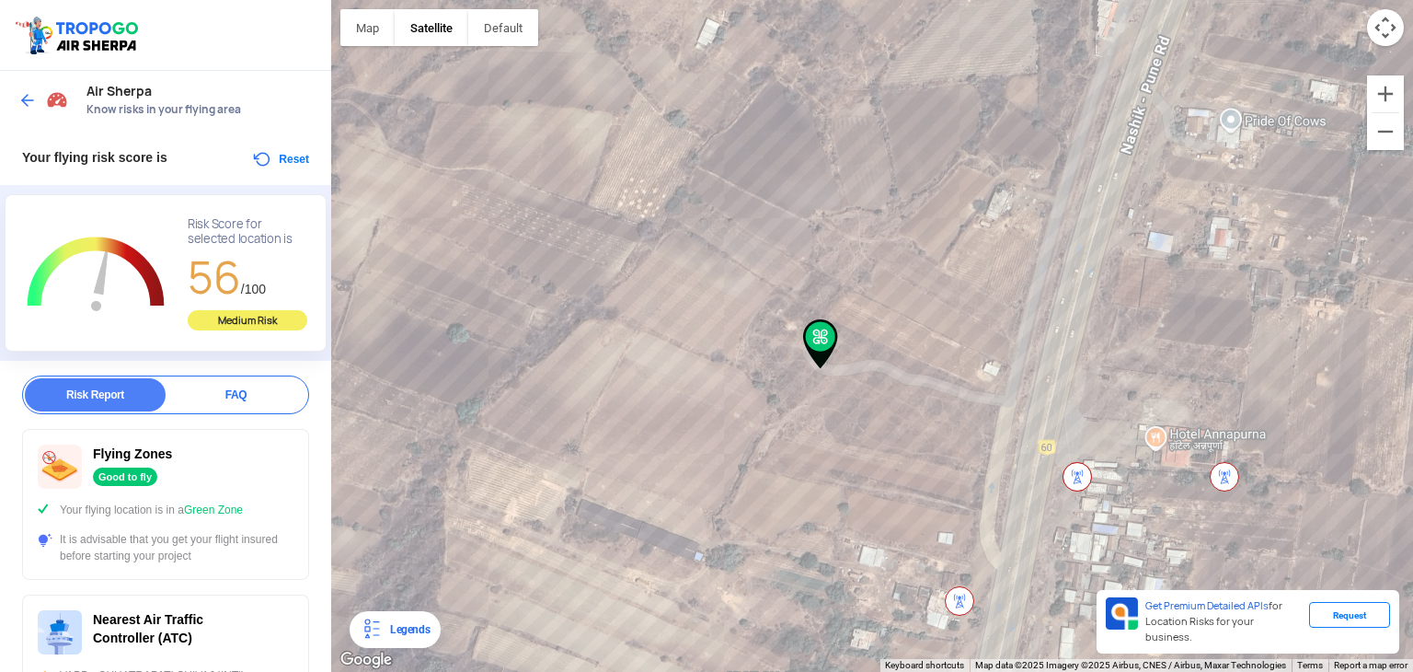
drag, startPoint x: 835, startPoint y: 492, endPoint x: 836, endPoint y: 600, distance: 107.6
click at [835, 599] on div at bounding box center [872, 336] width 1082 height 672
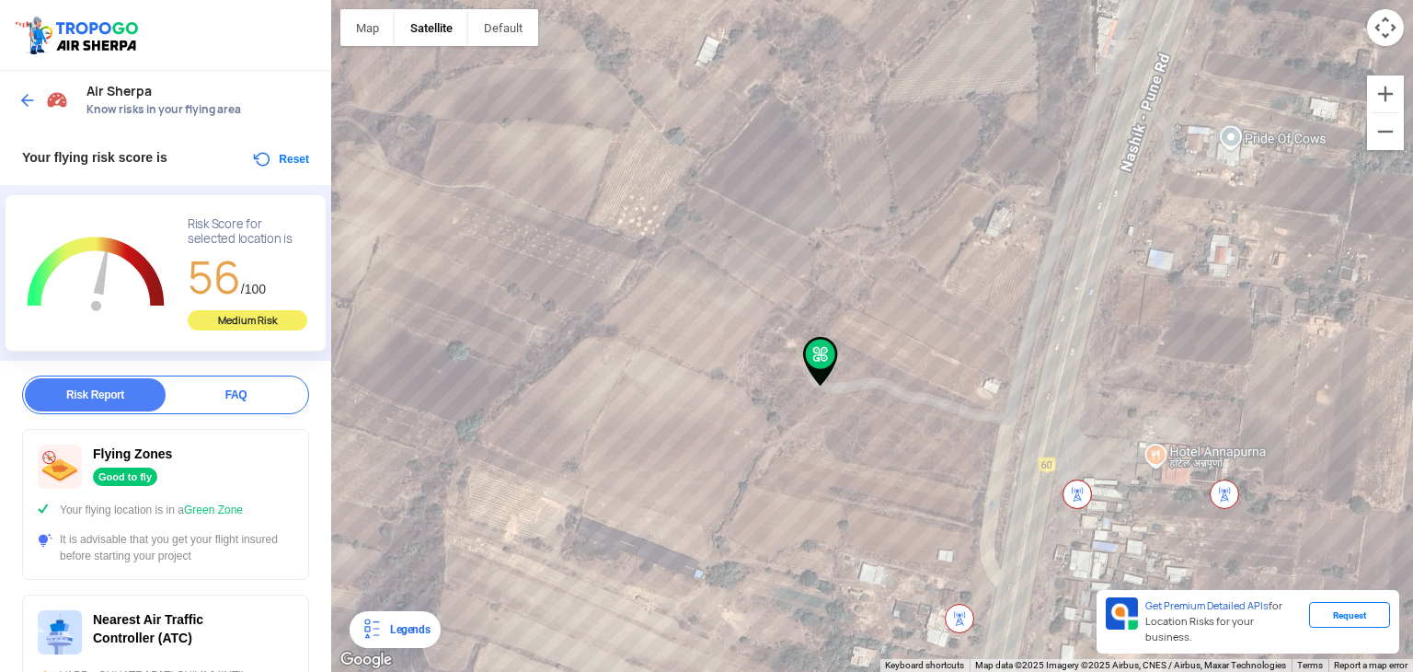
drag, startPoint x: 850, startPoint y: 568, endPoint x: 857, endPoint y: 443, distance: 124.4
click at [855, 491] on div at bounding box center [872, 336] width 1082 height 672
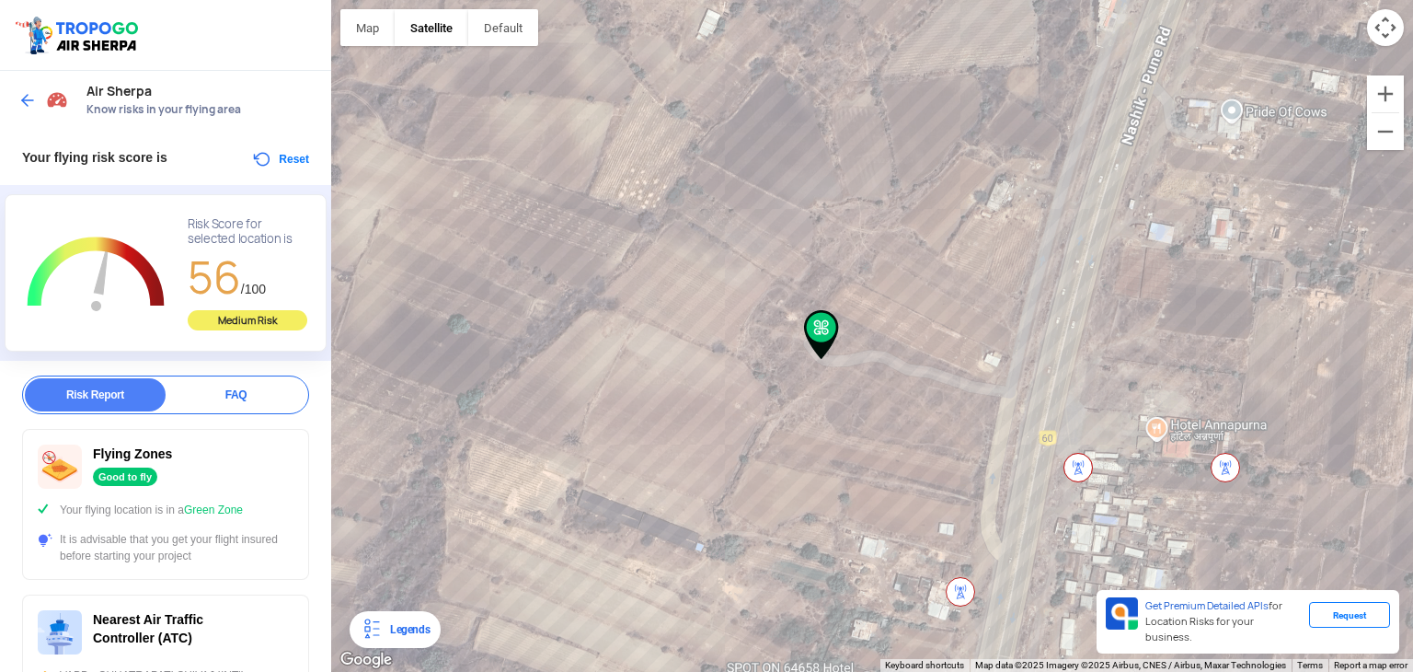
drag, startPoint x: 858, startPoint y: 438, endPoint x: 858, endPoint y: 527, distance: 89.2
click at [858, 527] on div at bounding box center [872, 336] width 1082 height 672
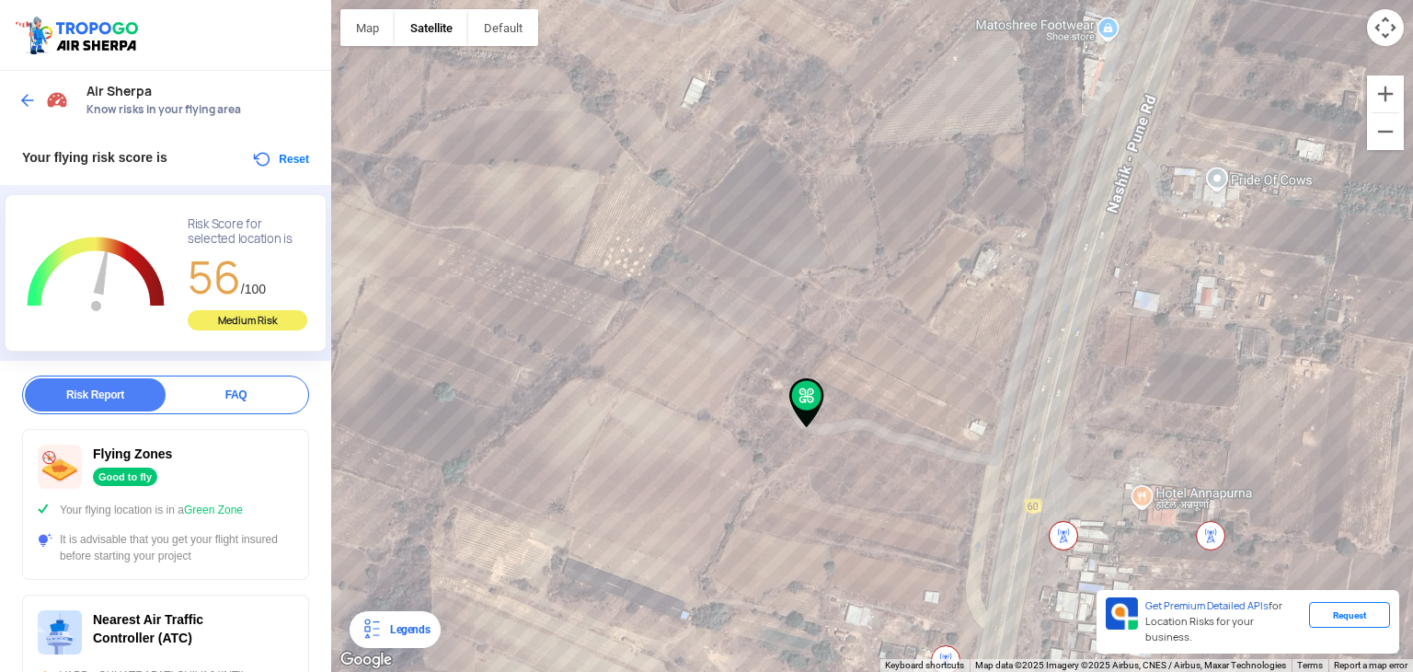
drag, startPoint x: 792, startPoint y: 505, endPoint x: 663, endPoint y: 327, distance: 220.1
click at [731, 419] on div at bounding box center [872, 336] width 1082 height 672
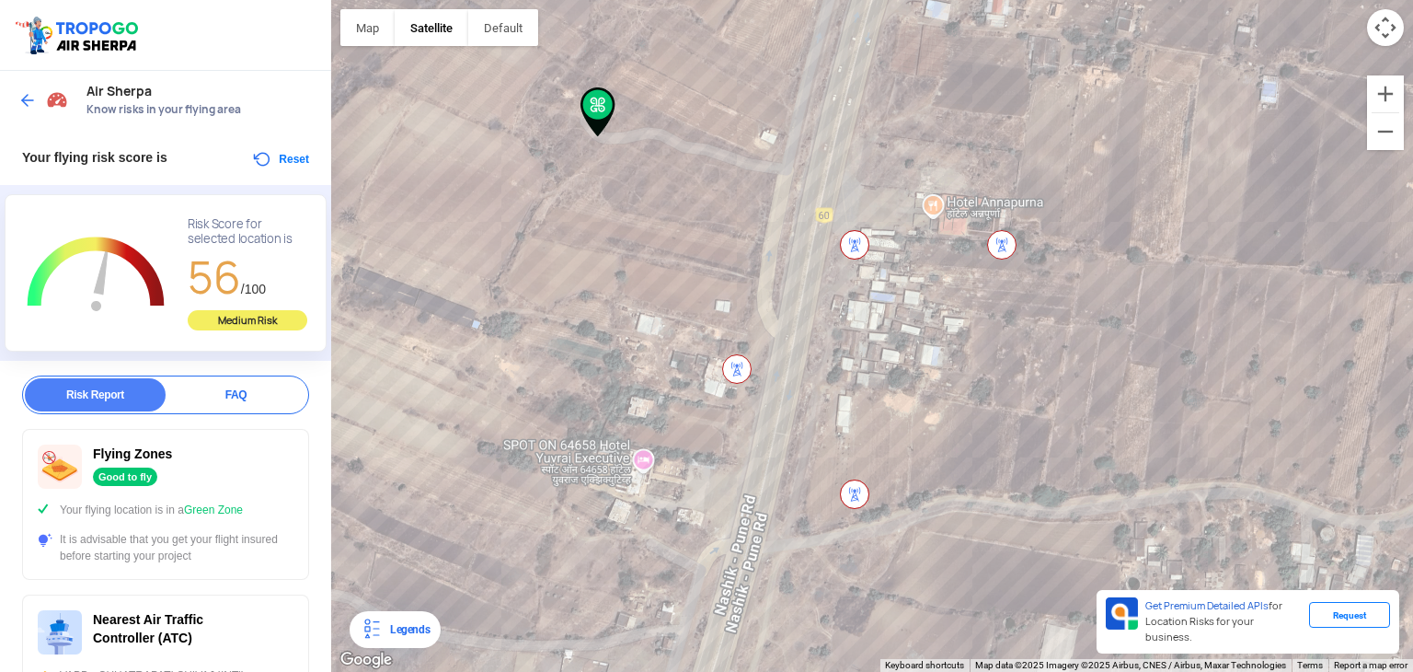
drag, startPoint x: 661, startPoint y: 332, endPoint x: 725, endPoint y: 454, distance: 137.8
click at [723, 450] on div at bounding box center [872, 336] width 1082 height 672
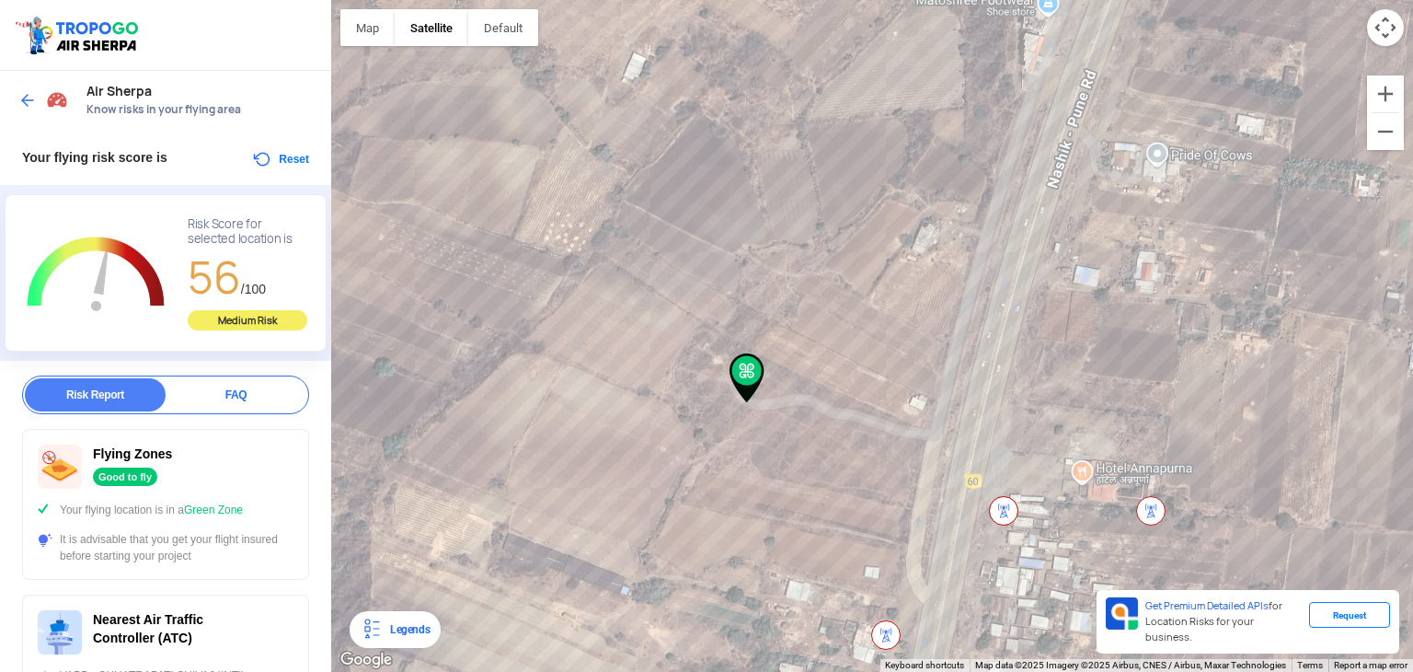
drag
click at [807, 386] on div at bounding box center [872, 336] width 1082 height 672
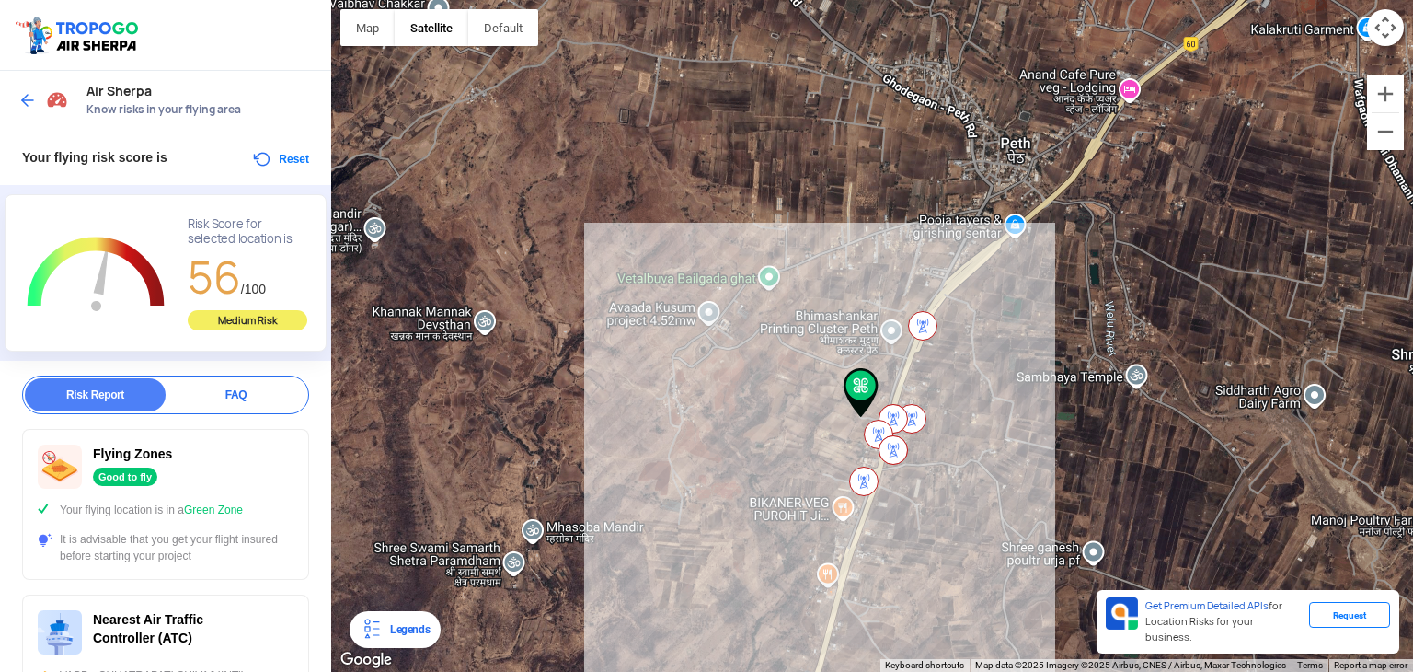
drag, startPoint x: 1115, startPoint y: 82, endPoint x: 1029, endPoint y: 256, distance: 193.8
click at [1029, 256] on div at bounding box center [872, 336] width 1082 height 672
click at [394, 641] on div "Legends" at bounding box center [395, 629] width 91 height 37
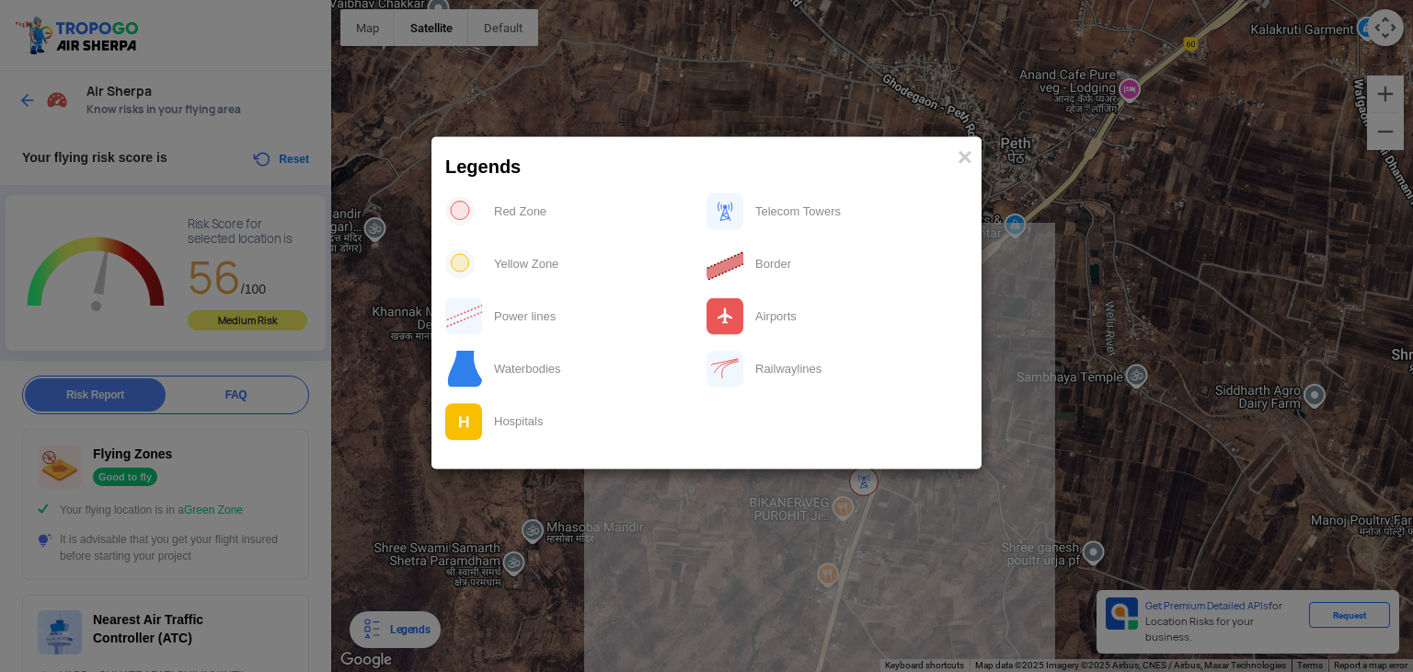
click at [1042, 360] on modal-container "Legends × Red Zone Telecom Towers Yellow Zone Border Power lines Airports Water…" at bounding box center [706, 336] width 1413 height 672
click at [943, 587] on modal-container "Legends × Red Zone Telecom Towers Yellow Zone Border Power lines Airports Water…" at bounding box center [706, 336] width 1413 height 672
click at [972, 155] on div "Legends ×" at bounding box center [706, 162] width 550 height 52
click at [969, 160] on span "×" at bounding box center [965, 156] width 15 height 29
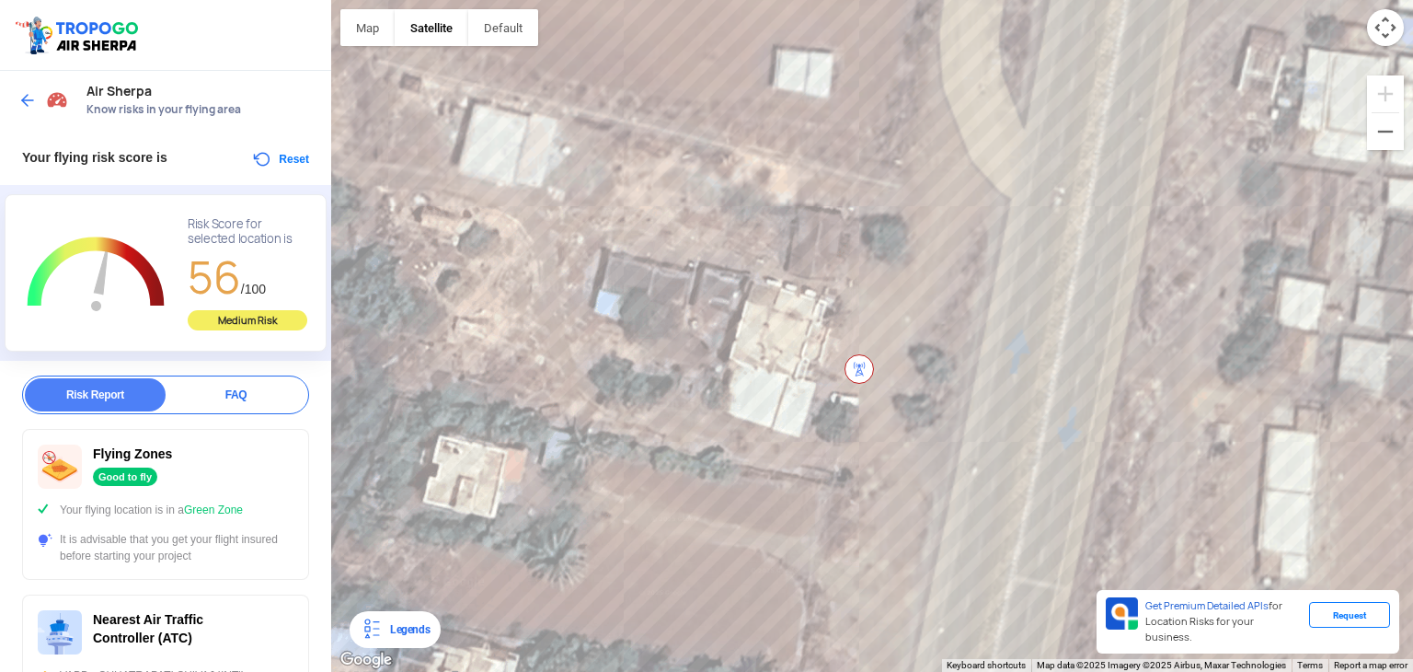
drag, startPoint x: 975, startPoint y: 490, endPoint x: 837, endPoint y: 321, distance: 218.4
click at [837, 321] on div at bounding box center [872, 336] width 1082 height 672
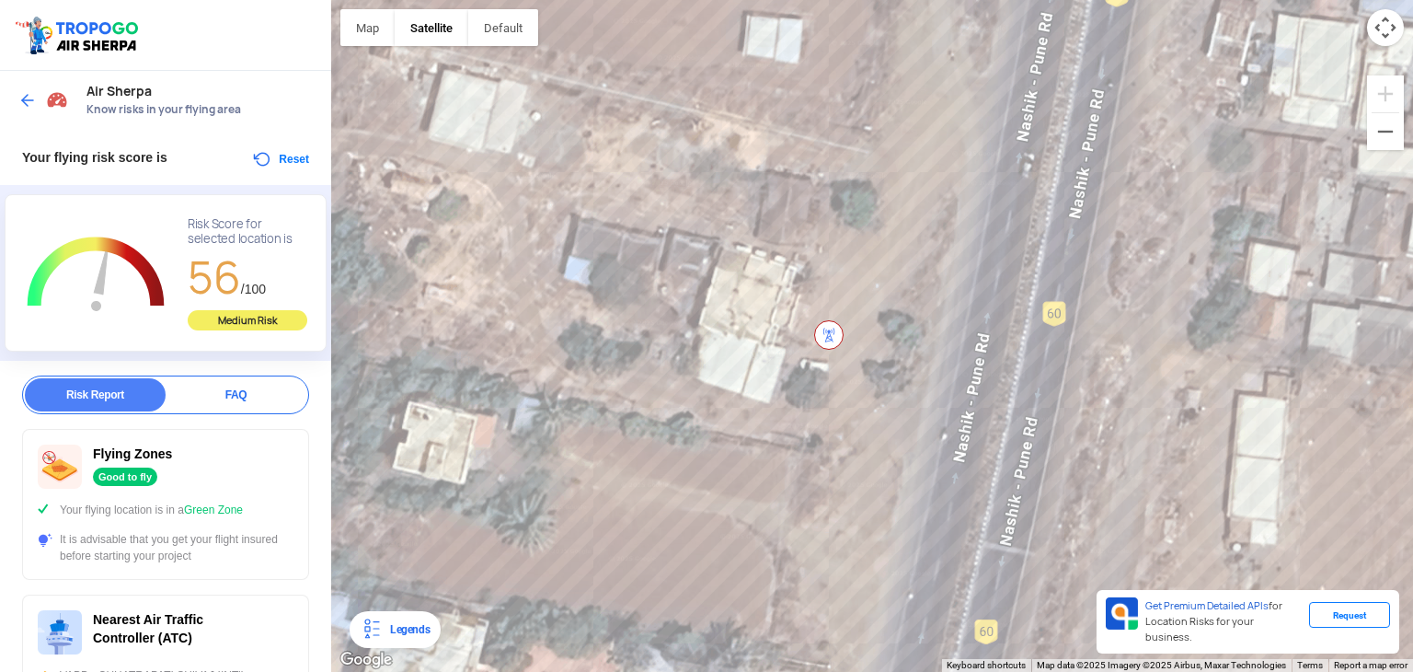
click at [821, 328] on img at bounding box center [828, 334] width 29 height 29
click at [827, 332] on img at bounding box center [828, 334] width 29 height 29
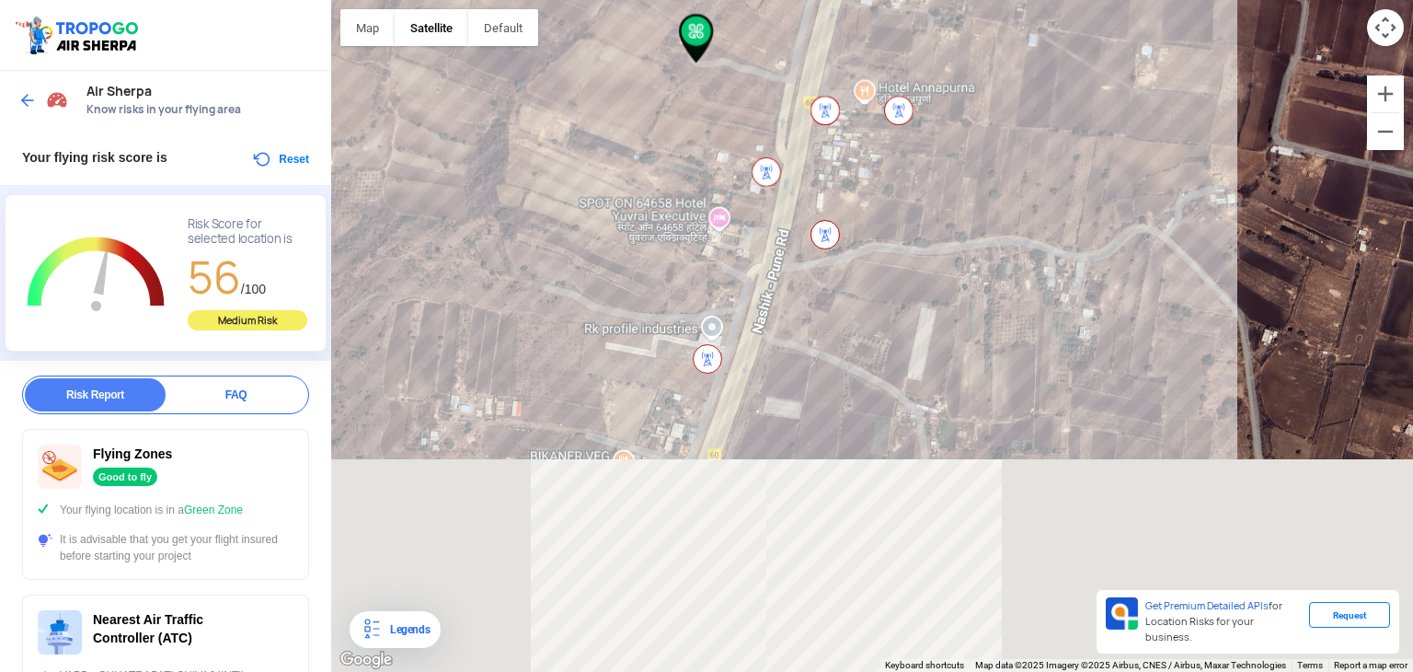
drag, startPoint x: 968, startPoint y: 383, endPoint x: 906, endPoint y: 232, distance: 163.0
click at [906, 232] on div at bounding box center [872, 336] width 1082 height 672
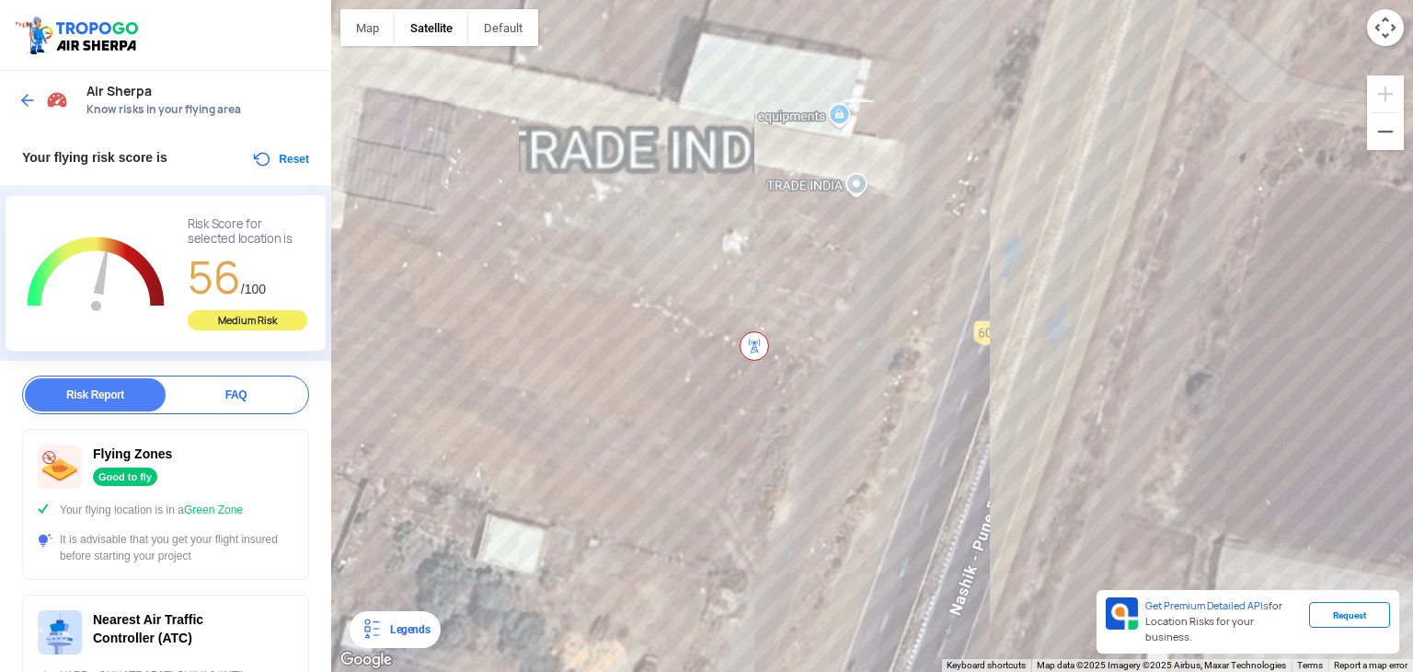
click at [751, 341] on img at bounding box center [754, 345] width 29 height 29
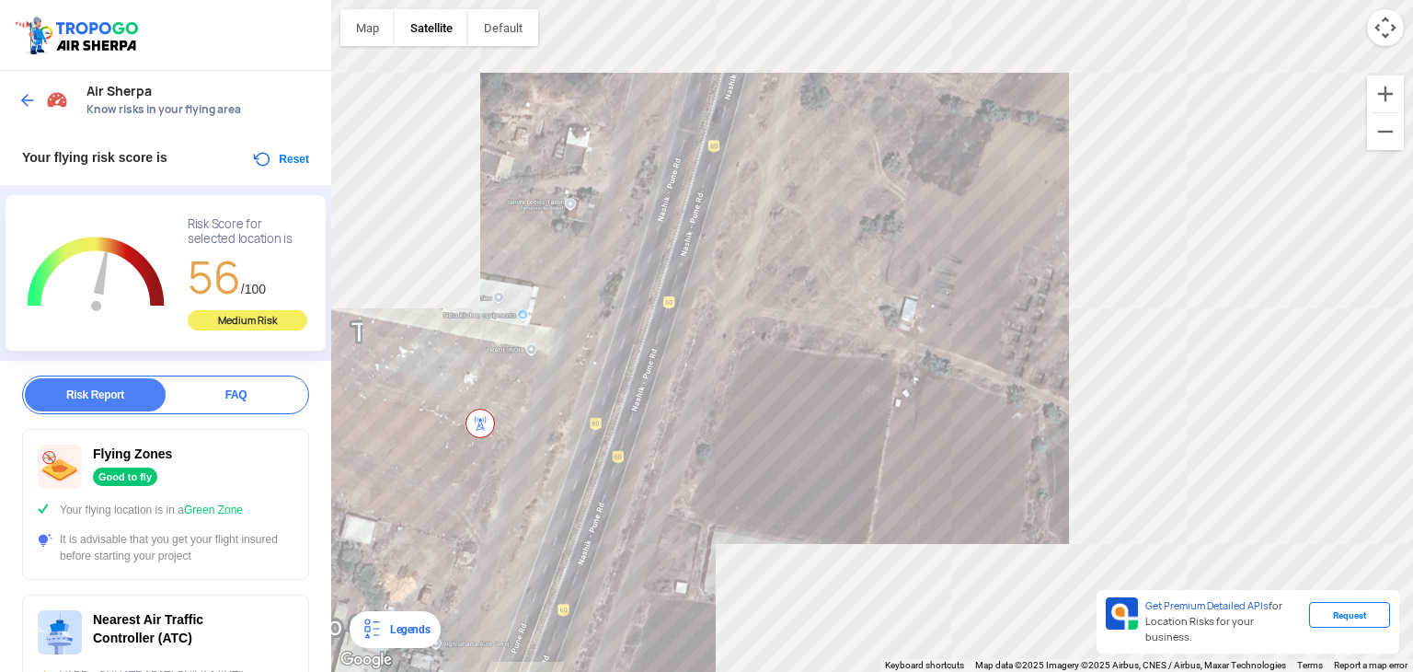
drag, startPoint x: 795, startPoint y: 233, endPoint x: 919, endPoint y: 306, distance: 144.4
click at [919, 306] on div at bounding box center [872, 336] width 1082 height 672
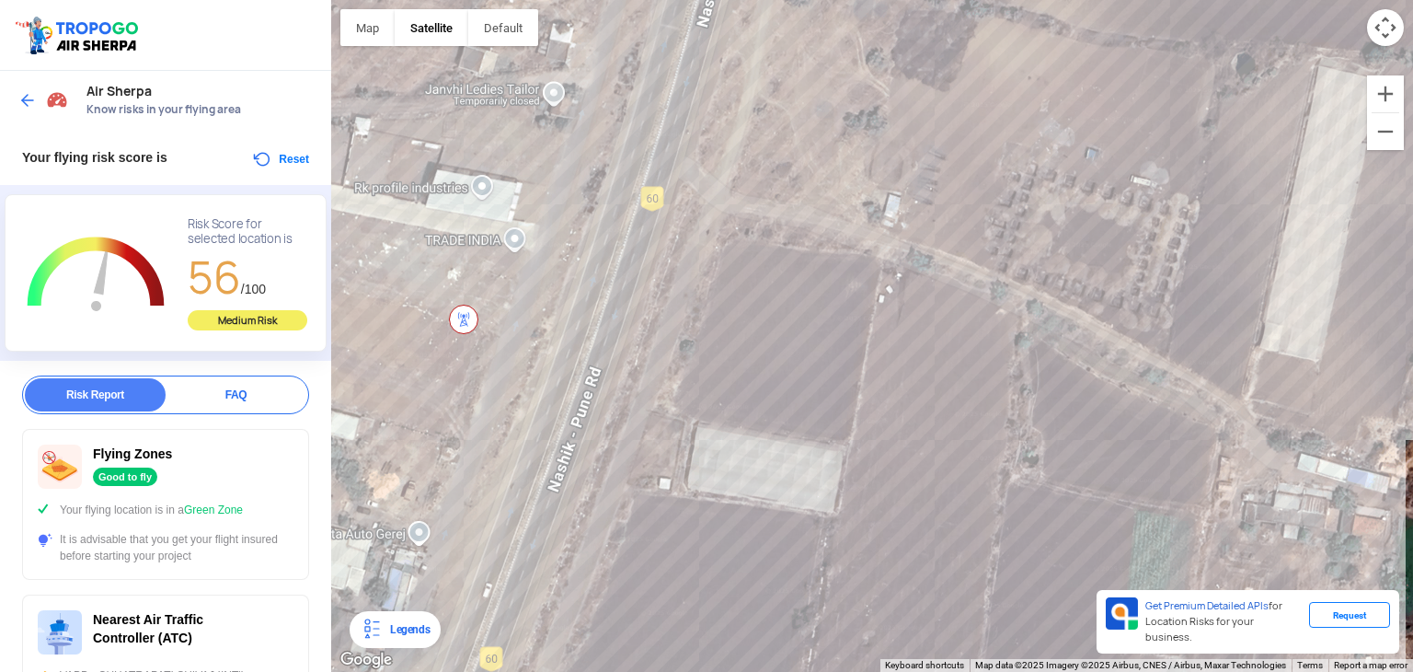
drag, startPoint x: 718, startPoint y: 259, endPoint x: 717, endPoint y: 159, distance: 100.3
click at [696, 159] on div at bounding box center [872, 336] width 1082 height 672
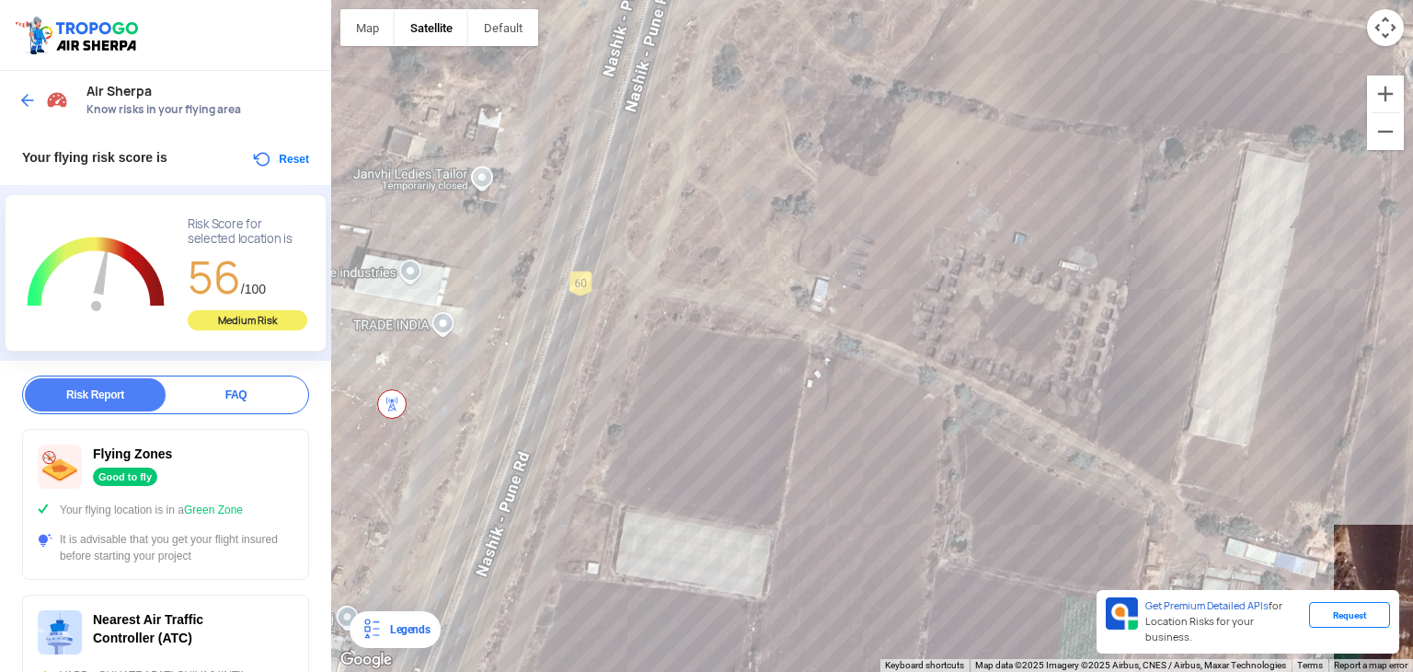
drag, startPoint x: 813, startPoint y: 112, endPoint x: 743, endPoint y: 193, distance: 107.0
click at [743, 193] on div at bounding box center [872, 336] width 1082 height 672
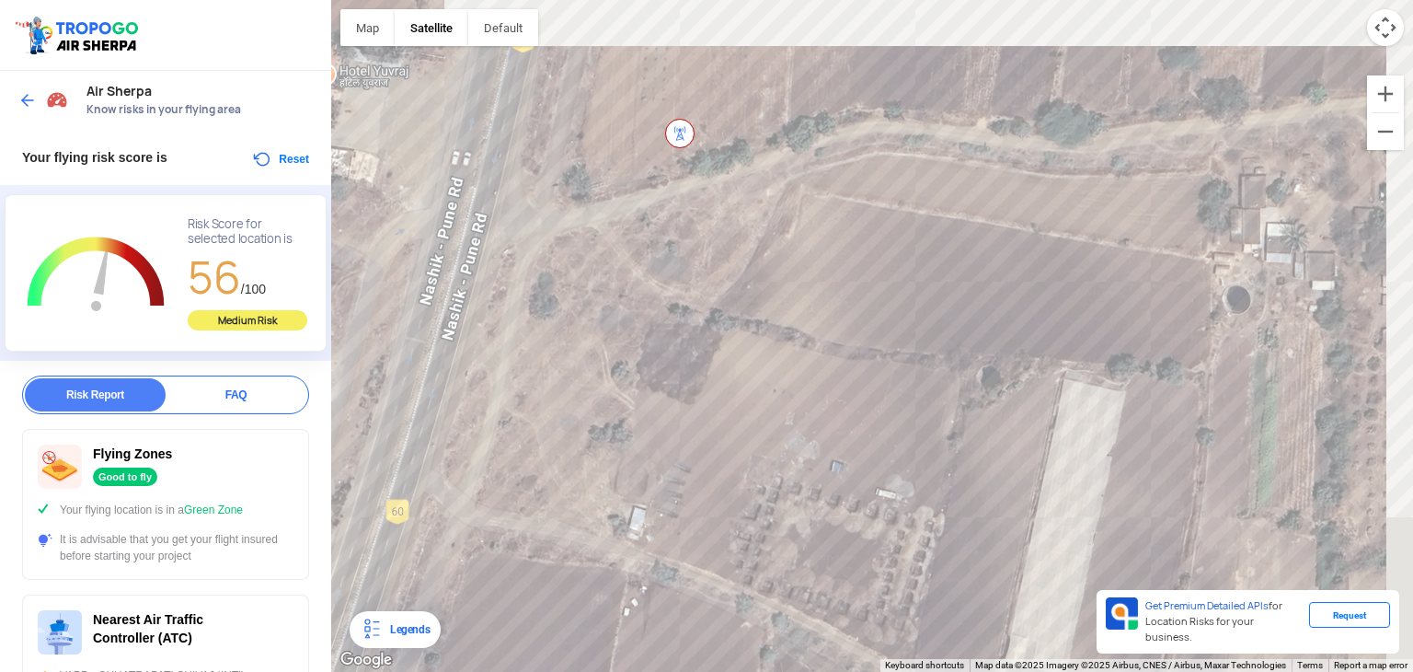
drag, startPoint x: 772, startPoint y: 178, endPoint x: 609, endPoint y: 376, distance: 256.2
click at [609, 376] on div at bounding box center [872, 336] width 1082 height 672
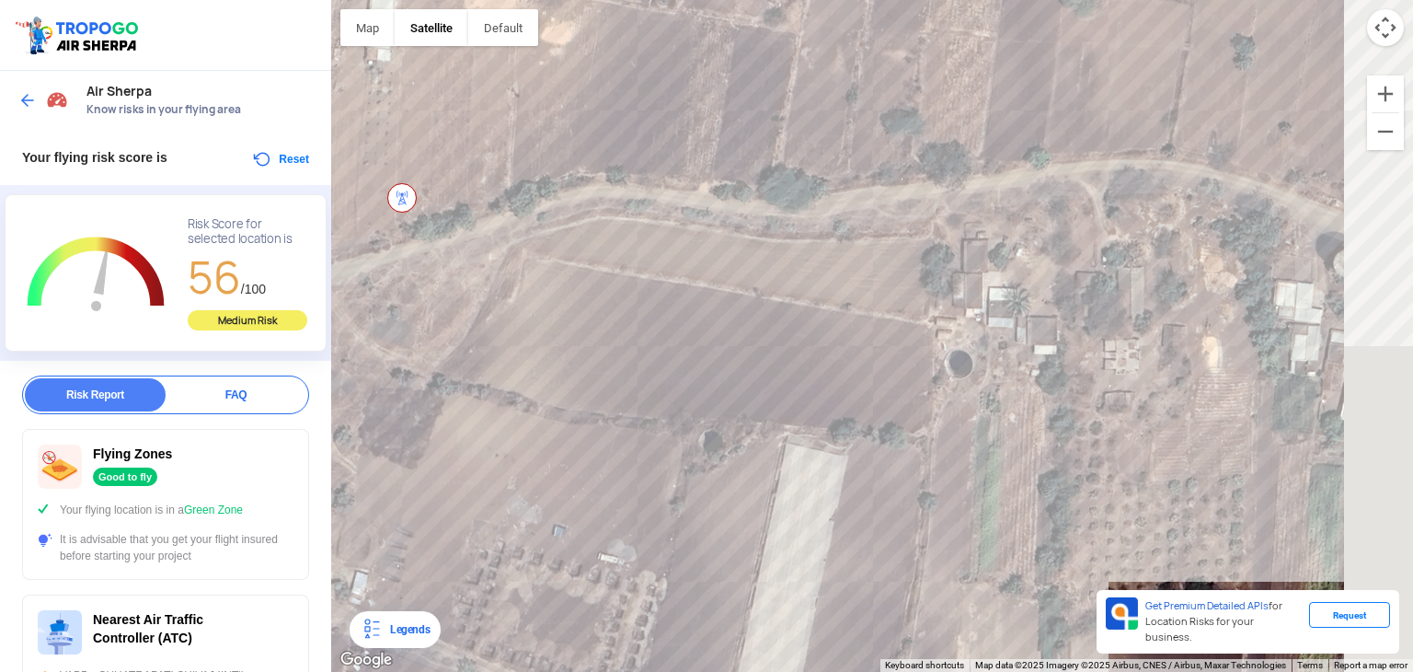
drag, startPoint x: 1113, startPoint y: 187, endPoint x: 839, endPoint y: 248, distance: 281.0
click at [839, 248] on div at bounding box center [872, 336] width 1082 height 672
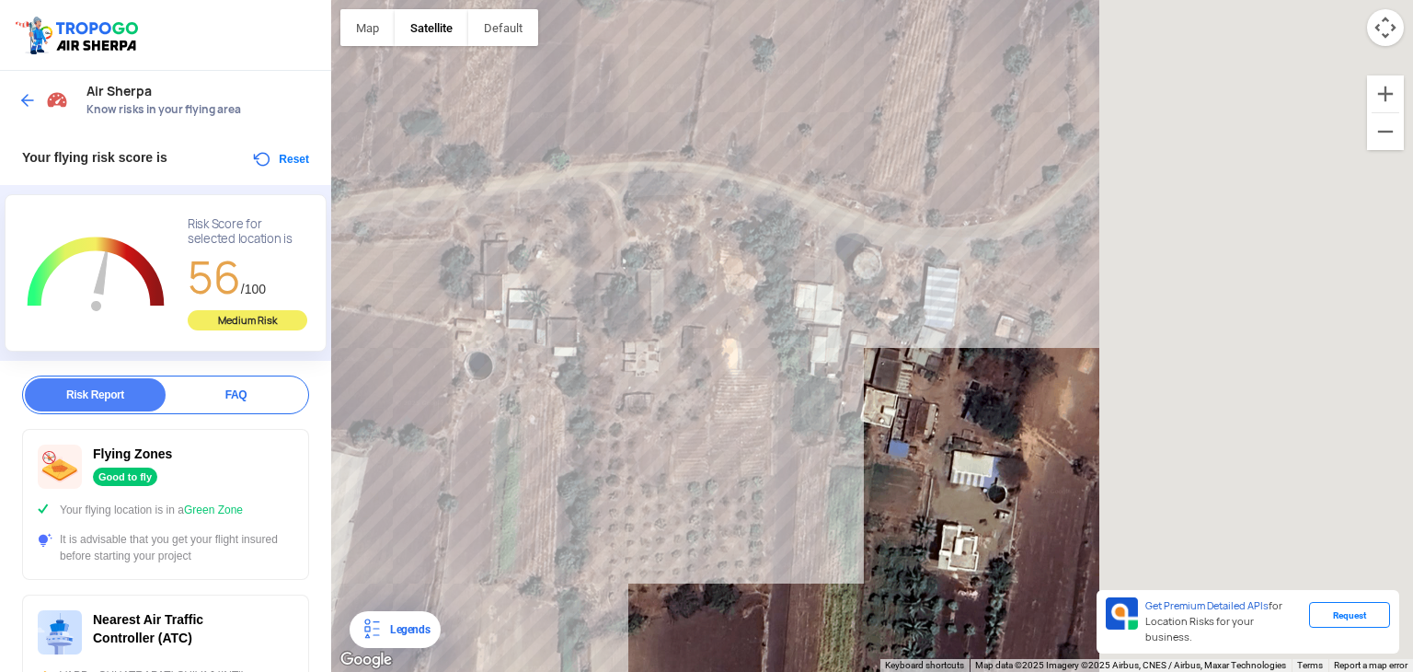
drag, startPoint x: 1168, startPoint y: 208, endPoint x: 670, endPoint y: 206, distance: 498.6
click at [670, 206] on div at bounding box center [872, 336] width 1082 height 672
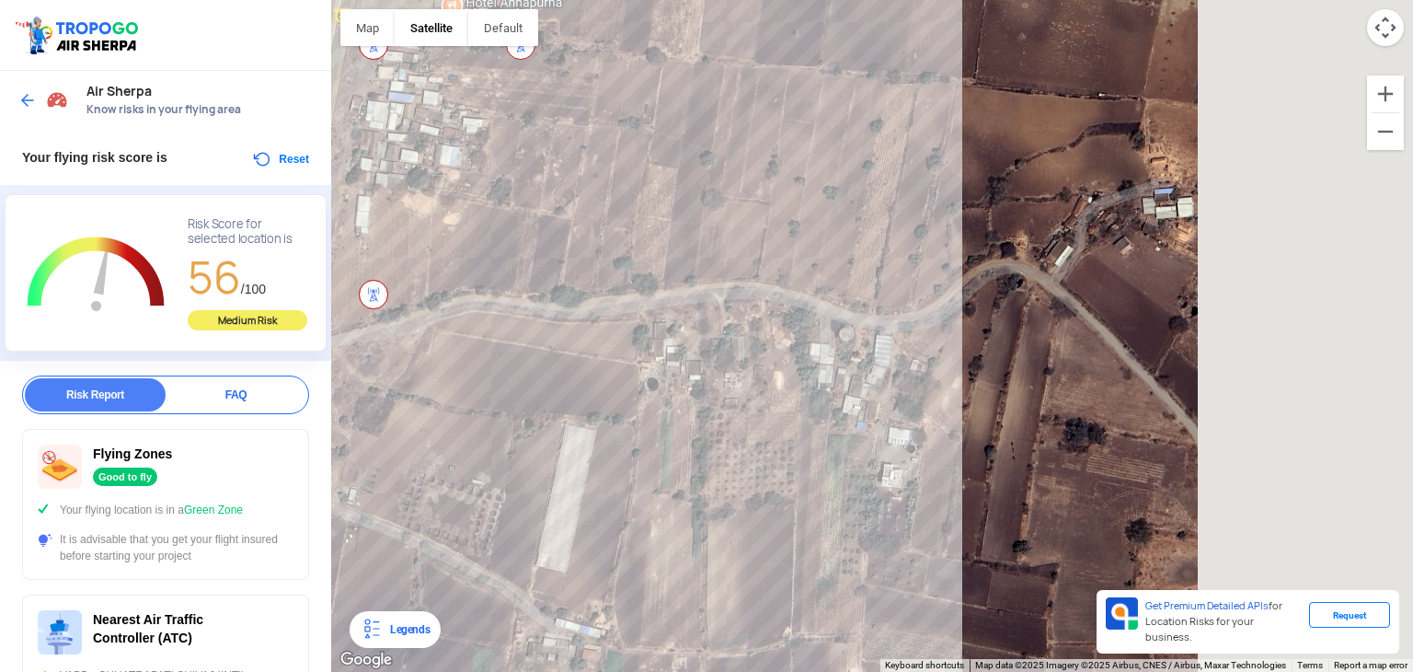
drag, startPoint x: 892, startPoint y: 178, endPoint x: 948, endPoint y: 361, distance: 191.2
click at [948, 361] on div at bounding box center [872, 336] width 1082 height 672
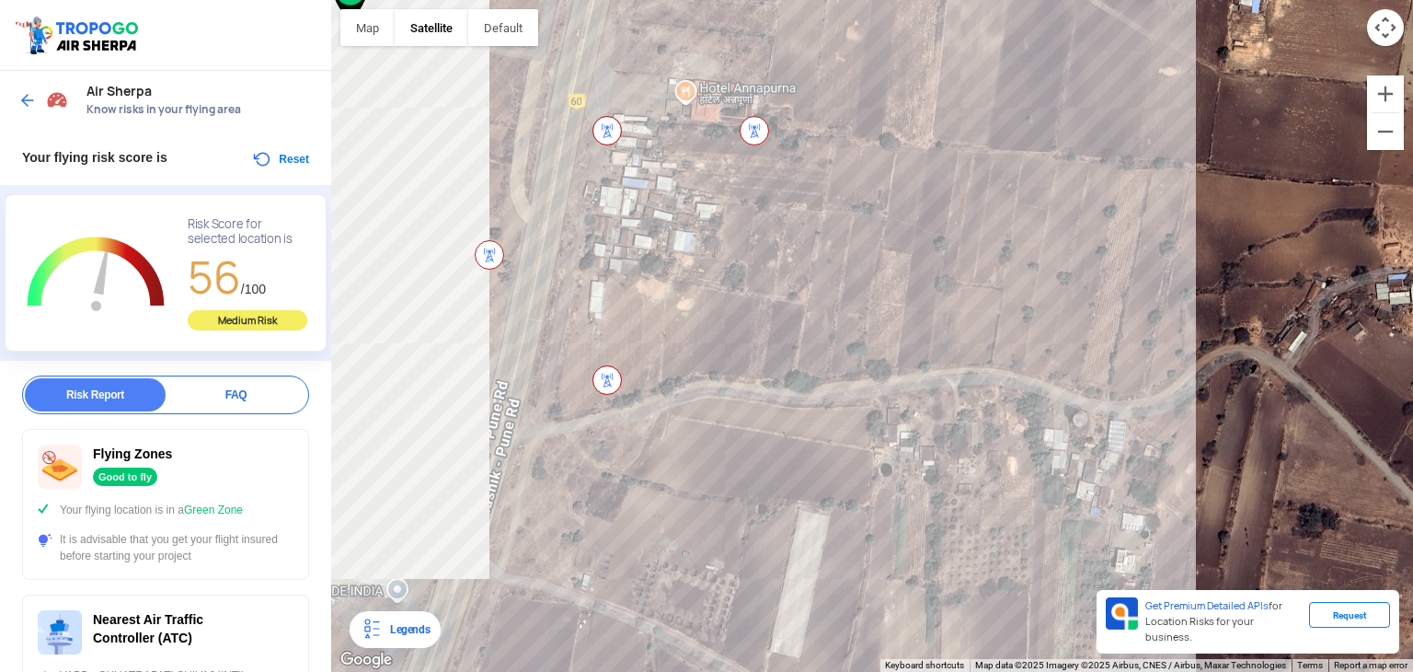
drag, startPoint x: 662, startPoint y: 199, endPoint x: 883, endPoint y: 235, distance: 223.8
click at [883, 235] on div at bounding box center [872, 336] width 1082 height 672
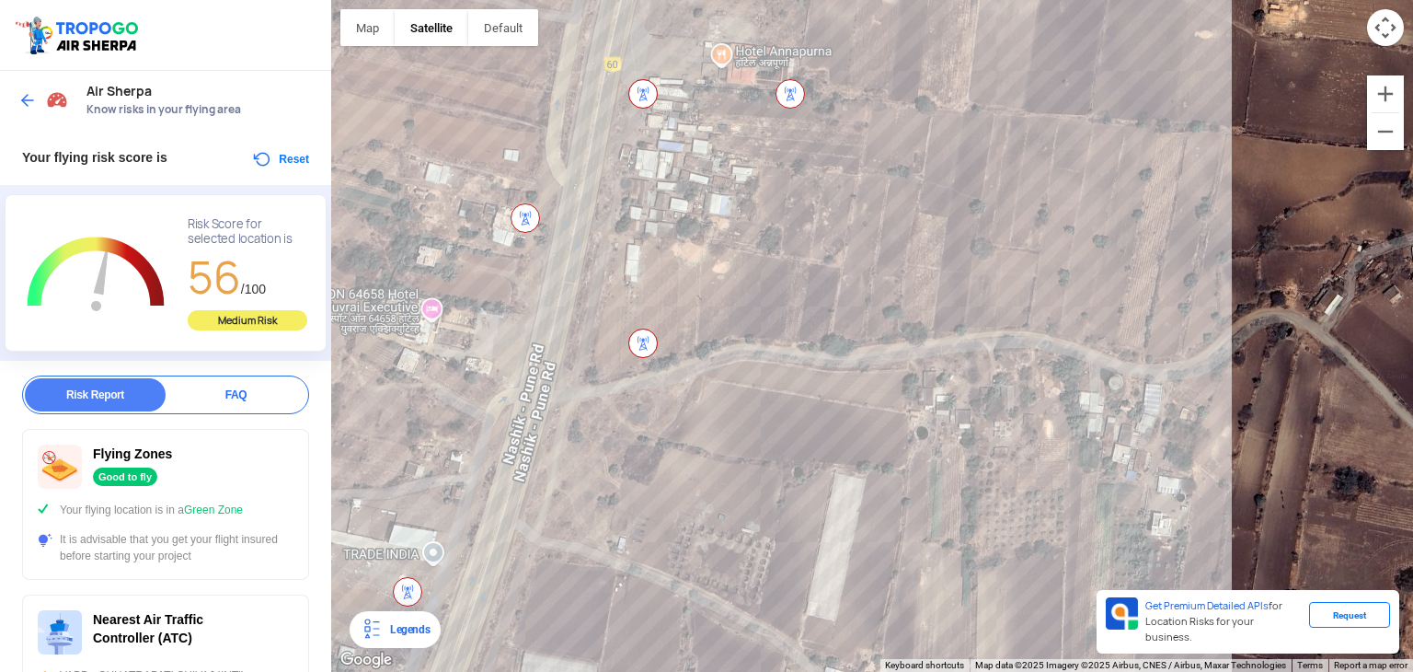
drag, startPoint x: 607, startPoint y: 457, endPoint x: 632, endPoint y: 375, distance: 85.6
click at [632, 375] on div at bounding box center [872, 336] width 1082 height 672
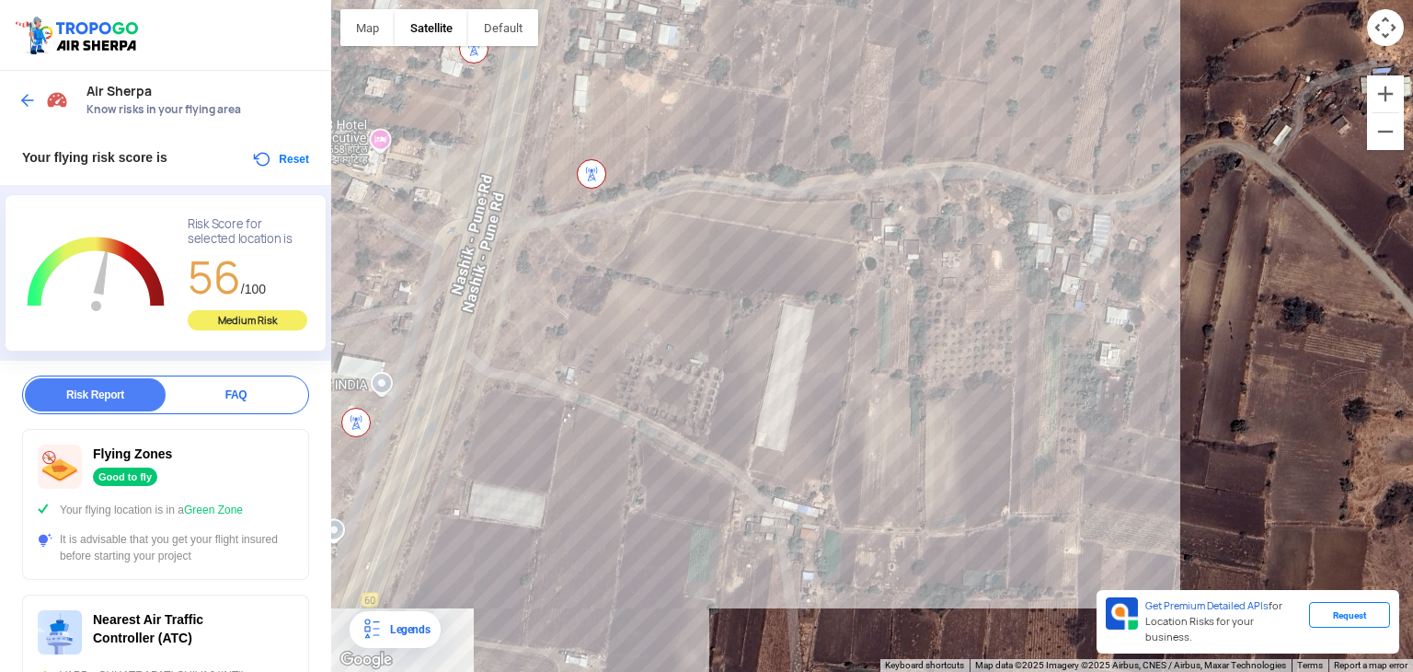
drag, startPoint x: 635, startPoint y: 426, endPoint x: 540, endPoint y: 215, distance: 231.0
click at [541, 181] on div at bounding box center [872, 336] width 1082 height 672
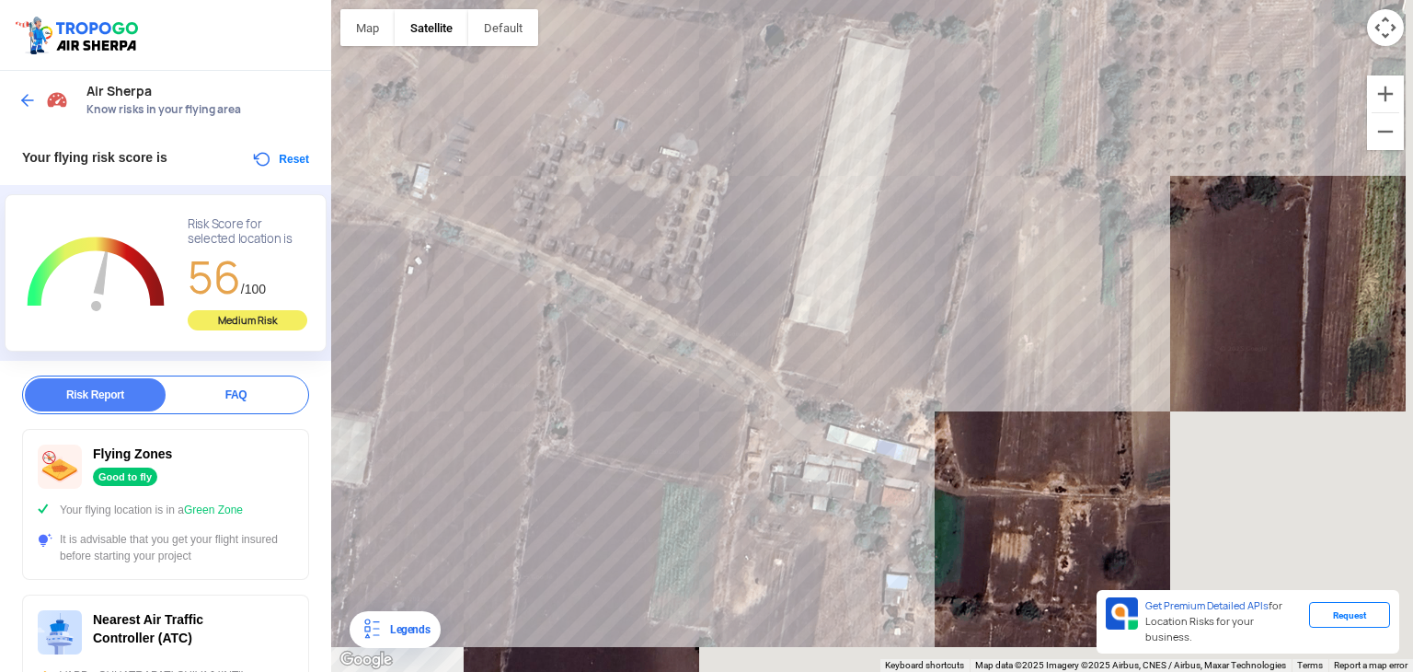
drag, startPoint x: 1021, startPoint y: 243, endPoint x: 689, endPoint y: 328, distance: 342.9
click at [684, 329] on div at bounding box center [872, 336] width 1082 height 672
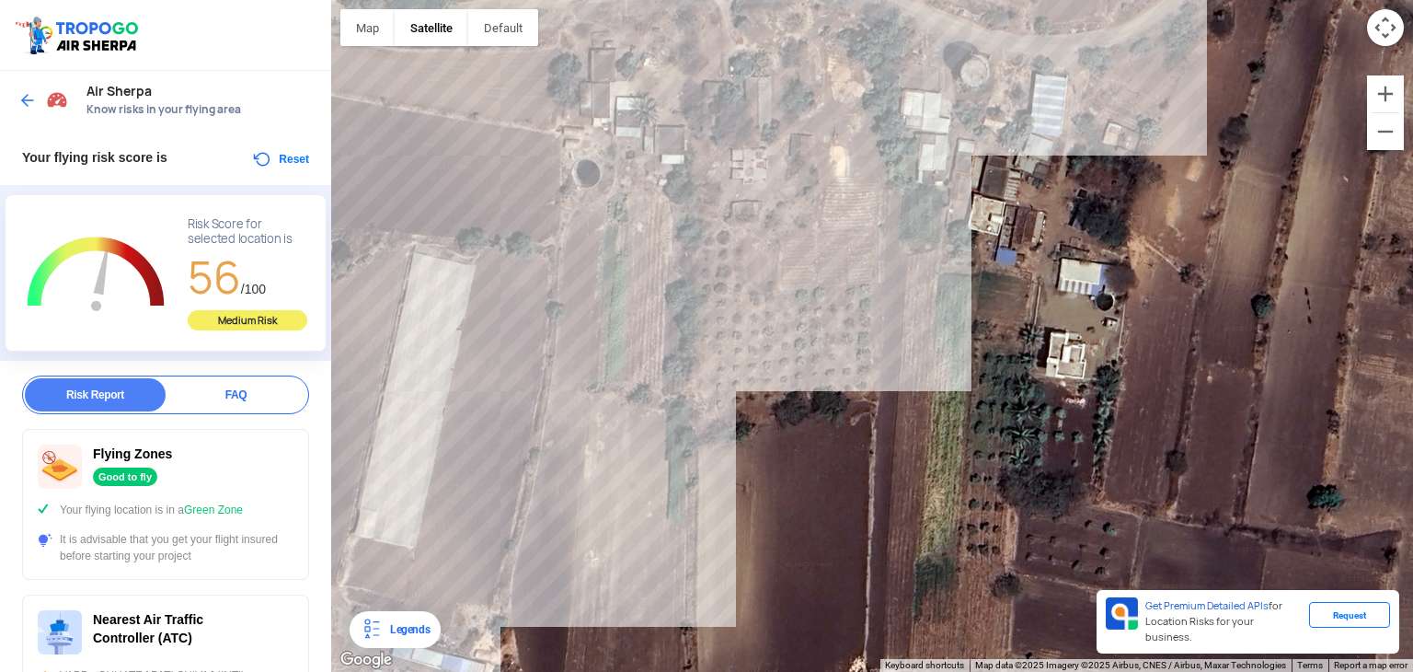
drag, startPoint x: 946, startPoint y: 178, endPoint x: 785, endPoint y: 350, distance: 235.6
click at [784, 366] on div at bounding box center [872, 336] width 1082 height 672
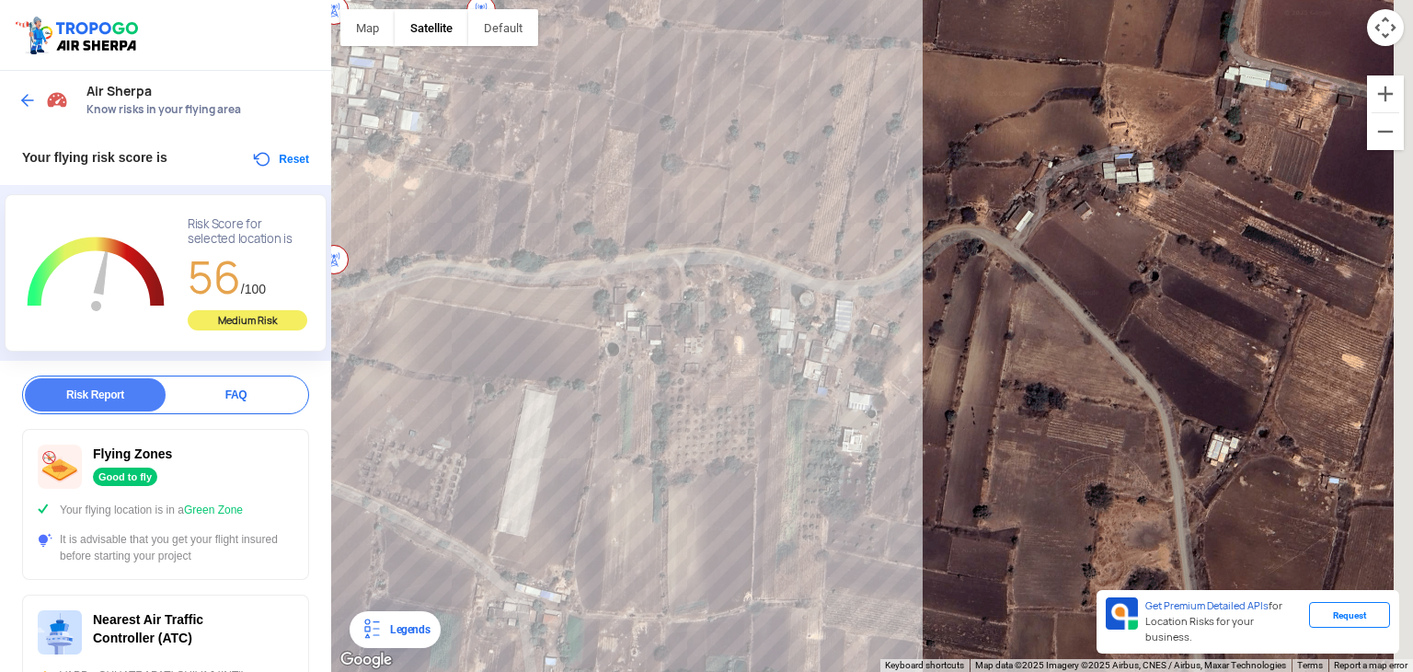
drag, startPoint x: 885, startPoint y: 236, endPoint x: 756, endPoint y: 381, distance: 193.5
click at [756, 381] on div at bounding box center [872, 336] width 1082 height 672
